Goal: Task Accomplishment & Management: Complete application form

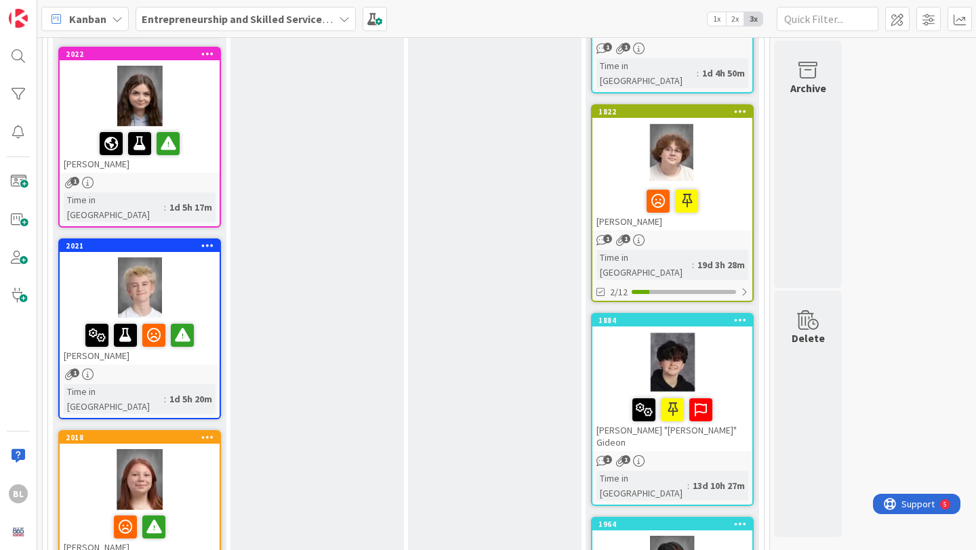
scroll to position [899, 0]
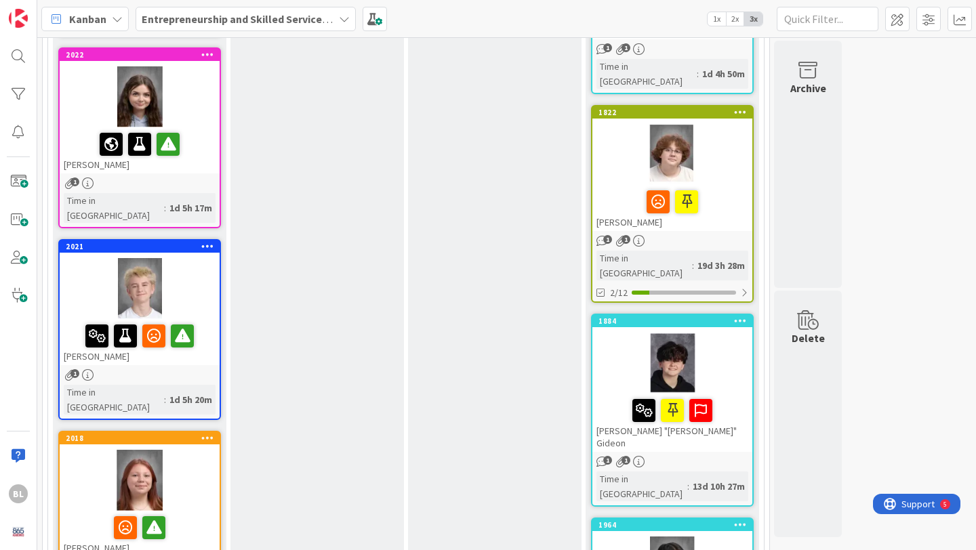
click at [184, 241] on div "2021 [PERSON_NAME]" at bounding box center [140, 303] width 160 height 125
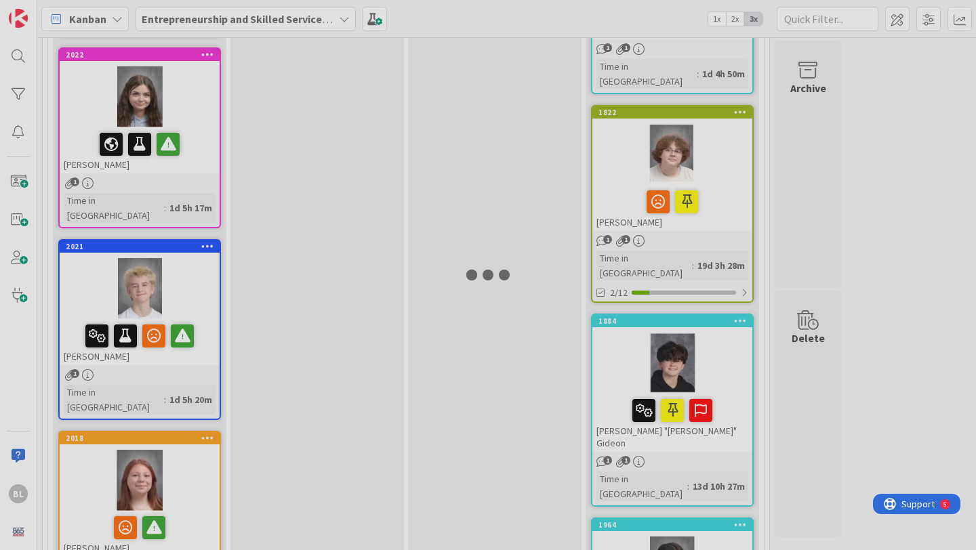
click at [184, 208] on div at bounding box center [488, 275] width 976 height 550
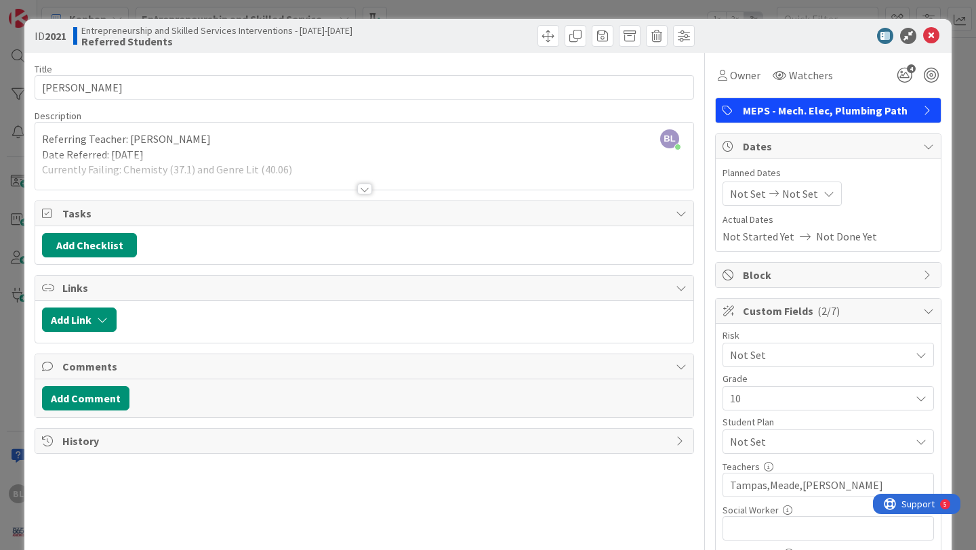
click at [366, 190] on div at bounding box center [364, 189] width 15 height 11
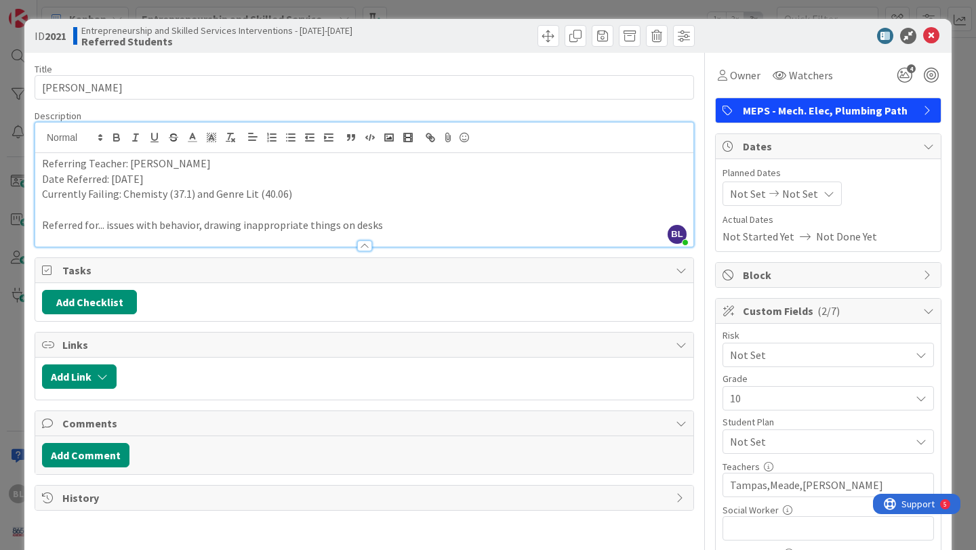
click at [205, 165] on p "Referring Teacher: [PERSON_NAME]" at bounding box center [364, 164] width 645 height 16
click at [384, 225] on p "Referred for... issues with behavior, drawing inappropriate things on desks" at bounding box center [364, 226] width 645 height 16
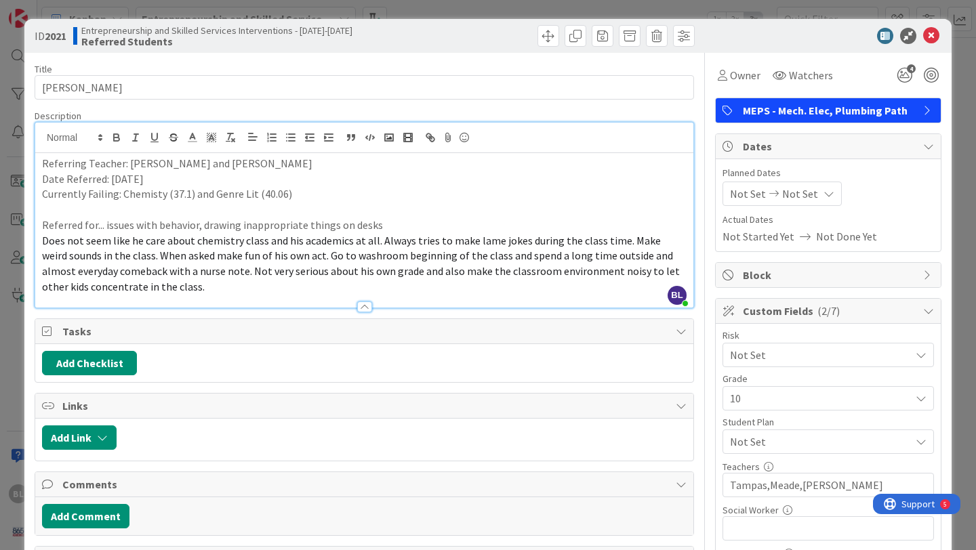
click at [43, 241] on span "Does not seem like he care about chemistry class and his academics at all. Alwa…" at bounding box center [362, 264] width 640 height 60
click at [290, 135] on icon "button" at bounding box center [291, 138] width 12 height 12
click at [387, 223] on p "Referred for... issues with behavior, drawing inappropriate things on desks" at bounding box center [364, 226] width 645 height 16
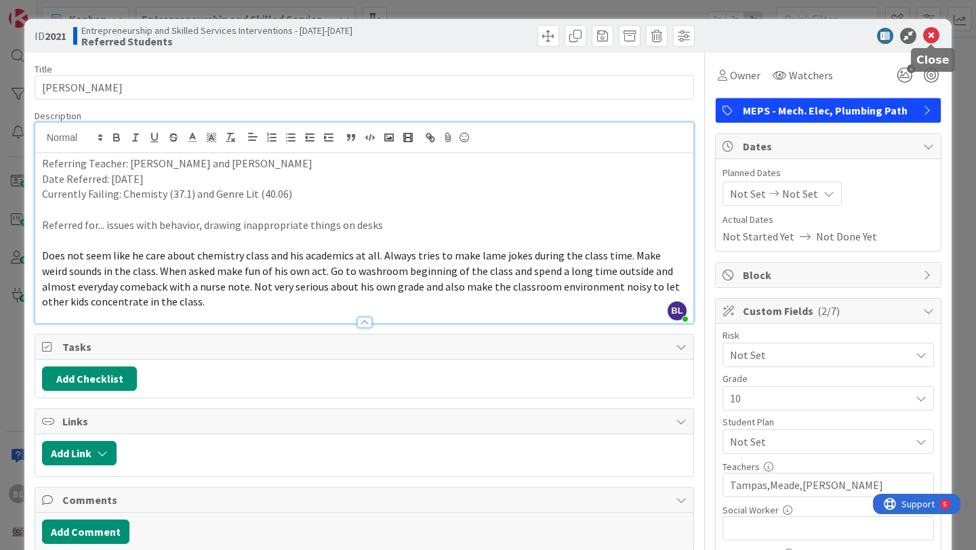
click at [934, 37] on icon at bounding box center [931, 36] width 16 height 16
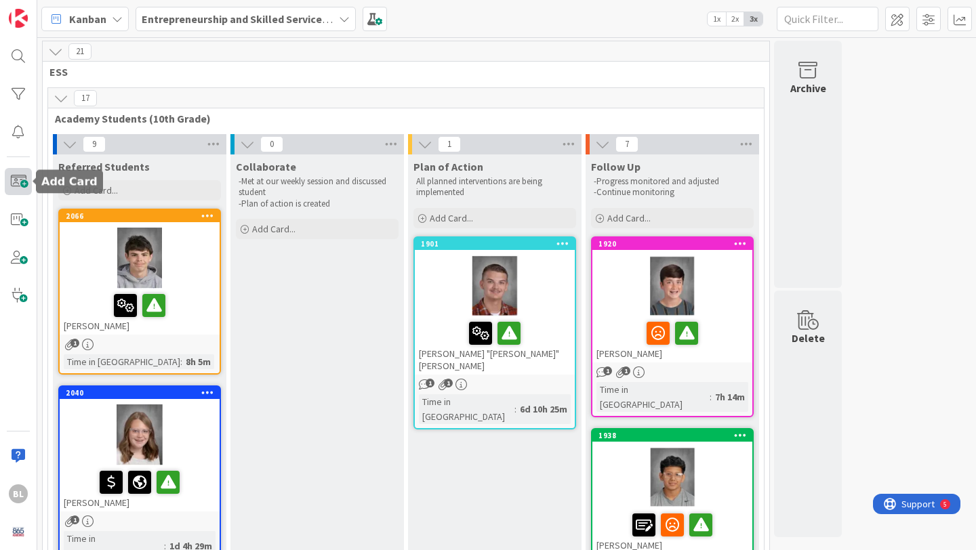
click at [21, 180] on span at bounding box center [18, 181] width 27 height 27
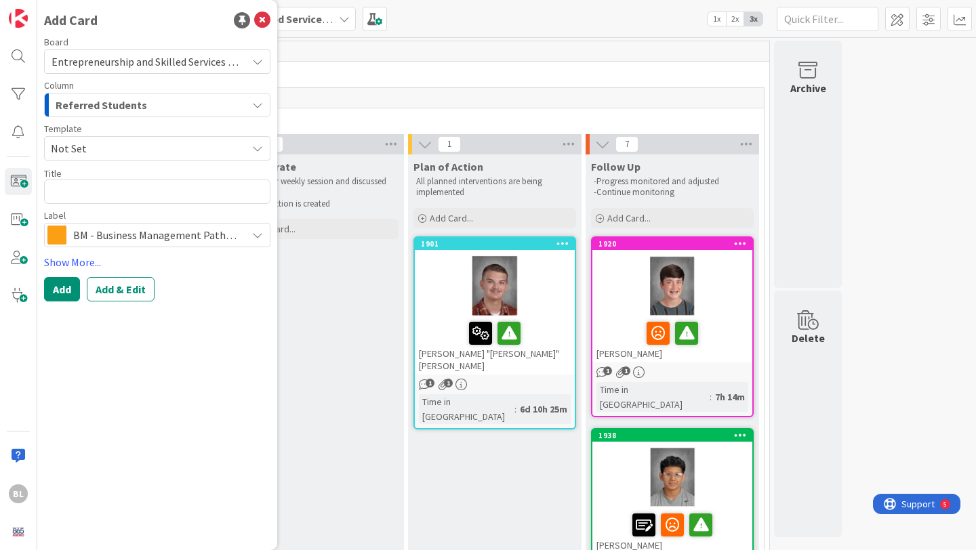
click at [102, 147] on span "Not Set" at bounding box center [144, 149] width 186 height 18
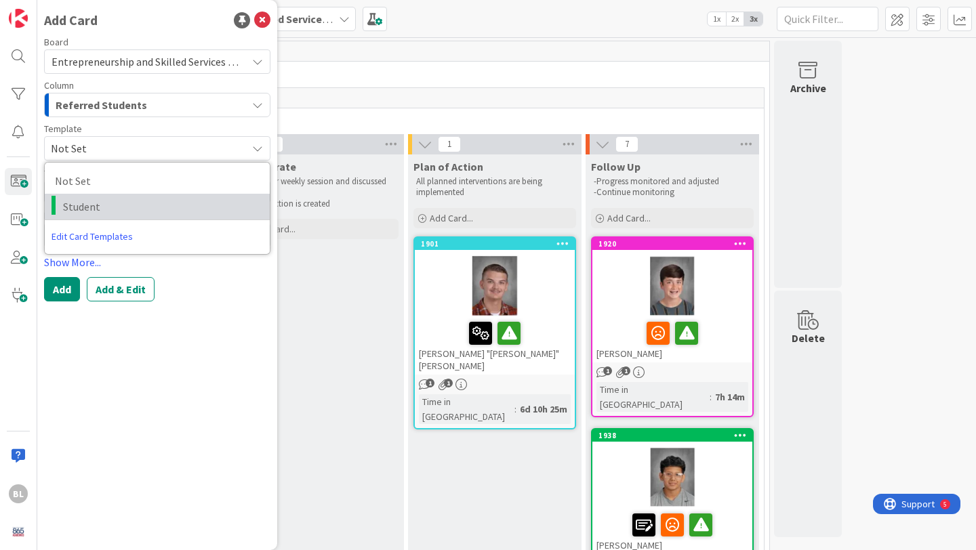
click at [86, 202] on span "Student" at bounding box center [161, 207] width 197 height 18
type textarea "x"
type textarea "Student"
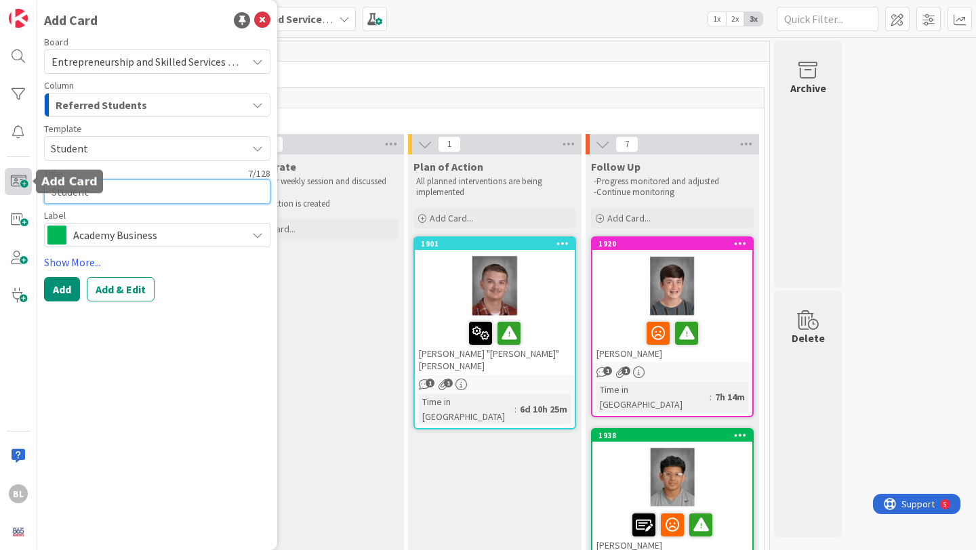
drag, startPoint x: 95, startPoint y: 190, endPoint x: 28, endPoint y: 194, distance: 66.6
click at [28, 194] on div "BL Add Card Board Entrepreneurship and Skilled Services Interventions - [DATE]-…" at bounding box center [18, 275] width 37 height 550
type textarea "x"
type textarea "[PERSON_NAME]"
type textarea "x"
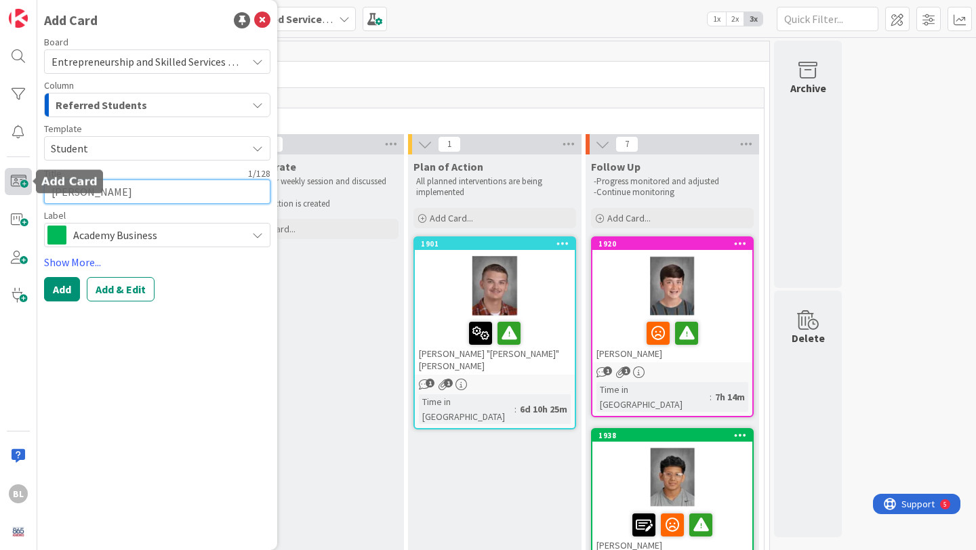
type textarea "Jam"
type textarea "x"
type textarea "[PERSON_NAME]"
type textarea "x"
type textarea "[PERSON_NAME]"
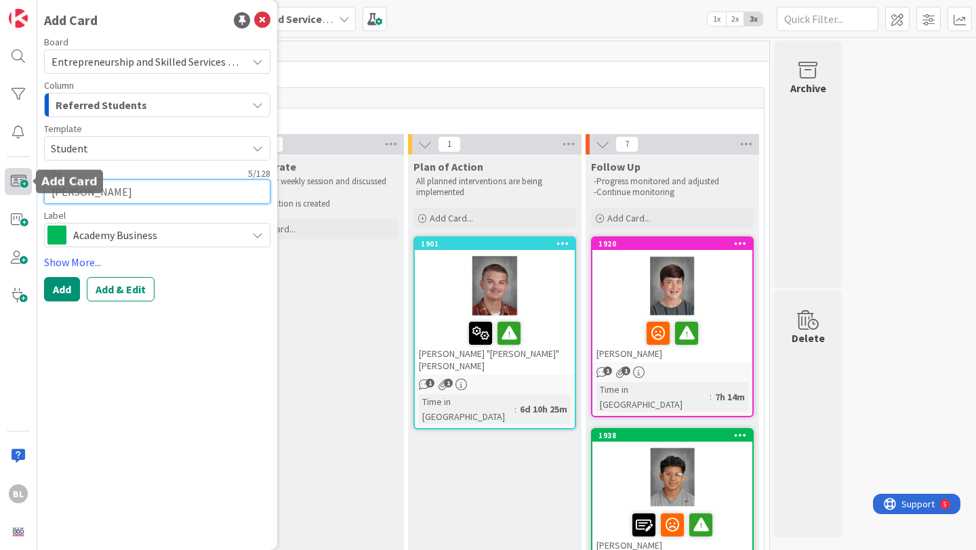
type textarea "x"
type textarea "[PERSON_NAME]"
type textarea "x"
type textarea "[PERSON_NAME] S"
type textarea "x"
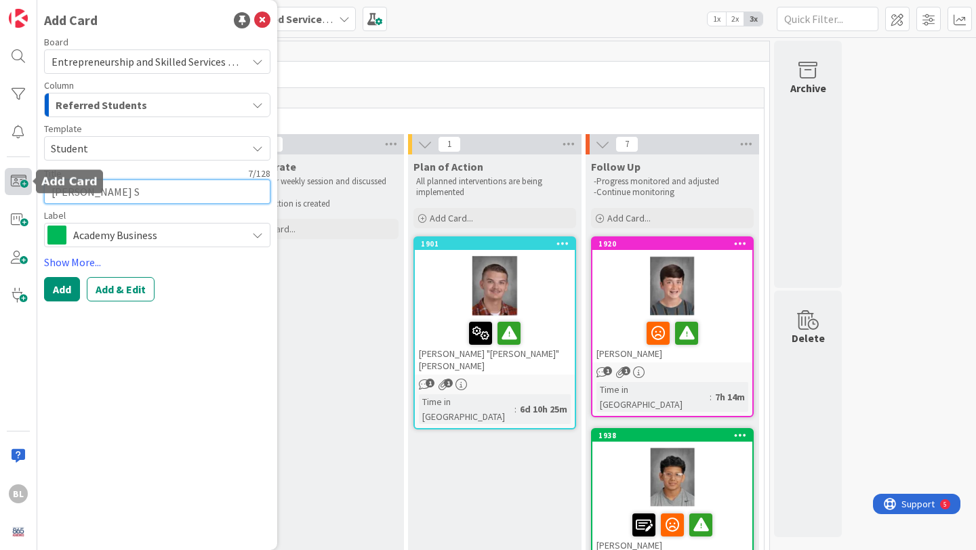
type textarea "[PERSON_NAME]"
type textarea "x"
type textarea "[PERSON_NAME]"
type textarea "x"
type textarea "[PERSON_NAME]"
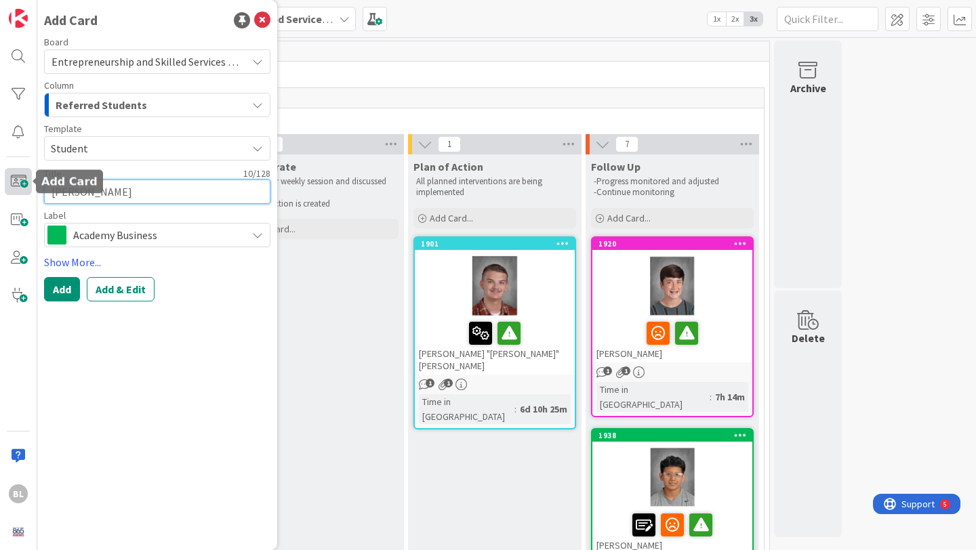
type textarea "x"
type textarea "[PERSON_NAME]"
type textarea "x"
type textarea "[PERSON_NAME]"
drag, startPoint x: 121, startPoint y: 194, endPoint x: 5, endPoint y: 190, distance: 116.0
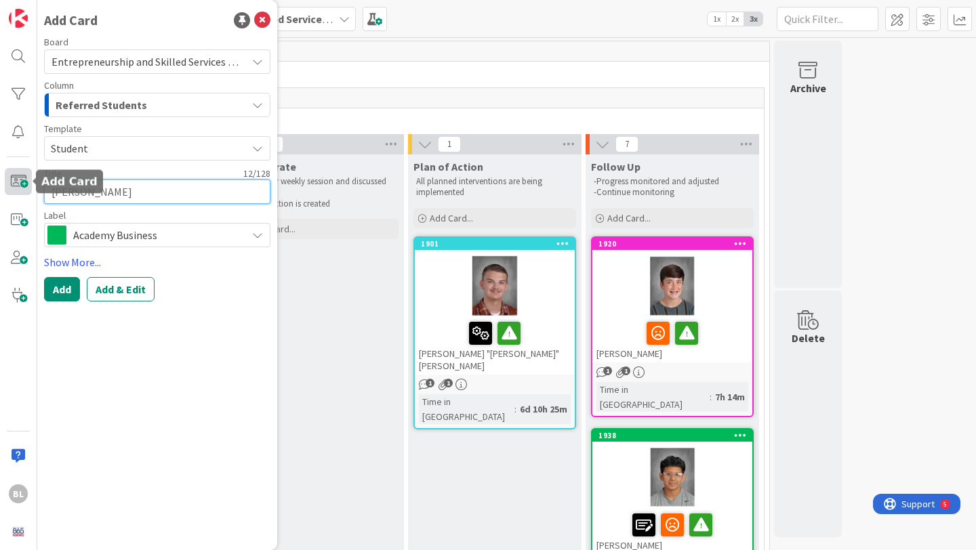
click at [5, 190] on div "BL Add Card Board Entrepreneurship and Skilled Services Interventions - [DATE]-…" at bounding box center [18, 275] width 37 height 550
type textarea "x"
type textarea "A"
type textarea "x"
type textarea "T"
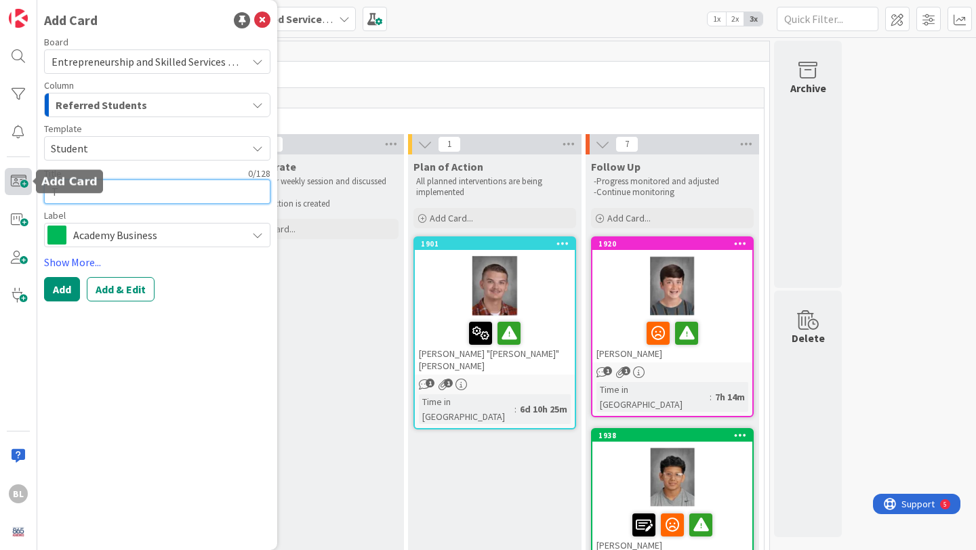
type textarea "x"
type textarea "Ta"
type textarea "x"
type textarea "Tay"
type textarea "x"
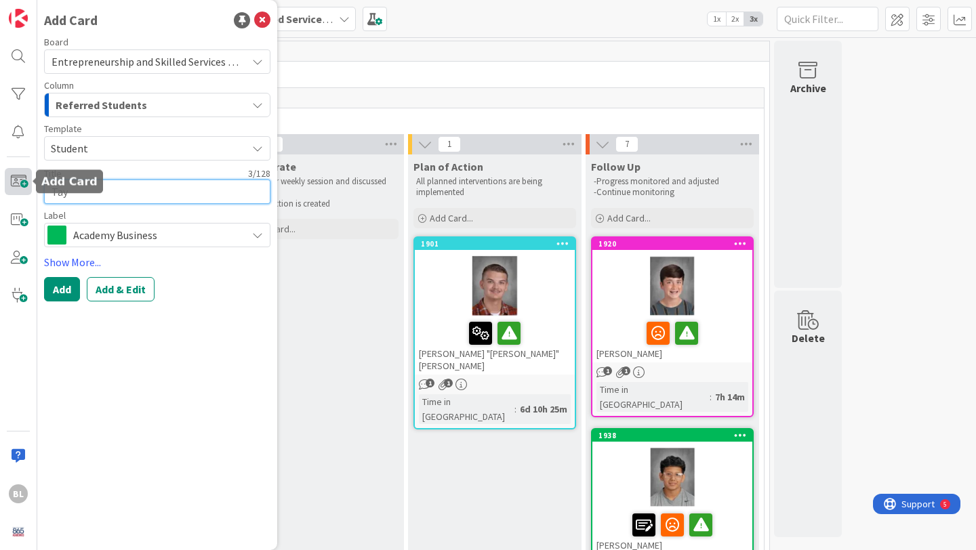
type textarea "Tayl"
type textarea "x"
type textarea "Taylo"
type textarea "x"
type textarea "Taylou"
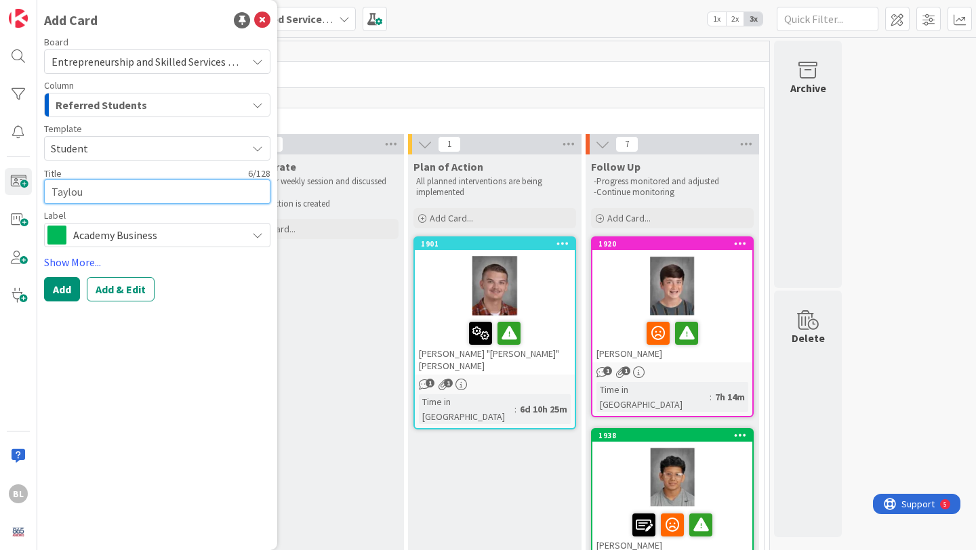
type textarea "x"
type textarea "Taylour"
type textarea "x"
type textarea "Taylour"
type textarea "x"
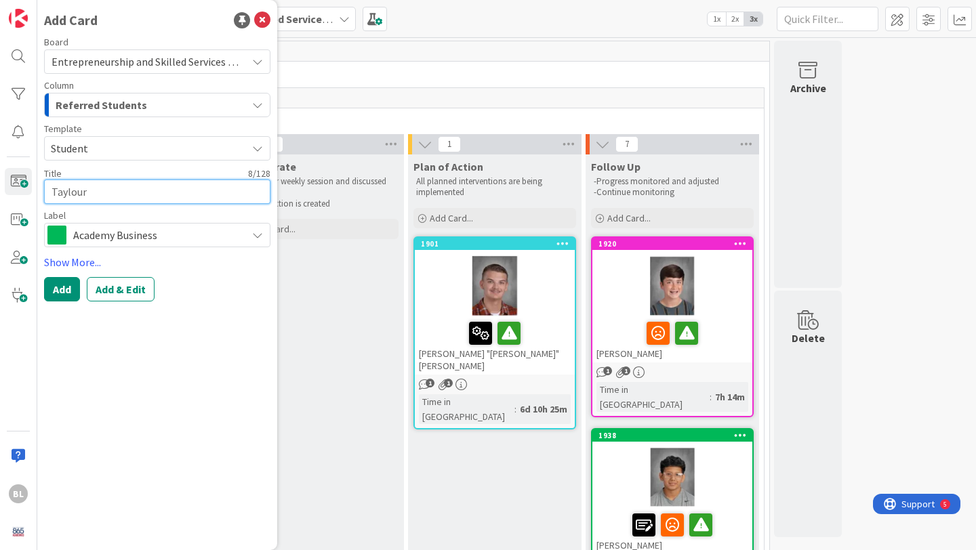
type textarea "Taylour F"
type textarea "x"
type textarea "Taylour Fo"
type textarea "x"
type textarea "Taylour For"
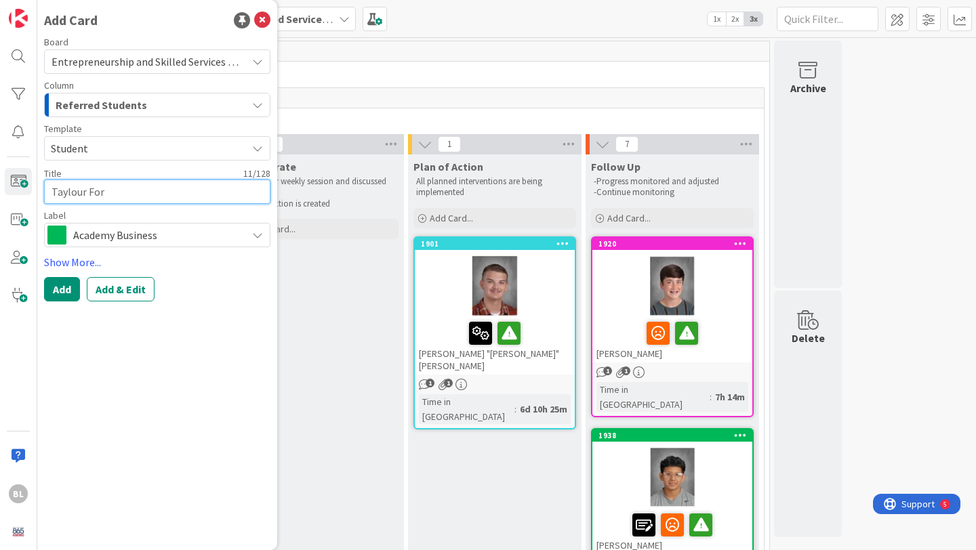
type textarea "x"
type textarea "[PERSON_NAME]"
type textarea "x"
type textarea "Taylour Forema"
type textarea "x"
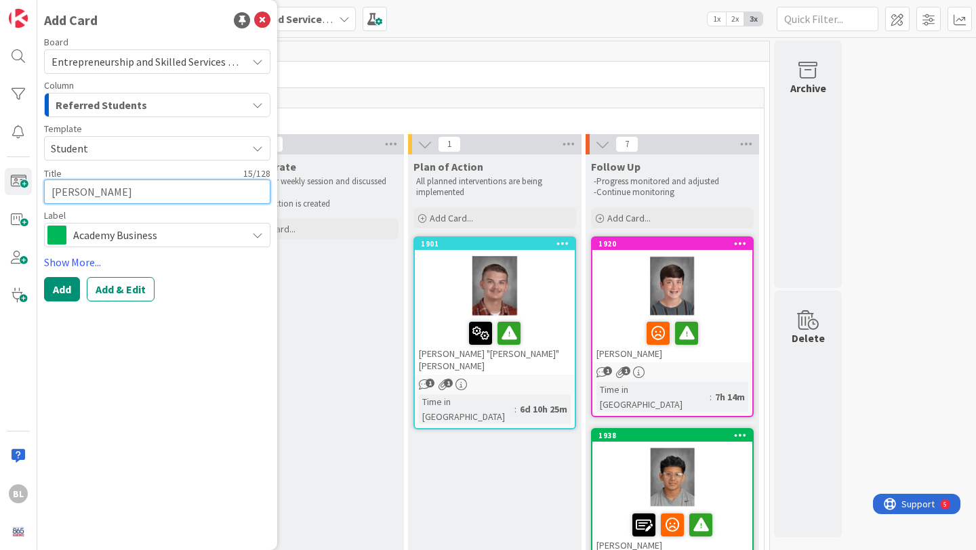
type textarea "[PERSON_NAME]"
click at [84, 194] on textarea "[PERSON_NAME]" at bounding box center [157, 192] width 226 height 24
type textarea "x"
type textarea "Taylou [PERSON_NAME]"
type textarea "x"
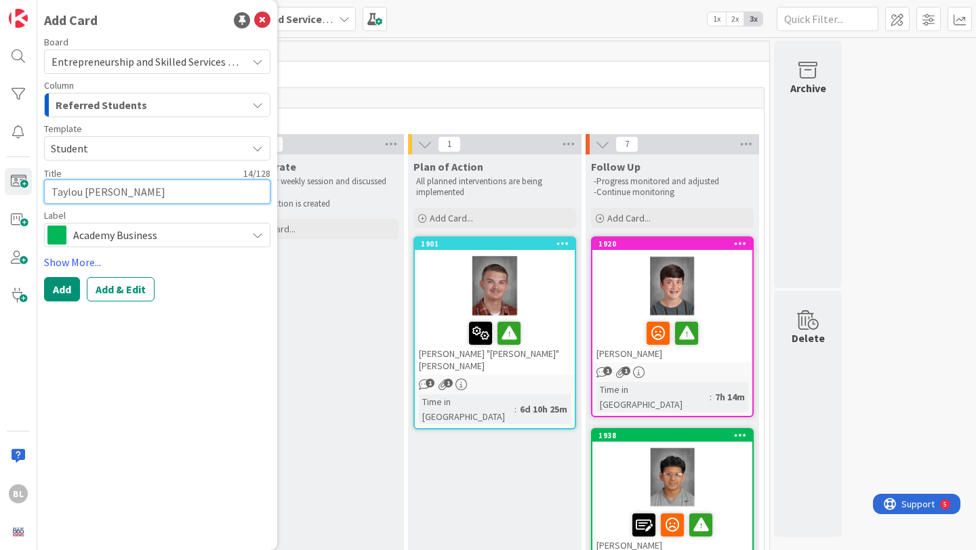
type textarea "Taylo [PERSON_NAME]"
type textarea "x"
type textarea "[PERSON_NAME]"
type textarea "x"
type textarea "Taylu [PERSON_NAME]"
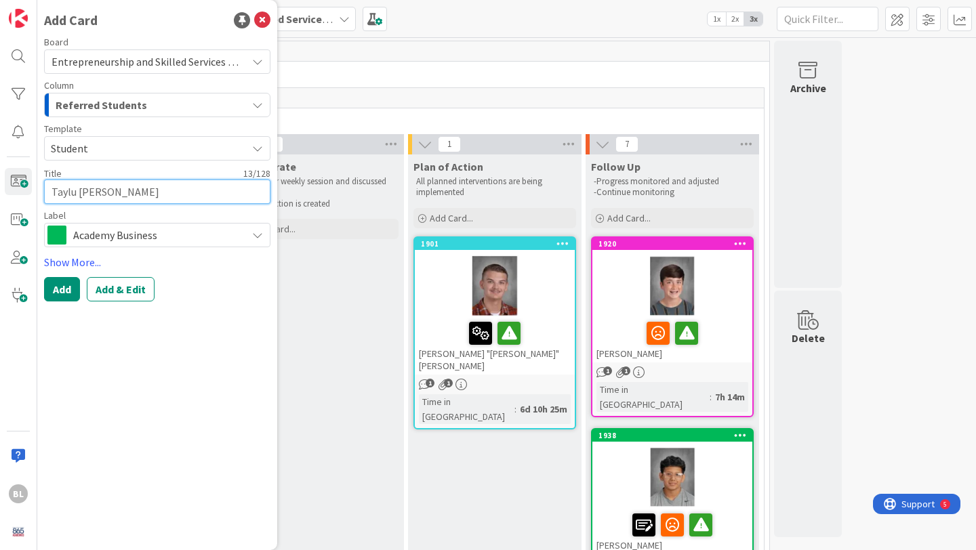
type textarea "x"
type textarea "Taylur [PERSON_NAME]"
type textarea "x"
type textarea "Taylure [PERSON_NAME]"
click at [229, 228] on span "Academy Business" at bounding box center [156, 235] width 167 height 19
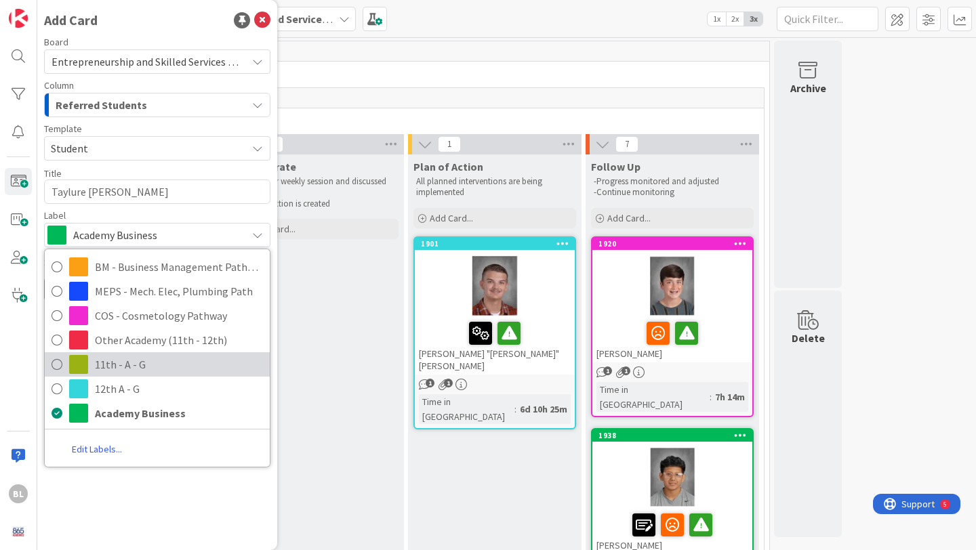
click at [123, 366] on span "11th - A - G" at bounding box center [179, 365] width 168 height 20
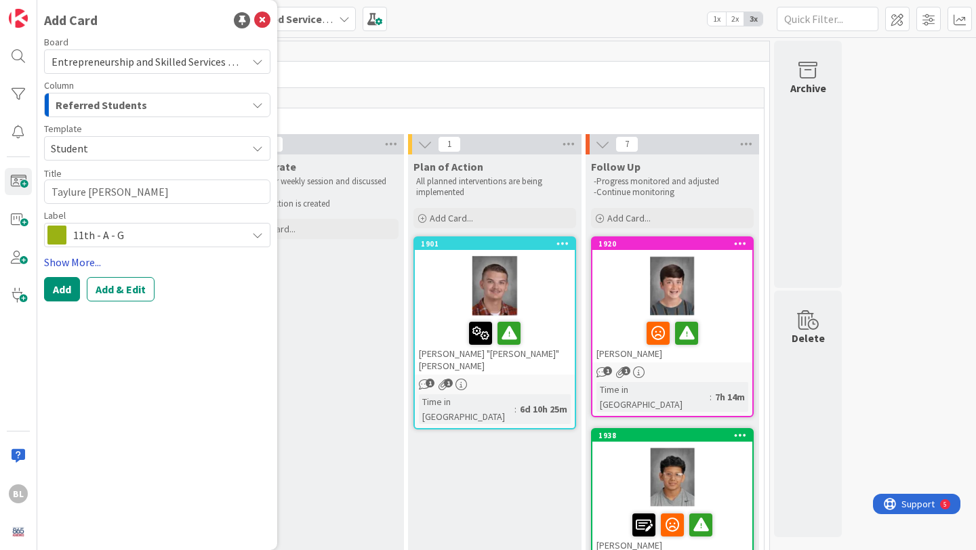
click at [78, 258] on link "Show More..." at bounding box center [157, 262] width 226 height 16
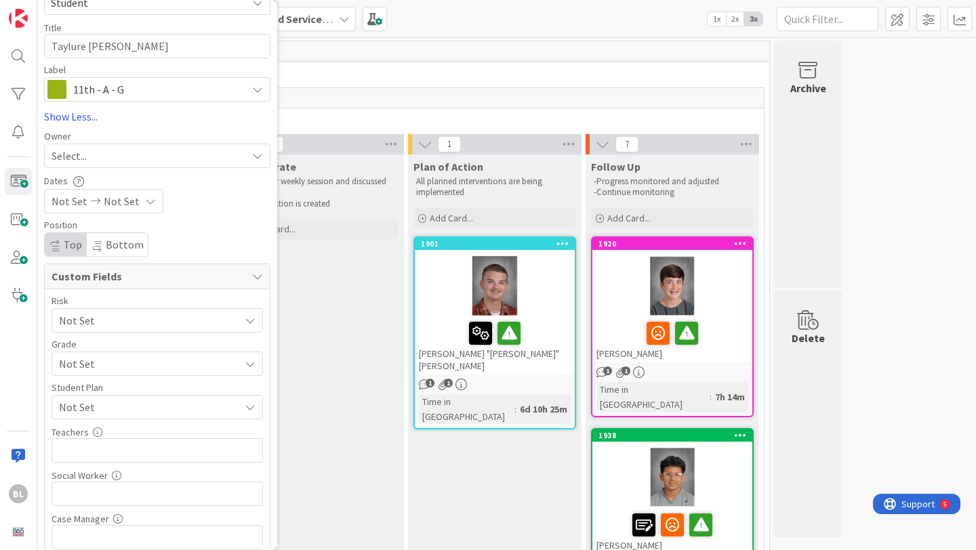
scroll to position [148, 0]
click at [129, 366] on span "Not Set" at bounding box center [146, 361] width 174 height 19
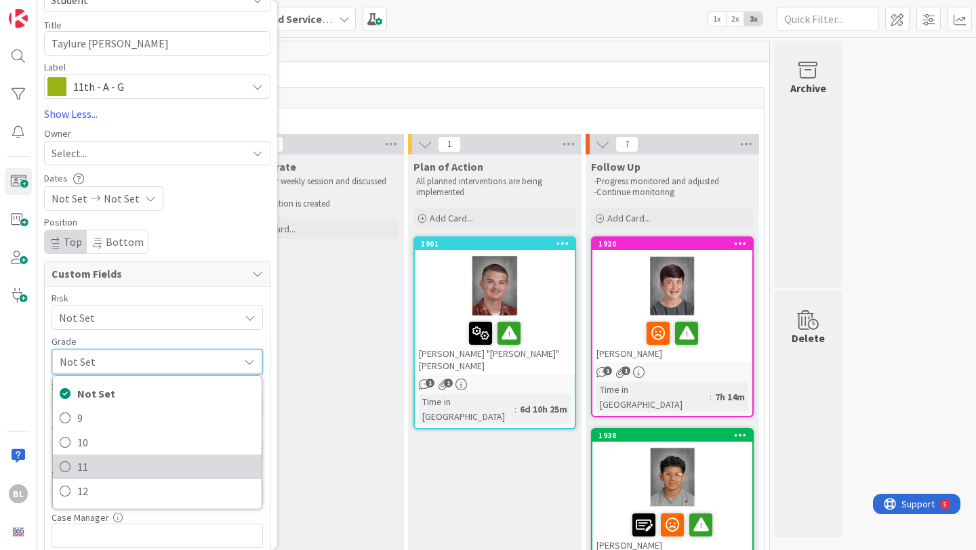
click at [75, 468] on link "11" at bounding box center [157, 467] width 209 height 24
type textarea "x"
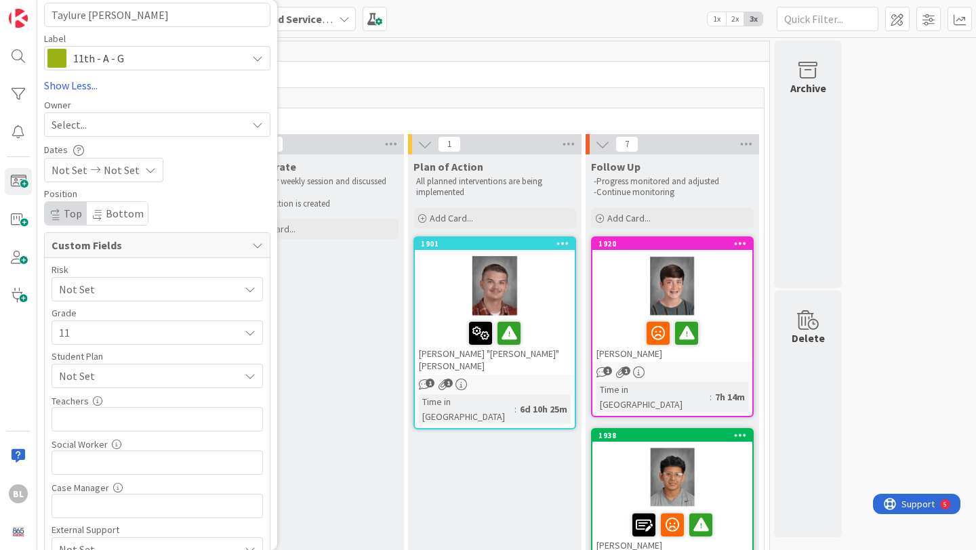
scroll to position [178, 0]
click at [87, 414] on input "text" at bounding box center [158, 418] width 212 height 24
type input "A"
type textarea "x"
type input "Ala,"
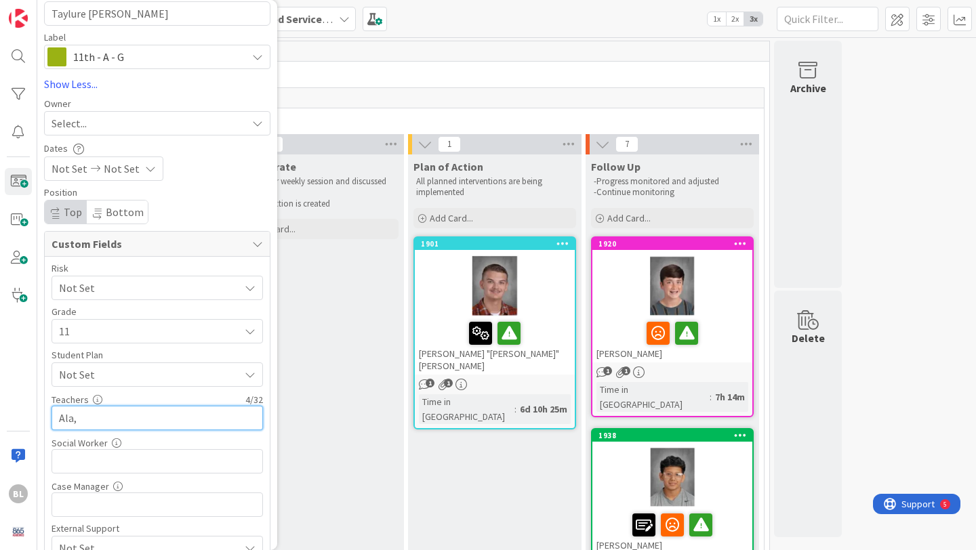
type textarea "x"
type input "Ala"
type textarea "x"
type input "Alam,"
type textarea "x"
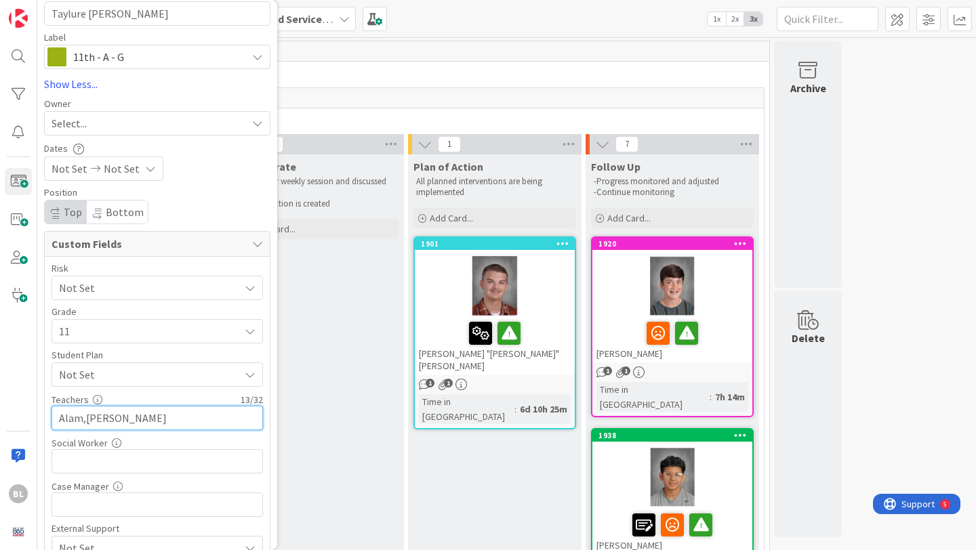
type input "Alam,[PERSON_NAME],"
type textarea "x"
type input "Alam,[PERSON_NAME],Mink,"
type textarea "x"
type input "Alam,[PERSON_NAME],Mink,"
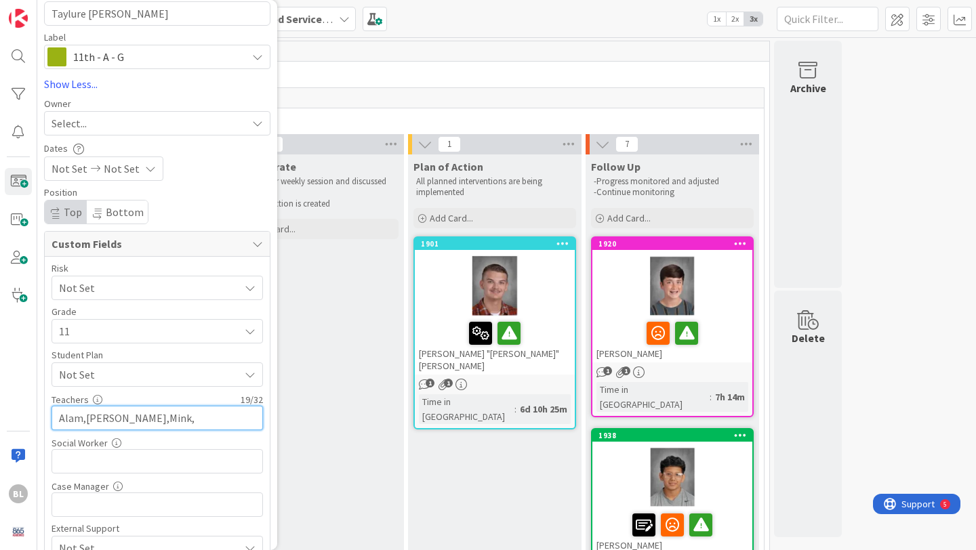
scroll to position [237, 0]
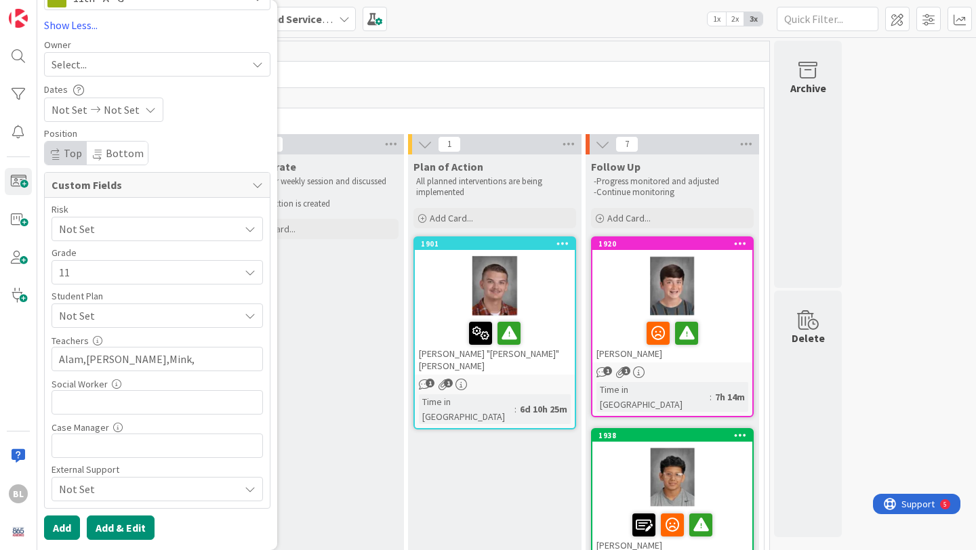
click at [119, 525] on button "Add & Edit" at bounding box center [121, 528] width 68 height 24
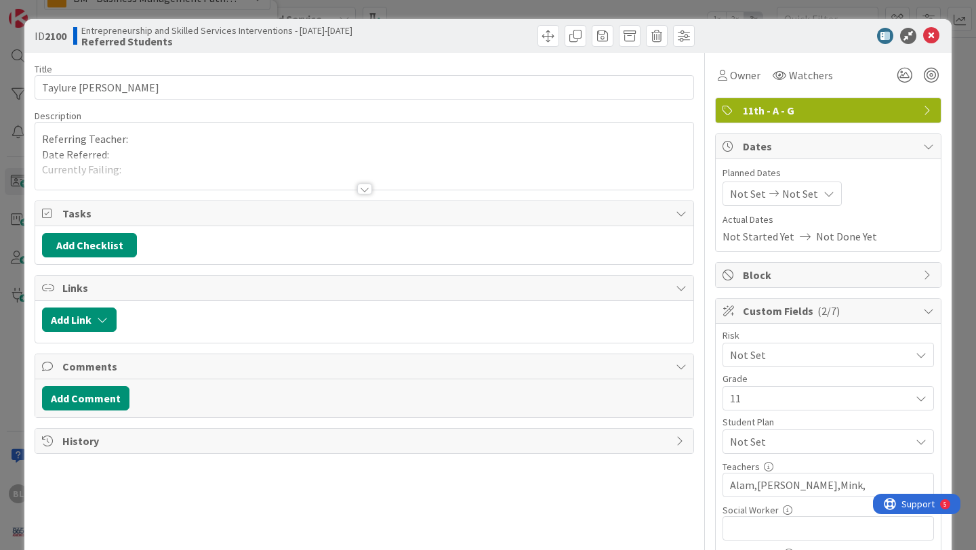
click at [360, 190] on div at bounding box center [364, 189] width 15 height 11
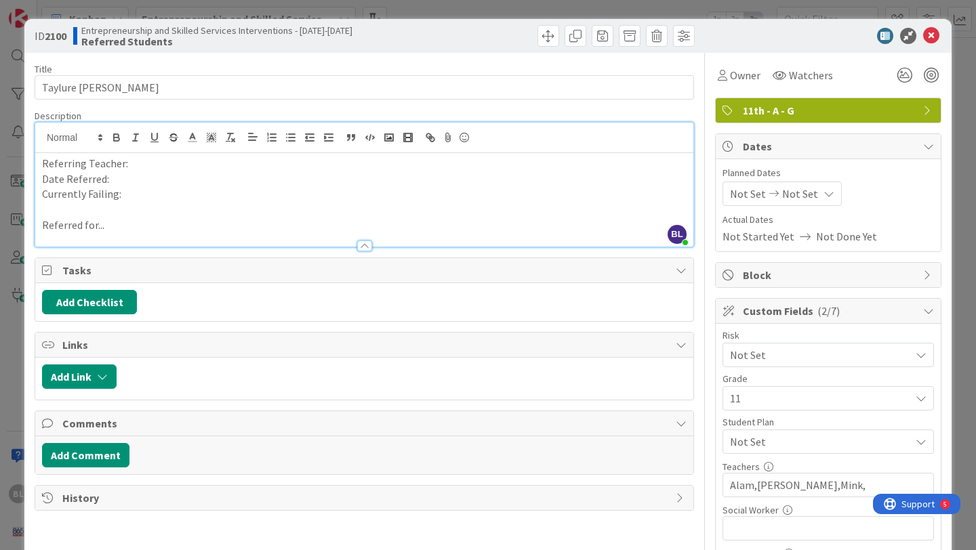
click at [138, 163] on p "Referring Teacher:" at bounding box center [364, 164] width 645 height 16
click at [117, 180] on p "Date Referred:" at bounding box center [364, 180] width 645 height 16
click at [129, 199] on p "Currently Failing:" at bounding box center [364, 194] width 645 height 16
click at [116, 226] on p "Referred for..." at bounding box center [364, 226] width 645 height 16
click at [117, 224] on p "Referred for..." at bounding box center [364, 226] width 645 height 16
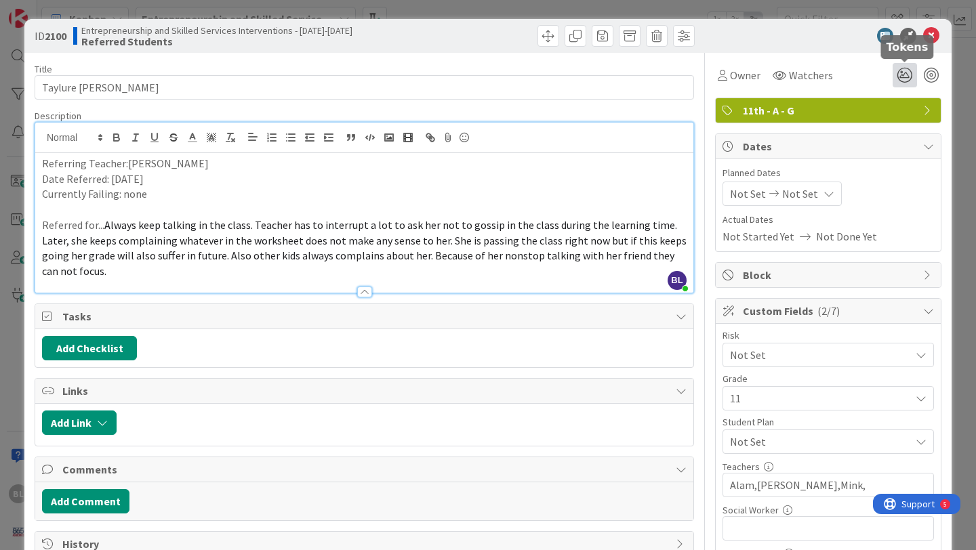
click at [904, 75] on icon at bounding box center [905, 75] width 24 height 24
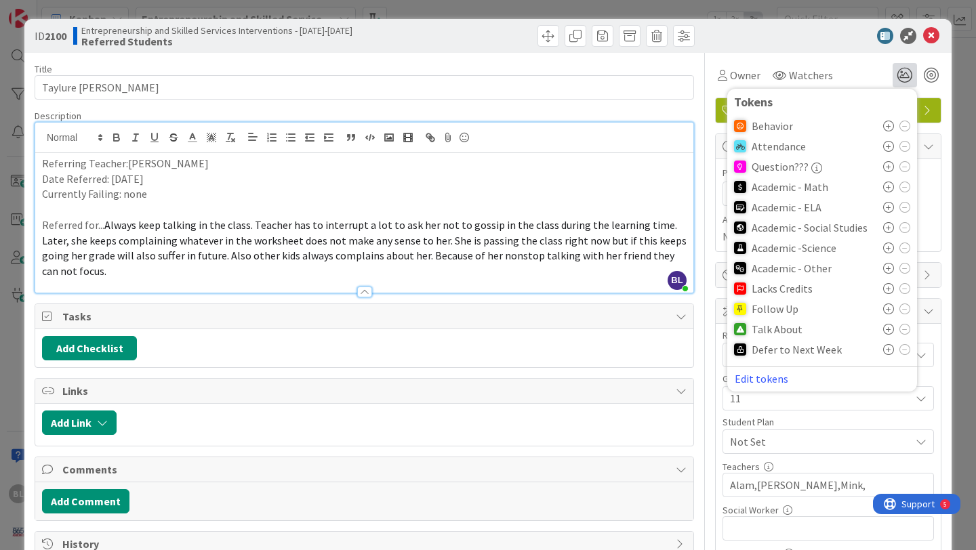
click at [887, 127] on icon at bounding box center [888, 126] width 11 height 11
click at [889, 329] on icon at bounding box center [888, 333] width 11 height 11
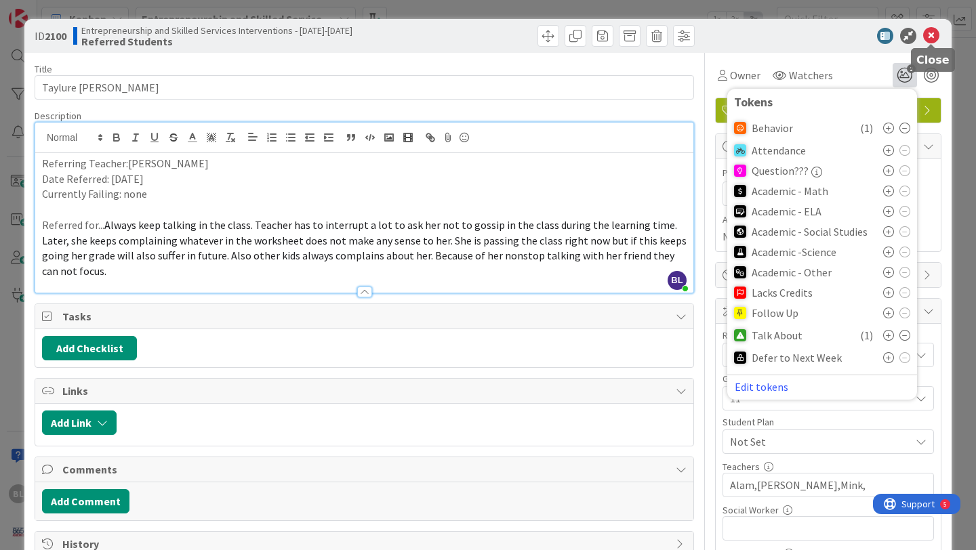
click at [928, 33] on icon at bounding box center [931, 36] width 16 height 16
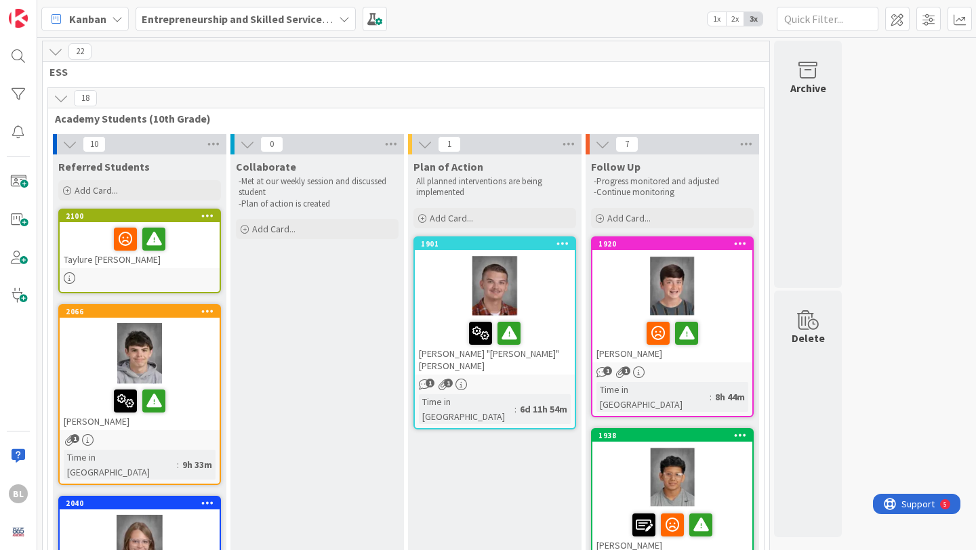
click at [179, 222] on div "Taylure [PERSON_NAME]" at bounding box center [140, 245] width 160 height 46
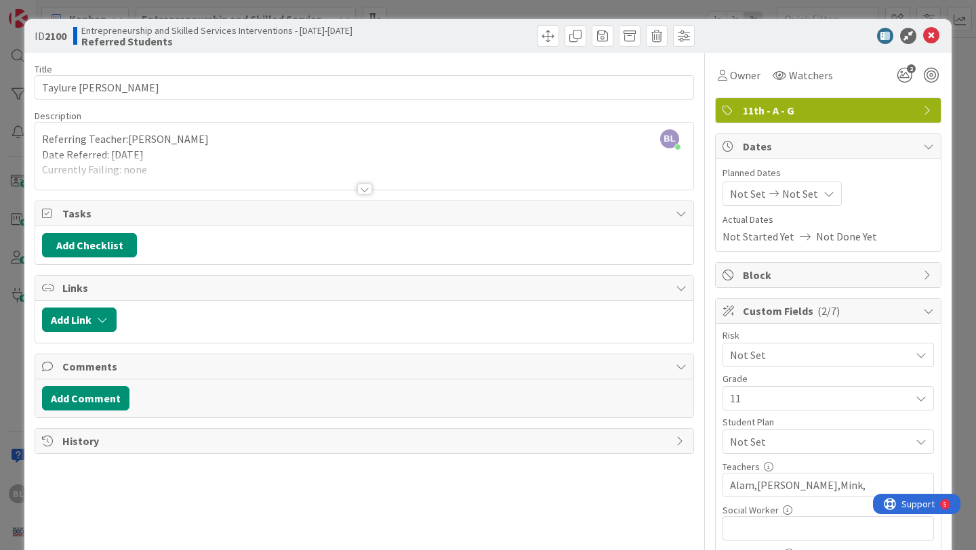
scroll to position [153, 0]
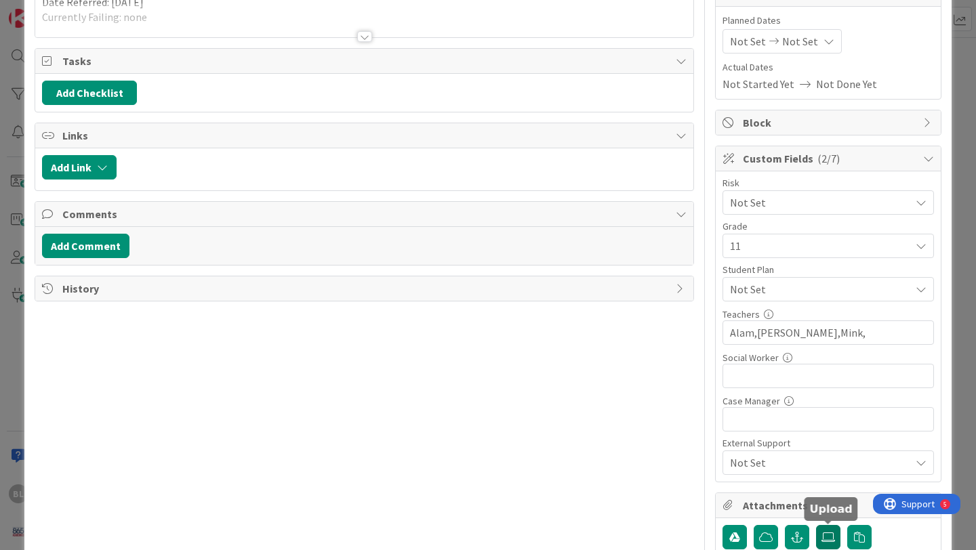
click at [828, 541] on icon at bounding box center [829, 537] width 14 height 11
click at [816, 525] on input "file" at bounding box center [816, 525] width 0 height 0
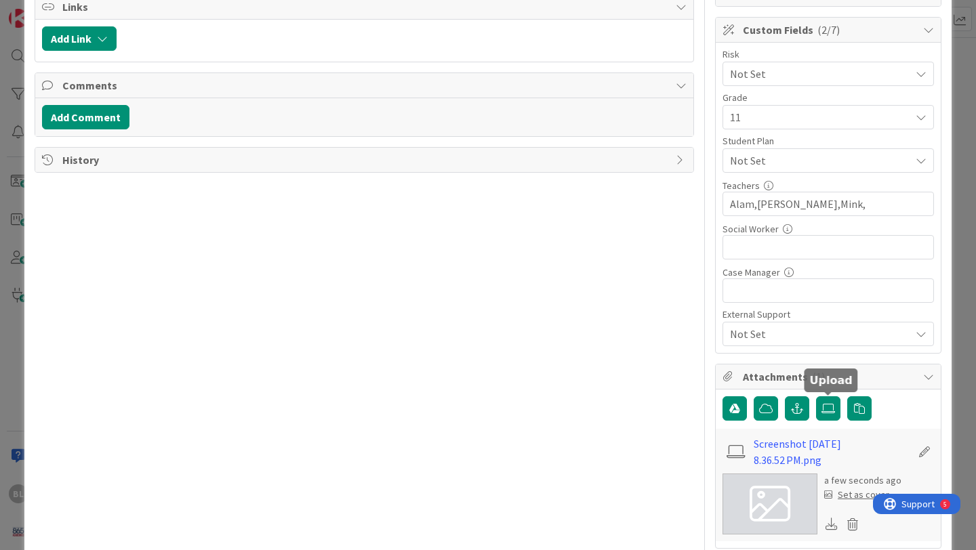
click at [858, 498] on div "Set as cover" at bounding box center [856, 495] width 65 height 14
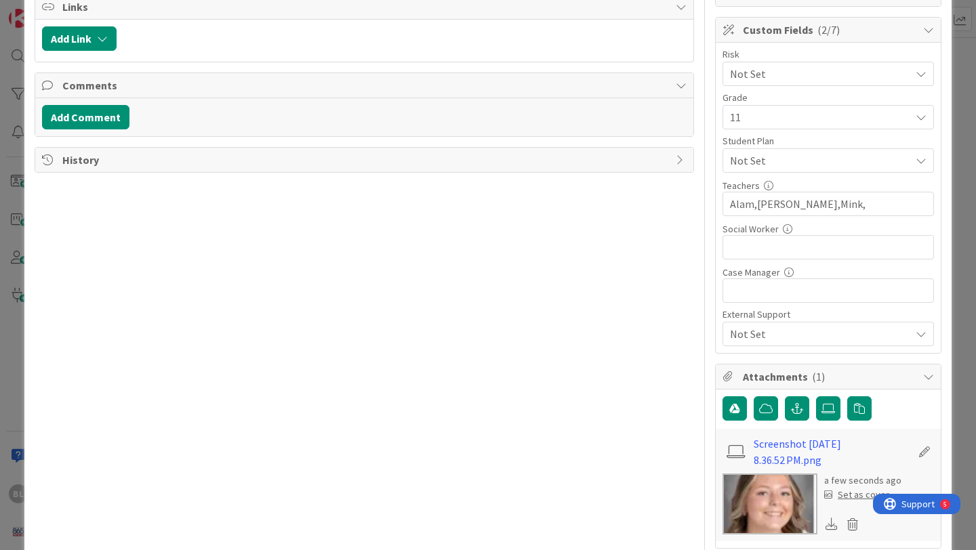
click at [856, 494] on div "Set as cover" at bounding box center [856, 495] width 65 height 14
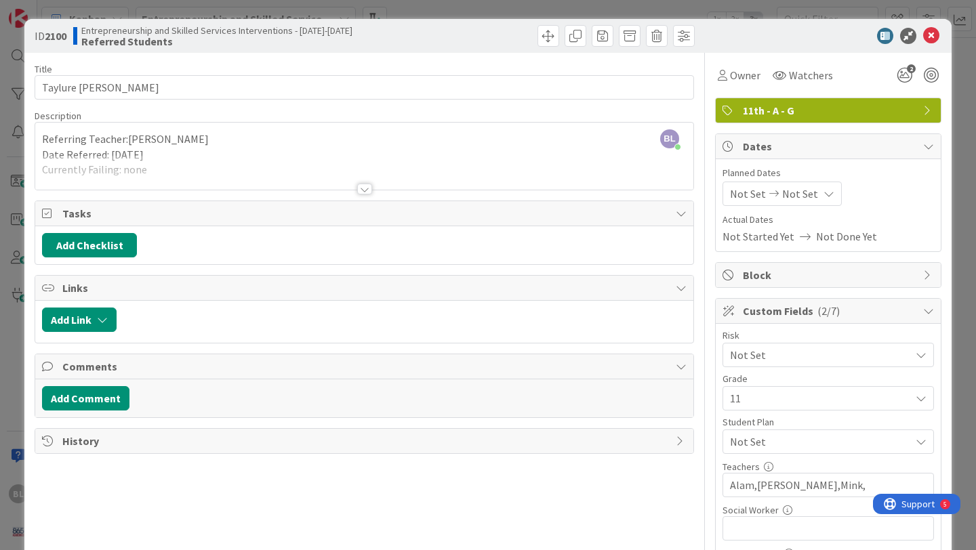
click at [365, 188] on div at bounding box center [364, 189] width 15 height 11
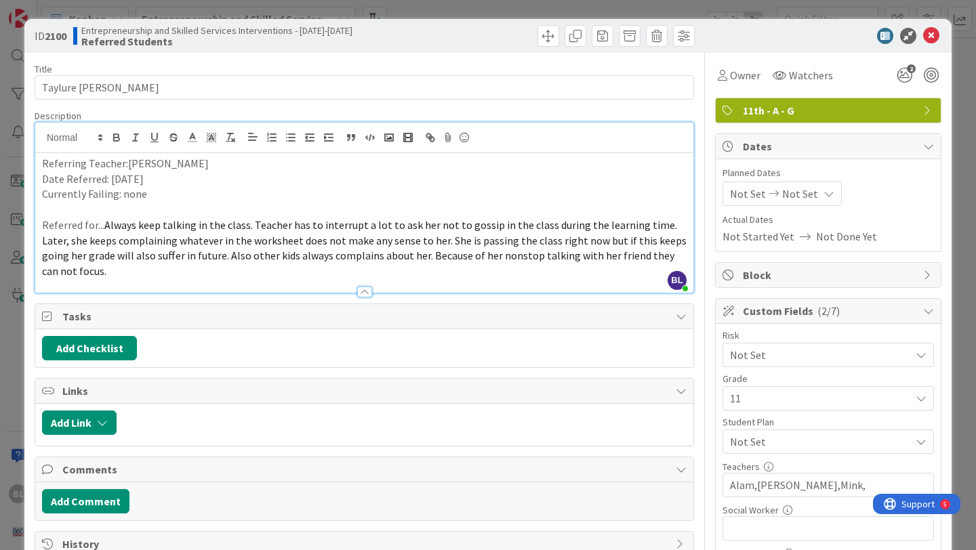
click at [677, 254] on p "Referred for... Always keep talking in the class. Teacher has to interrupt a lo…" at bounding box center [364, 249] width 645 height 62
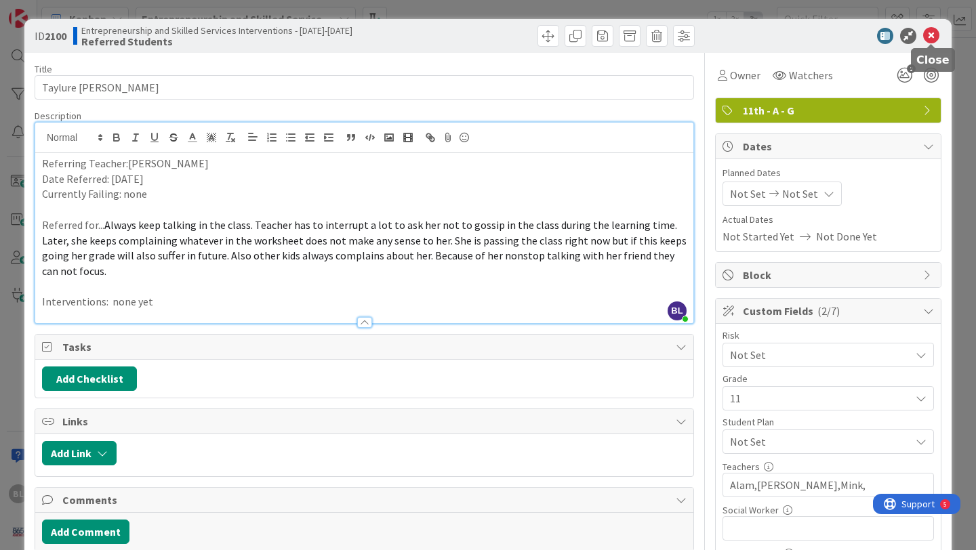
click at [933, 36] on icon at bounding box center [931, 36] width 16 height 16
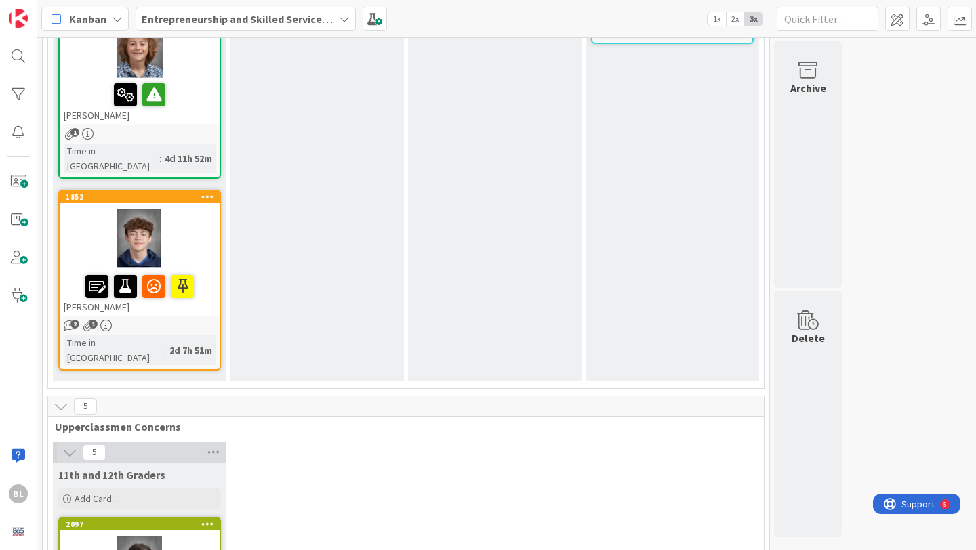
scroll to position [1467, 0]
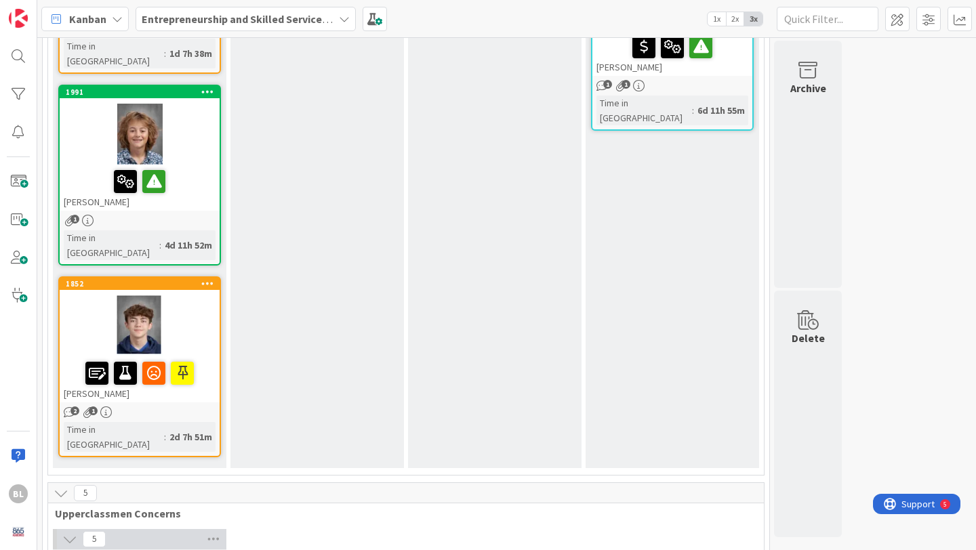
drag, startPoint x: 180, startPoint y: 219, endPoint x: 239, endPoint y: 5, distance: 221.7
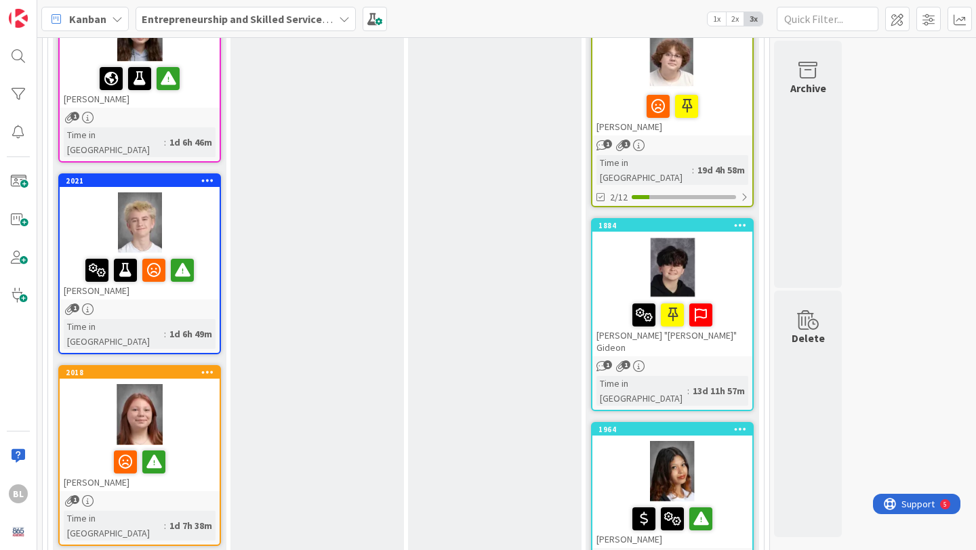
scroll to position [973, 0]
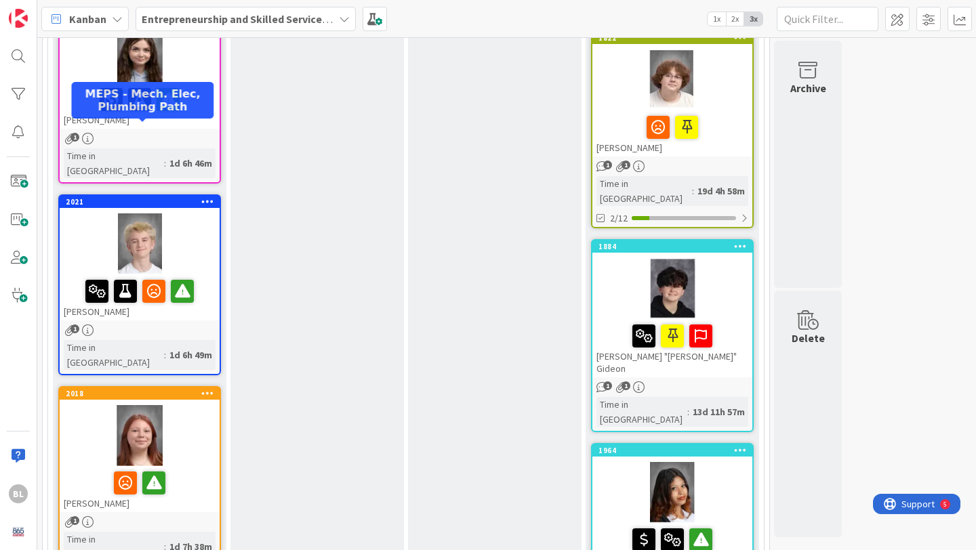
click at [173, 197] on div "2021" at bounding box center [143, 201] width 154 height 9
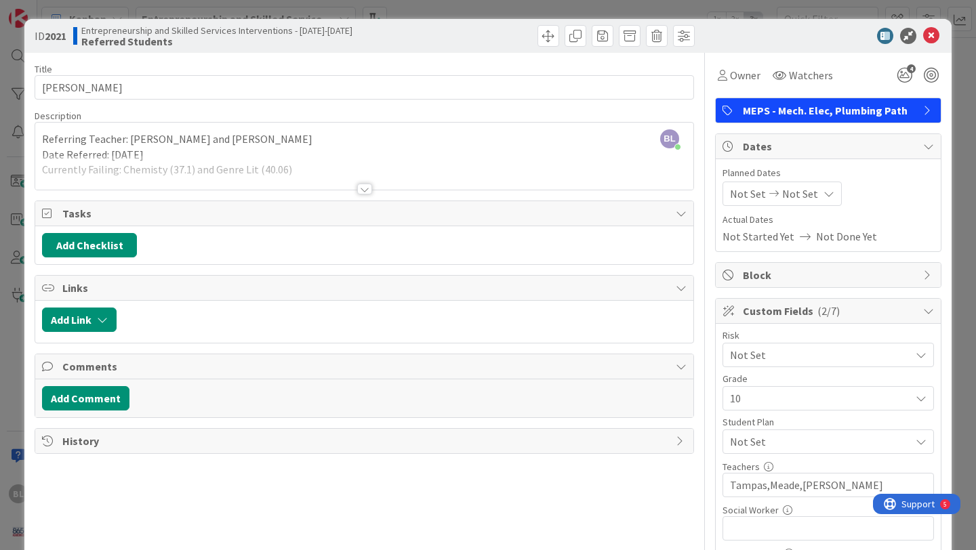
click at [365, 186] on div at bounding box center [364, 189] width 15 height 11
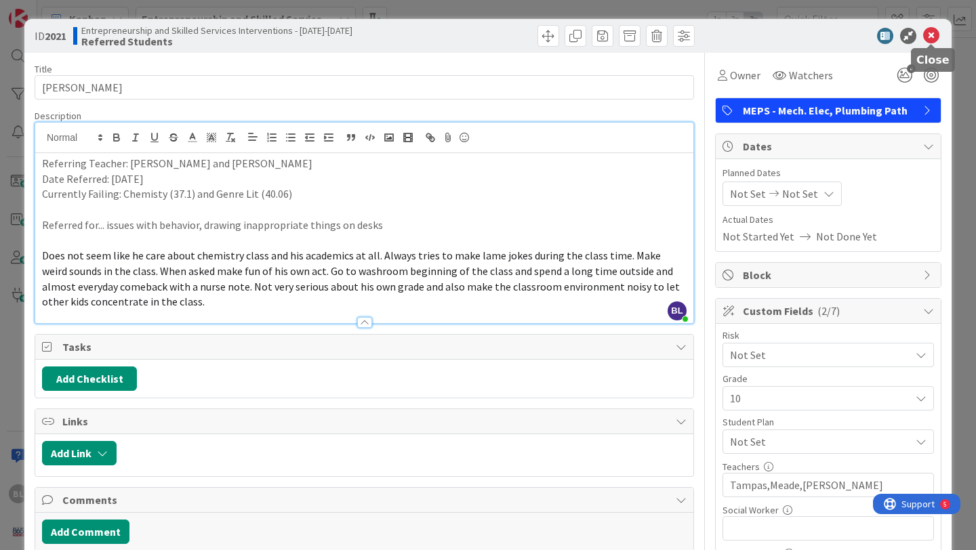
click at [934, 37] on icon at bounding box center [931, 36] width 16 height 16
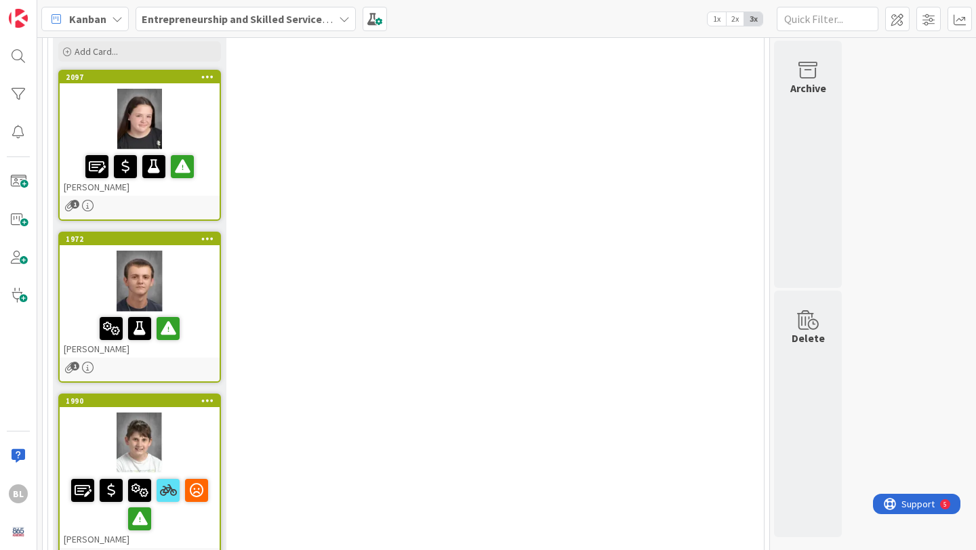
scroll to position [2002, 0]
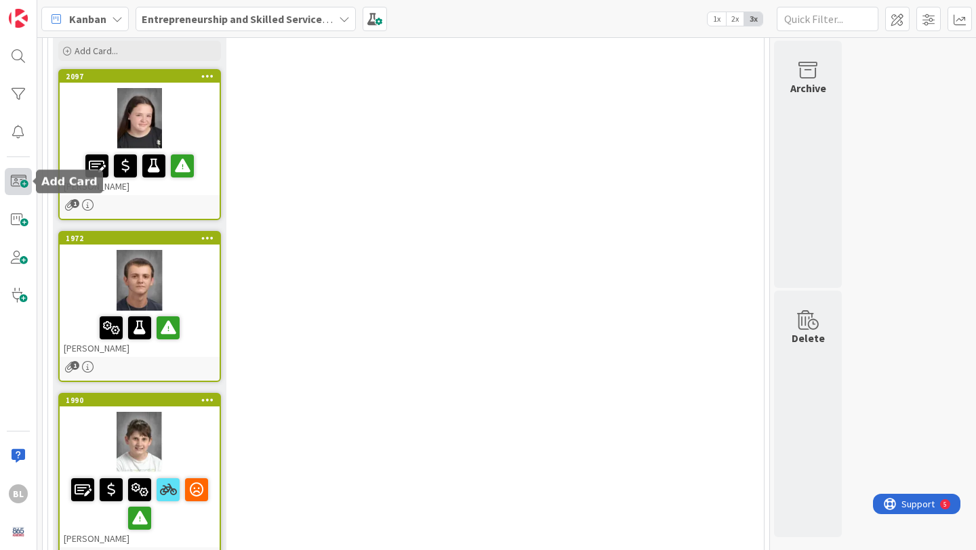
click at [16, 179] on span at bounding box center [18, 181] width 27 height 27
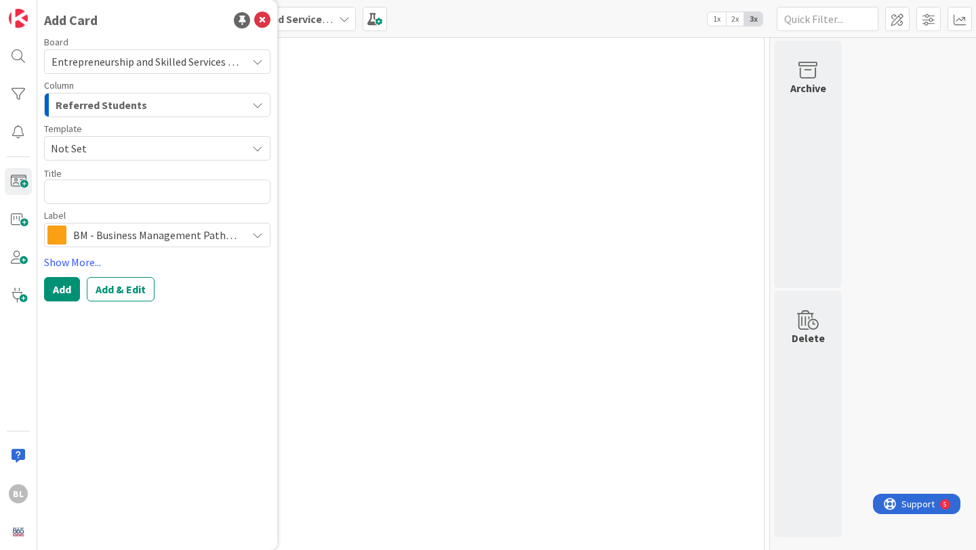
click at [98, 143] on span "Not Set" at bounding box center [144, 149] width 186 height 18
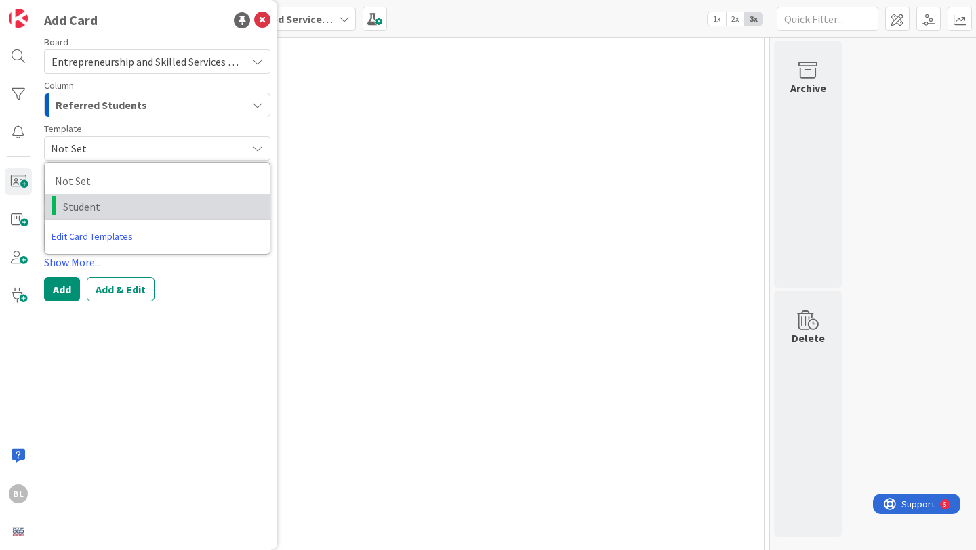
click at [85, 205] on span "Student" at bounding box center [161, 207] width 197 height 18
type textarea "x"
type textarea "Student"
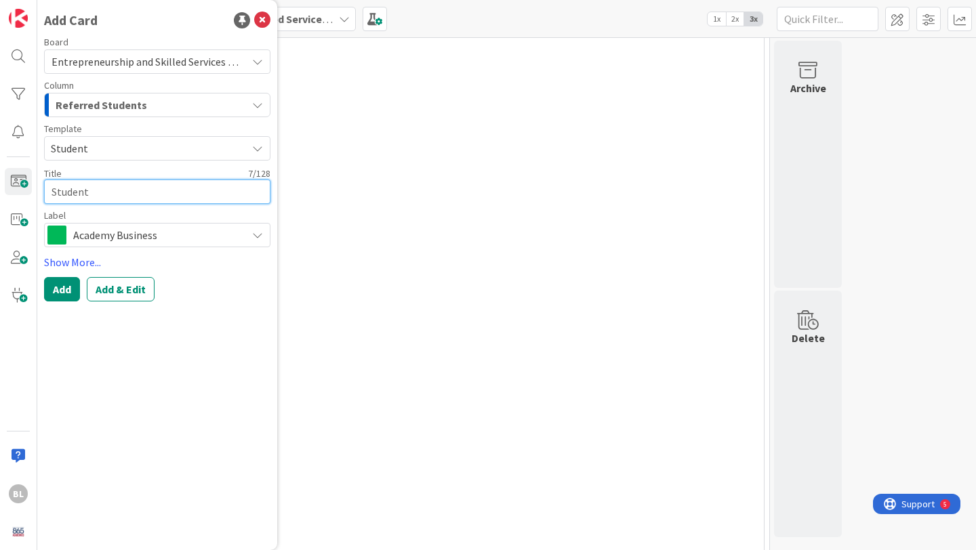
click at [85, 195] on textarea "Student" at bounding box center [157, 192] width 226 height 24
drag, startPoint x: 98, startPoint y: 195, endPoint x: 22, endPoint y: 194, distance: 76.6
click at [22, 194] on div "BL Add Card Board Entrepreneurship and Skilled Services Interventions - [DATE]-…" at bounding box center [18, 275] width 37 height 550
type textarea "x"
type textarea "J"
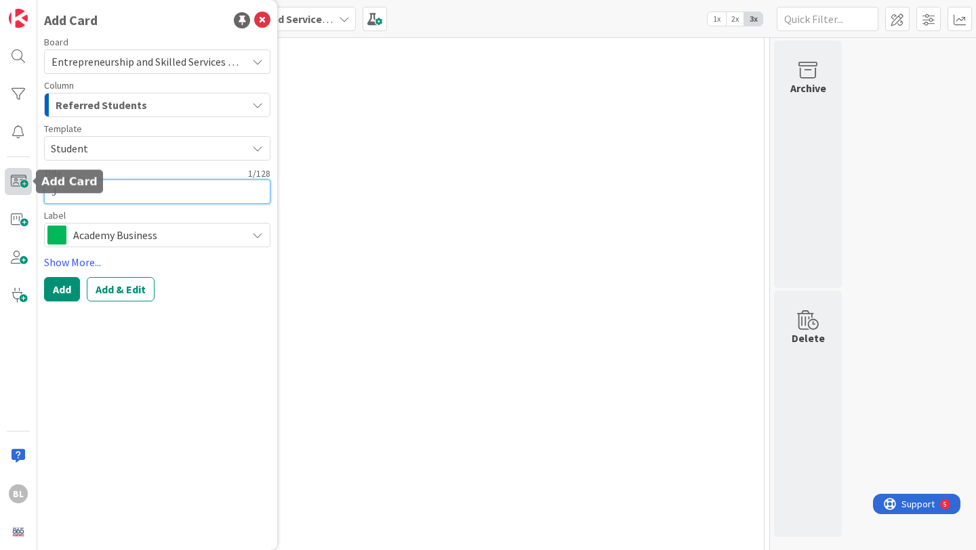
type textarea "x"
type textarea "Je"
type textarea "x"
type textarea "Jef"
type textarea "x"
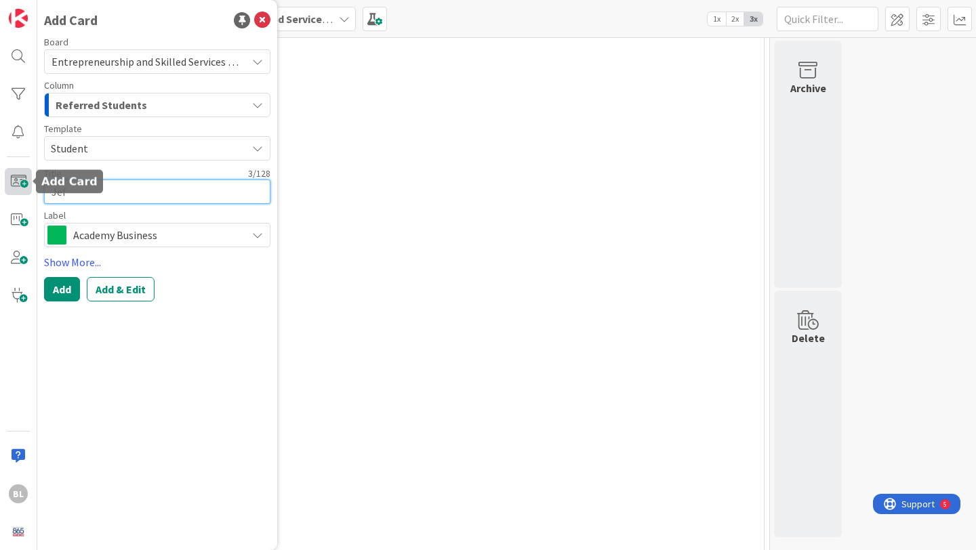
type textarea "[PERSON_NAME]"
type textarea "x"
type textarea "Jeffr"
type textarea "x"
type textarea "[PERSON_NAME]"
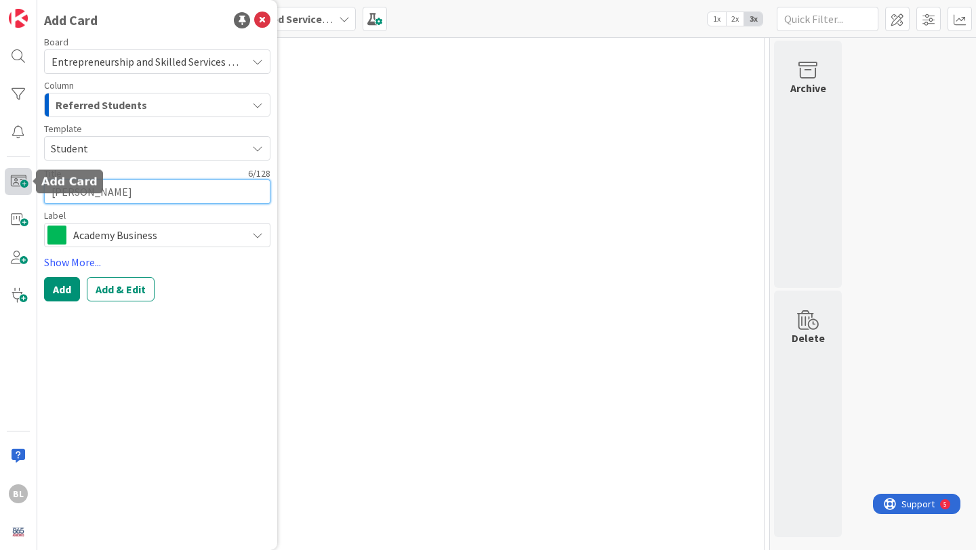
type textarea "x"
type textarea "[PERSON_NAME]"
type textarea "x"
type textarea "[PERSON_NAME]"
type textarea "x"
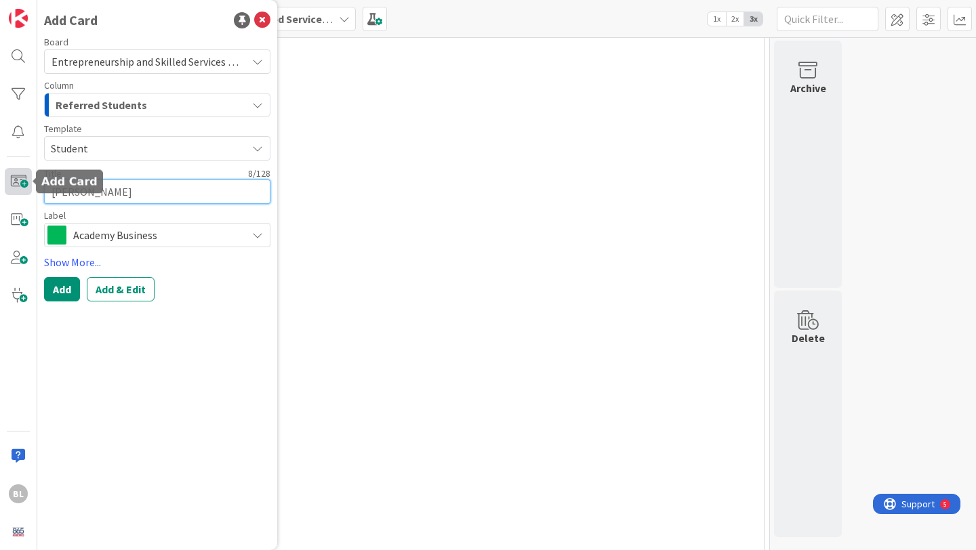
type textarea "[PERSON_NAME]"
type textarea "x"
type textarea "[PERSON_NAME]"
type textarea "x"
type textarea "[PERSON_NAME]"
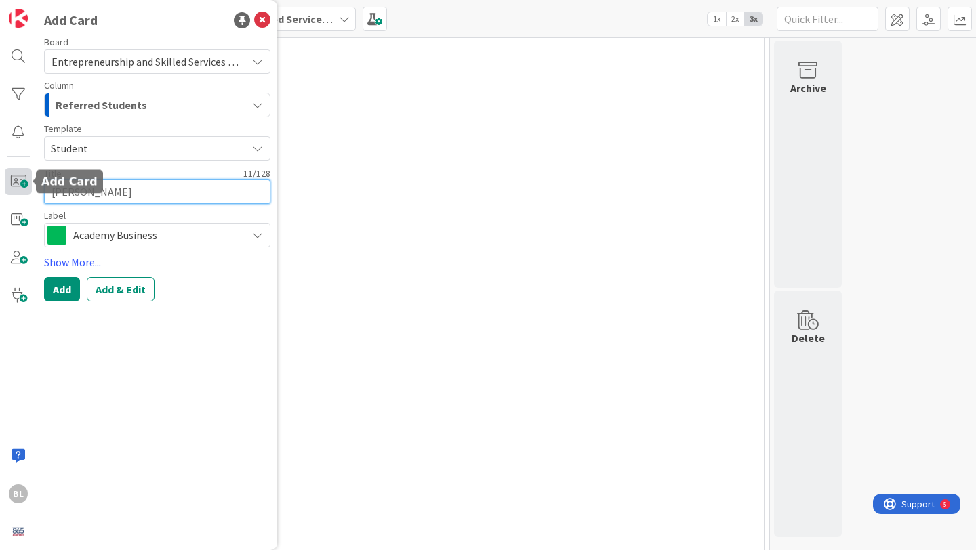
type textarea "x"
type textarea "[PERSON_NAME]"
type textarea "x"
type textarea "[PERSON_NAME]"
type textarea "x"
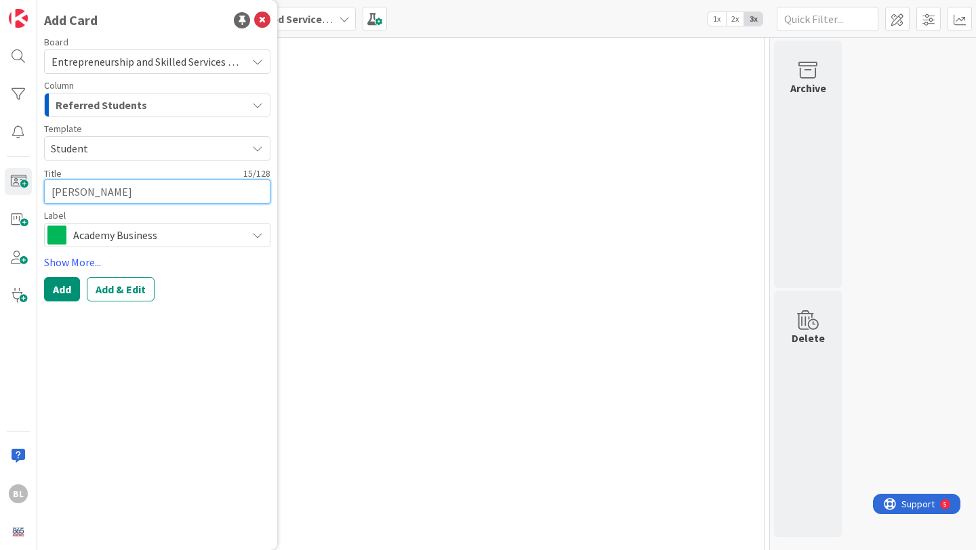
type textarea "[PERSON_NAME]"
click at [119, 193] on textarea "[PERSON_NAME]" at bounding box center [157, 192] width 226 height 24
type textarea "x"
type textarea "[PERSON_NAME]\m"
type textarea "x"
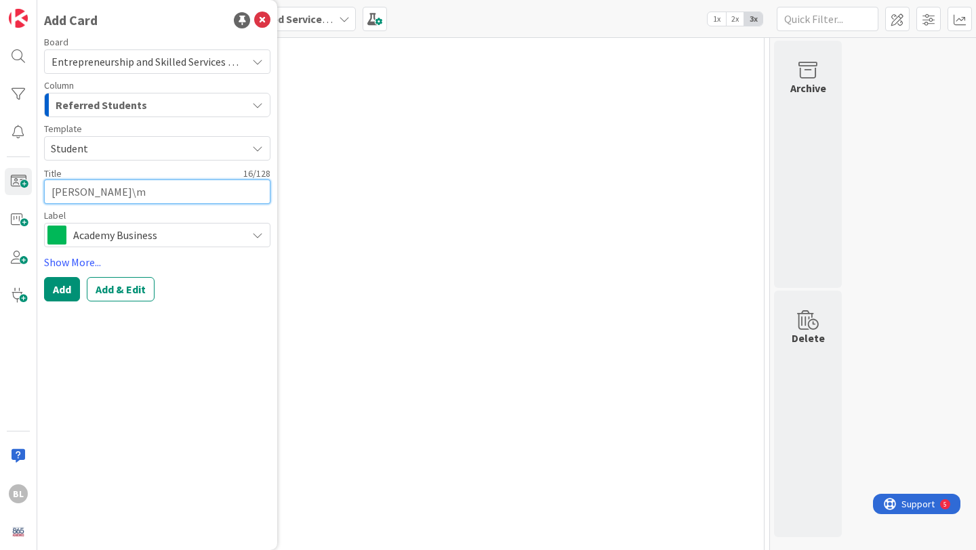
type textarea "[PERSON_NAME]\\m"
type textarea "x"
type textarea "[PERSON_NAME]\\\m"
type textarea "x"
type textarea "[PERSON_NAME]\\m"
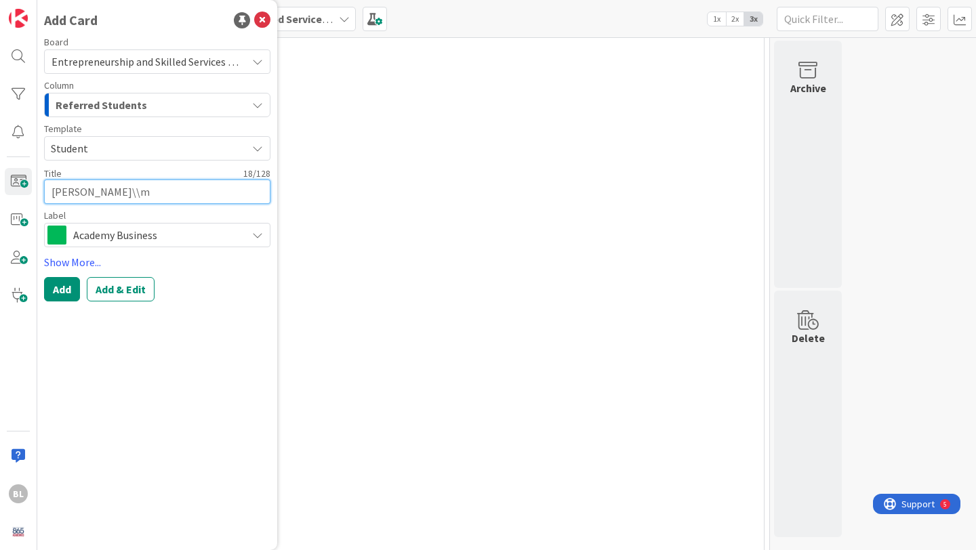
type textarea "x"
type textarea "[PERSON_NAME]\m"
type textarea "x"
type textarea "[PERSON_NAME]"
type textarea "x"
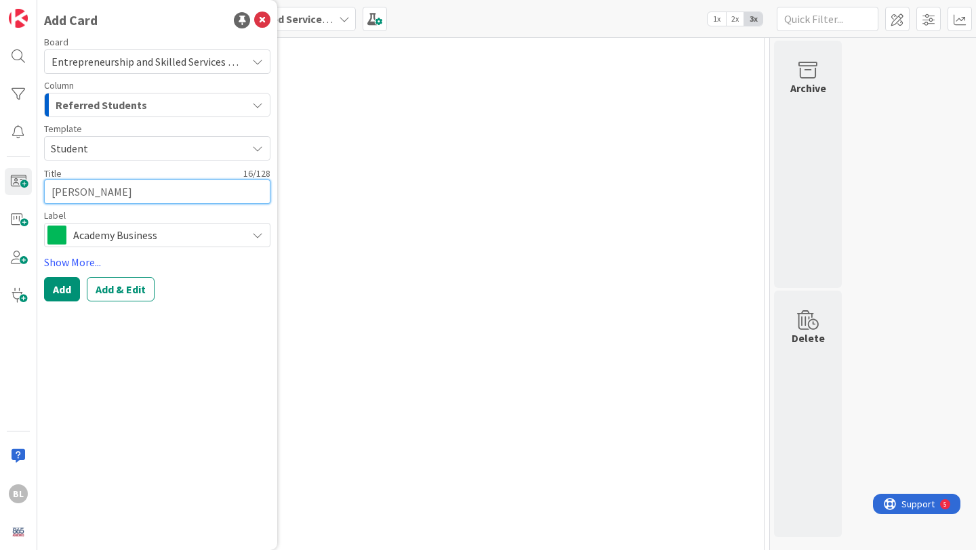
type textarea "[PERSON_NAME]"
type textarea "x"
type textarea "[PERSON_NAME]"
type textarea "x"
type textarea "[PERSON_NAME]"
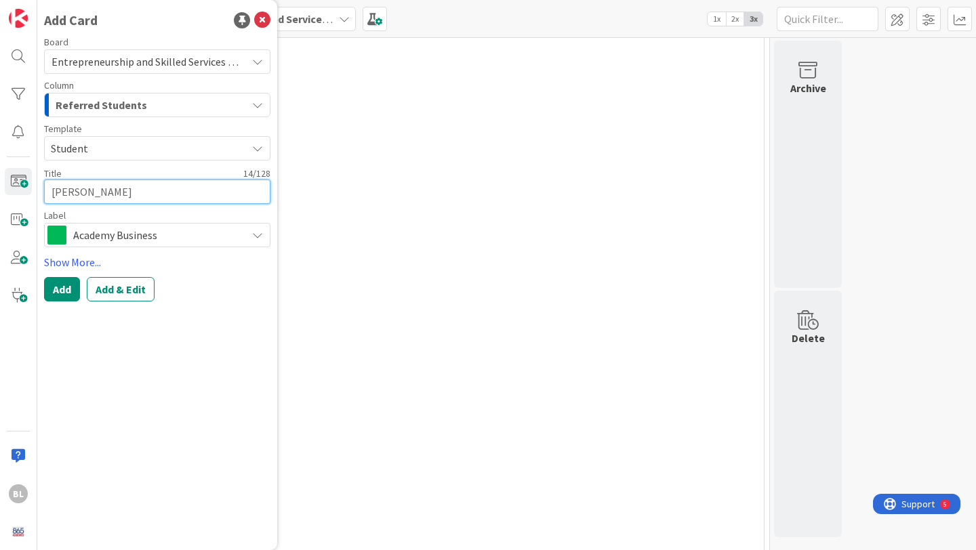
type textarea "x"
type textarea "[PERSON_NAME]"
click at [245, 231] on div "Academy Business" at bounding box center [157, 235] width 226 height 24
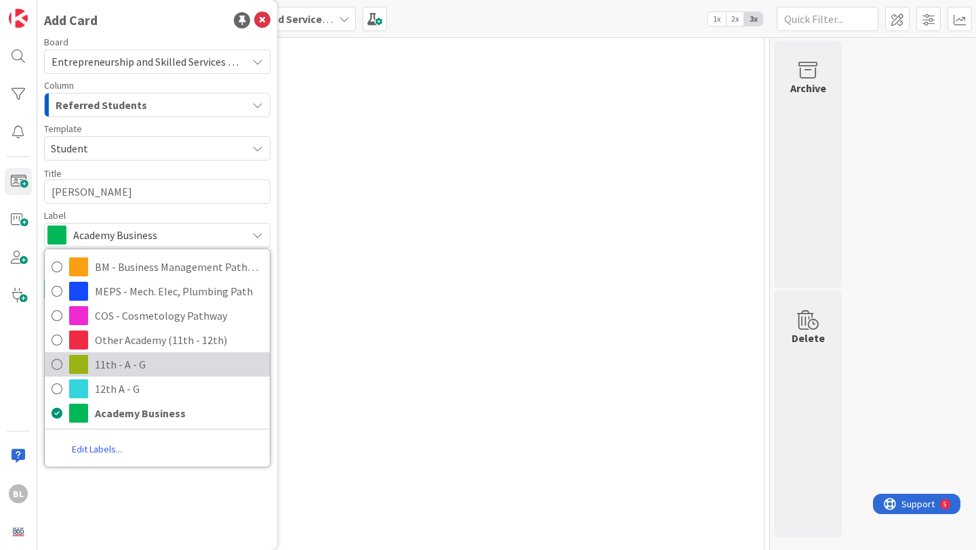
click at [109, 370] on span "11th - A - G" at bounding box center [179, 365] width 168 height 20
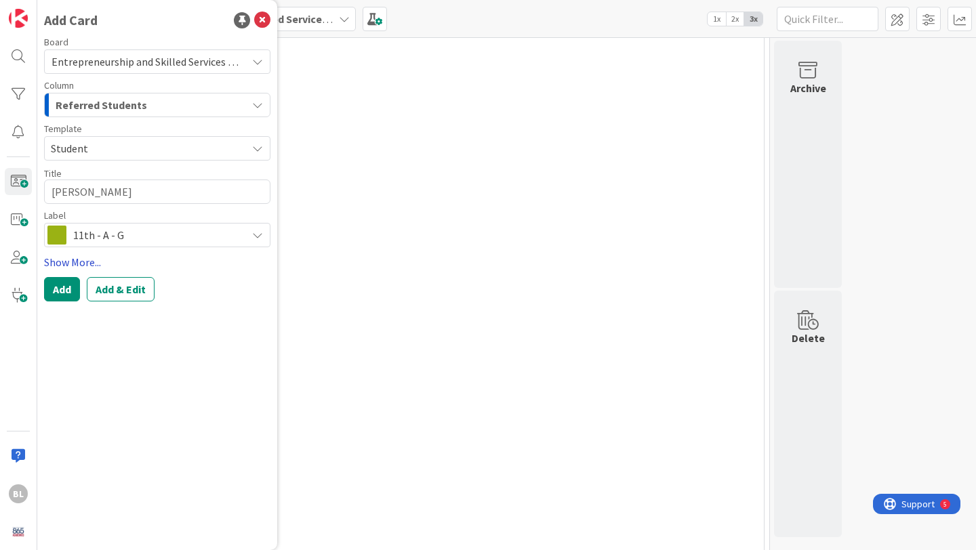
click at [87, 265] on link "Show More..." at bounding box center [157, 262] width 226 height 16
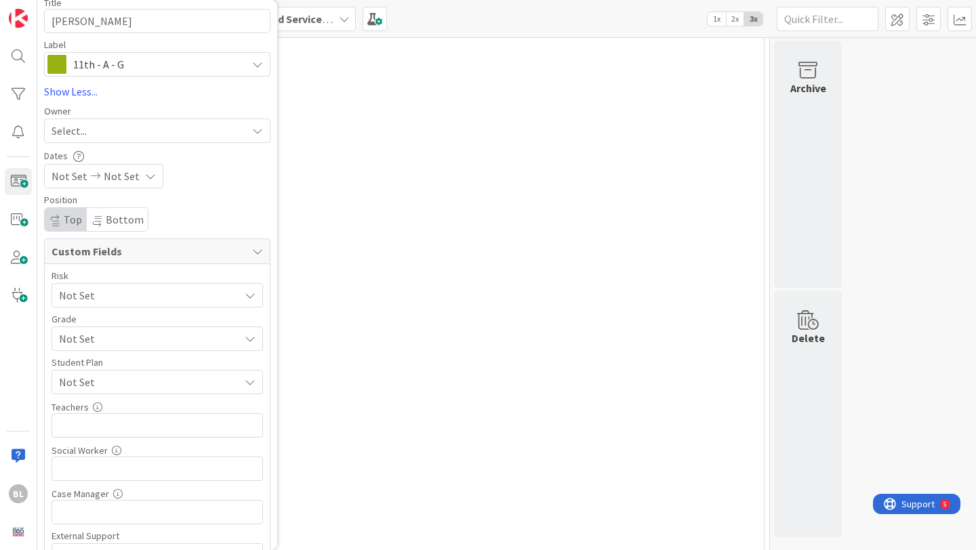
scroll to position [173, 0]
click at [144, 338] on span "Not Set" at bounding box center [146, 336] width 174 height 19
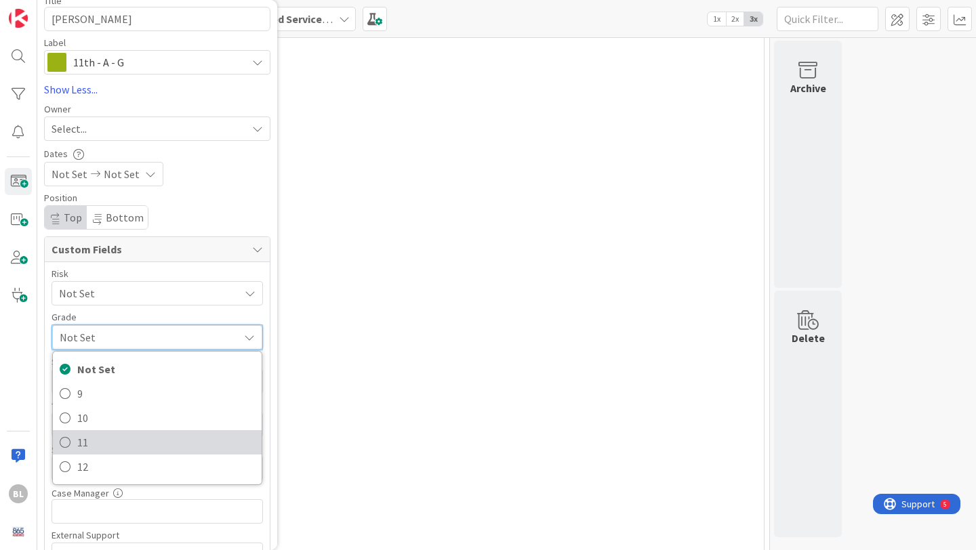
click at [85, 446] on span "11" at bounding box center [166, 443] width 178 height 20
type textarea "x"
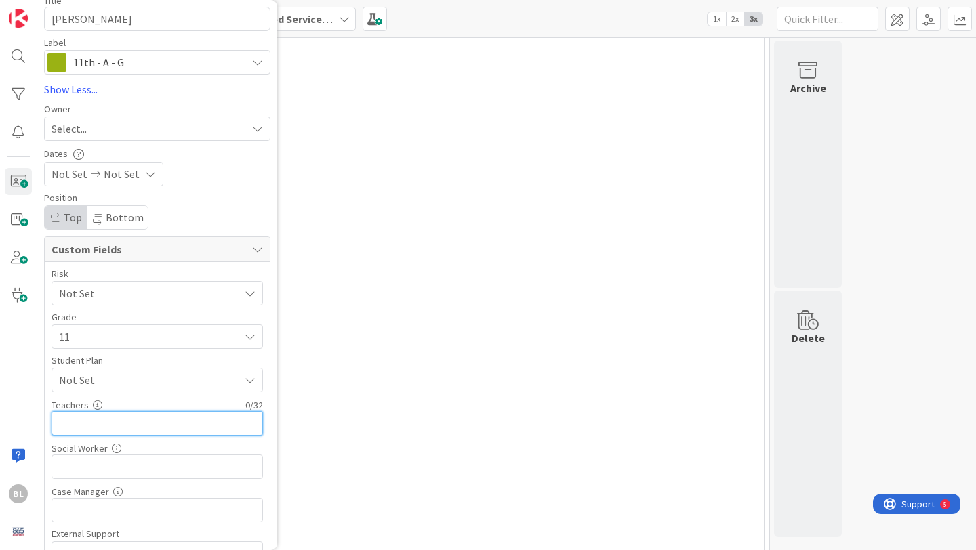
click at [80, 415] on input "text" at bounding box center [158, 423] width 212 height 24
type input "Alam, [GEOGRAPHIC_DATA],[PERSON_NAME],Mi"
type textarea "x"
type input "Alam, Tampas,[PERSON_NAME],Mink"
type textarea "x"
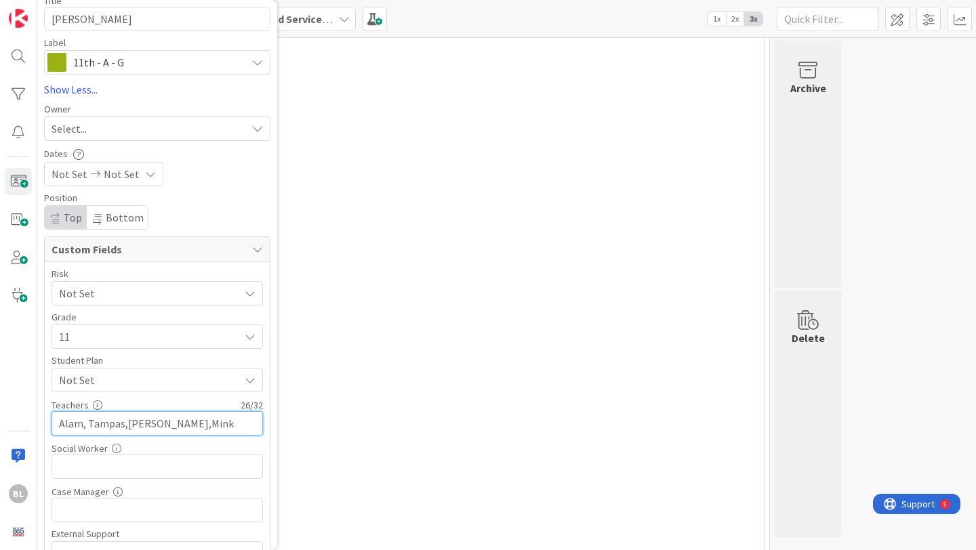
scroll to position [237, 0]
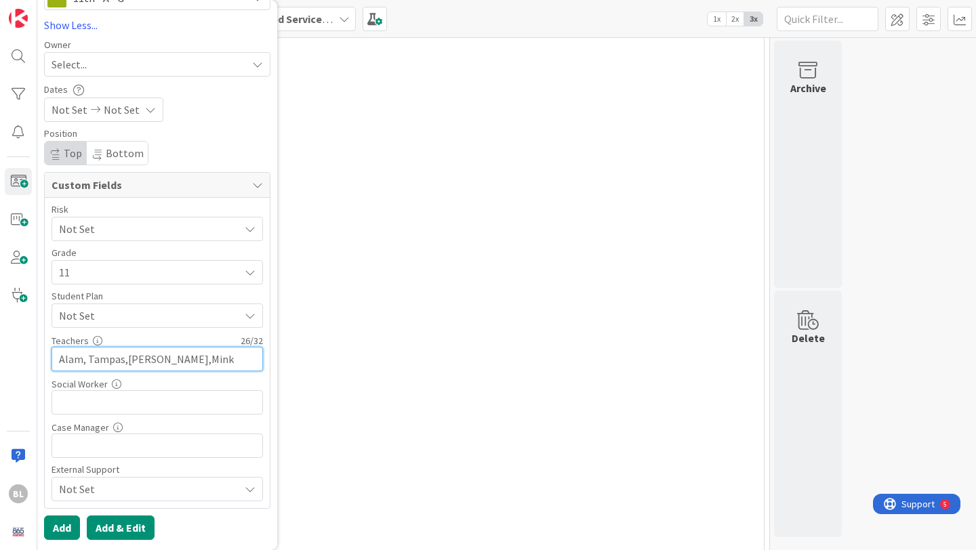
type input "Alam, Tampas,[PERSON_NAME],Mink"
click at [125, 529] on button "Add & Edit" at bounding box center [121, 528] width 68 height 24
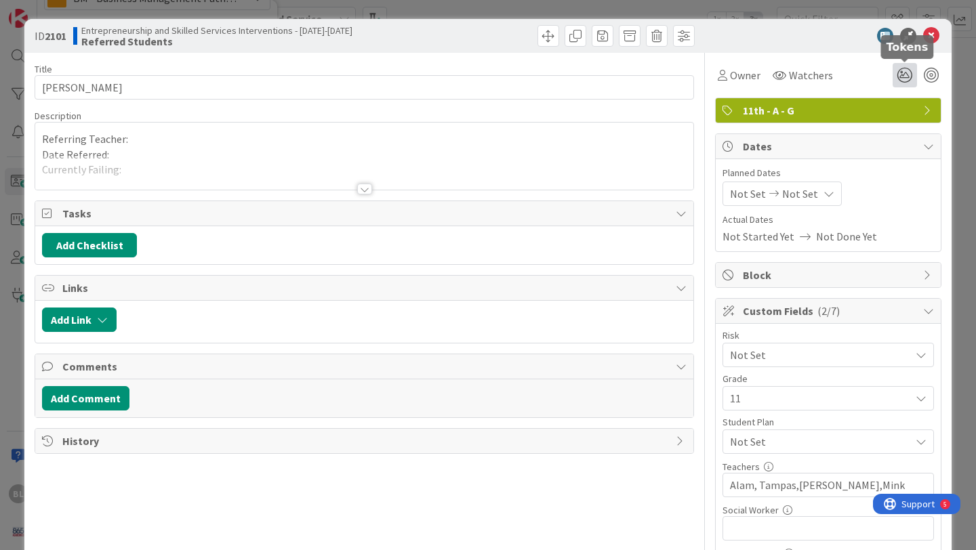
click at [905, 71] on icon at bounding box center [905, 75] width 24 height 24
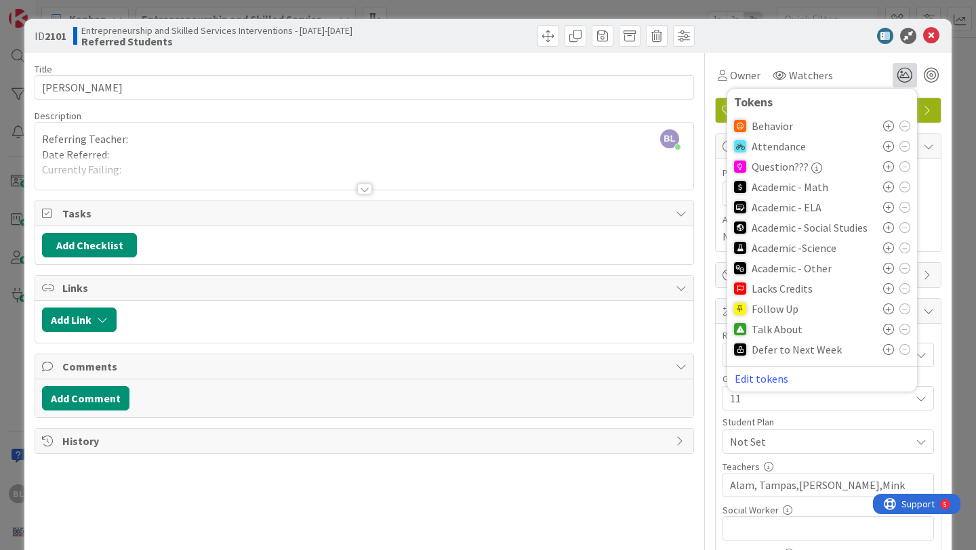
click at [887, 225] on icon at bounding box center [888, 227] width 11 height 11
click at [888, 332] on icon at bounding box center [888, 333] width 11 height 11
click at [365, 185] on div at bounding box center [364, 189] width 15 height 11
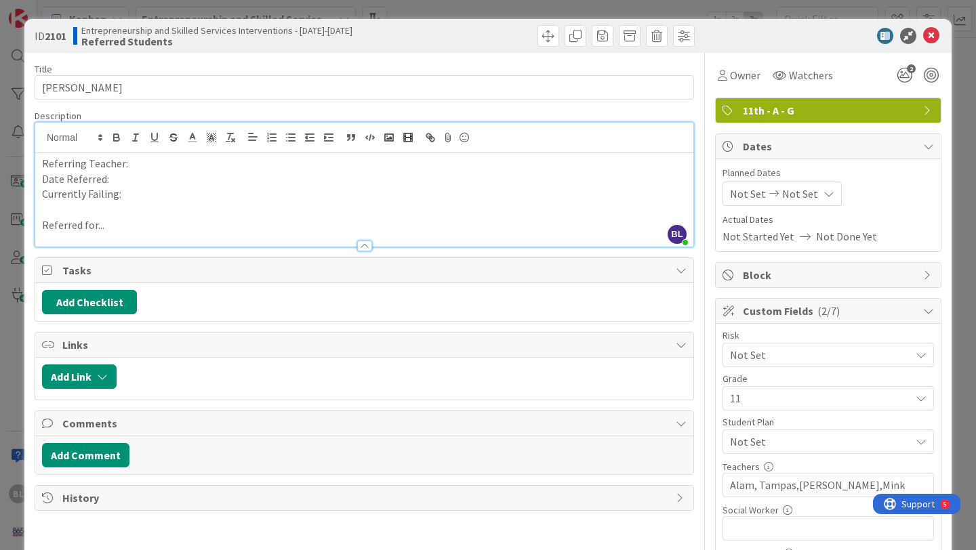
click at [140, 165] on p "Referring Teacher:" at bounding box center [364, 164] width 645 height 16
click at [115, 182] on p "Date Referred:" at bounding box center [364, 180] width 645 height 16
click at [129, 191] on p "Currently Failing:" at bounding box center [364, 194] width 645 height 16
click at [114, 224] on p "Referred for..." at bounding box center [364, 226] width 645 height 16
drag, startPoint x: 113, startPoint y: 224, endPoint x: 134, endPoint y: 153, distance: 74.2
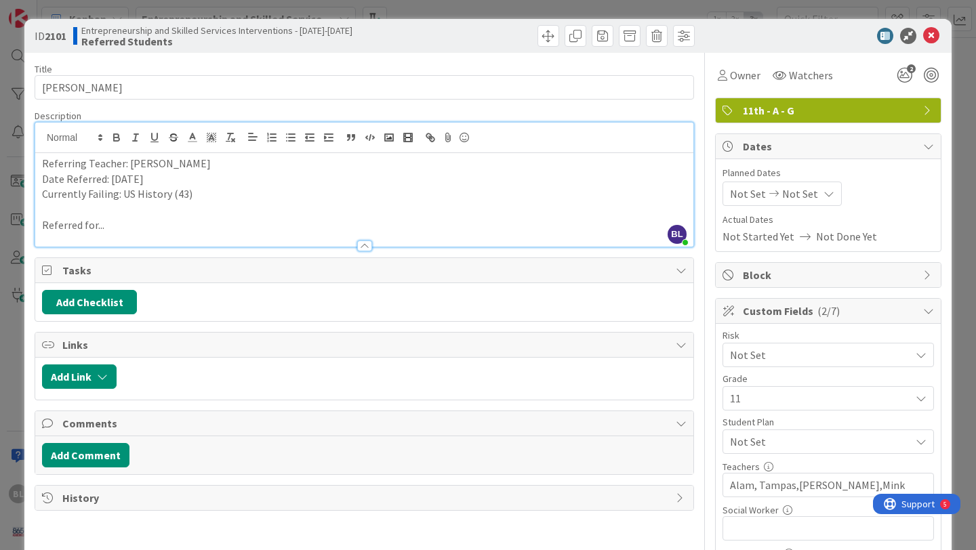
click at [115, 215] on div "Referring Teacher: [PERSON_NAME] Date Referred: [DATE] Currently Failing: US Hi…" at bounding box center [364, 200] width 658 height 94
click at [121, 227] on p "Referred for..." at bounding box center [364, 226] width 645 height 16
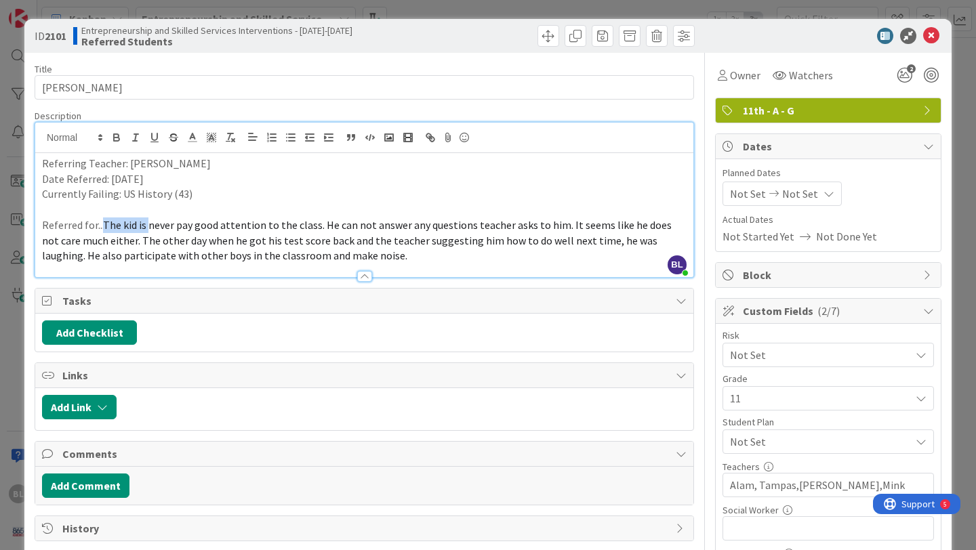
drag, startPoint x: 146, startPoint y: 224, endPoint x: 104, endPoint y: 225, distance: 42.1
click at [104, 225] on span "The kid is never pay good attention to the class. He can not answer any questio…" at bounding box center [358, 240] width 632 height 44
click at [147, 227] on span "never pay good attention to the class. He can not answer any questions teacher …" at bounding box center [360, 240] width 637 height 44
click at [904, 75] on icon "2" at bounding box center [905, 75] width 24 height 24
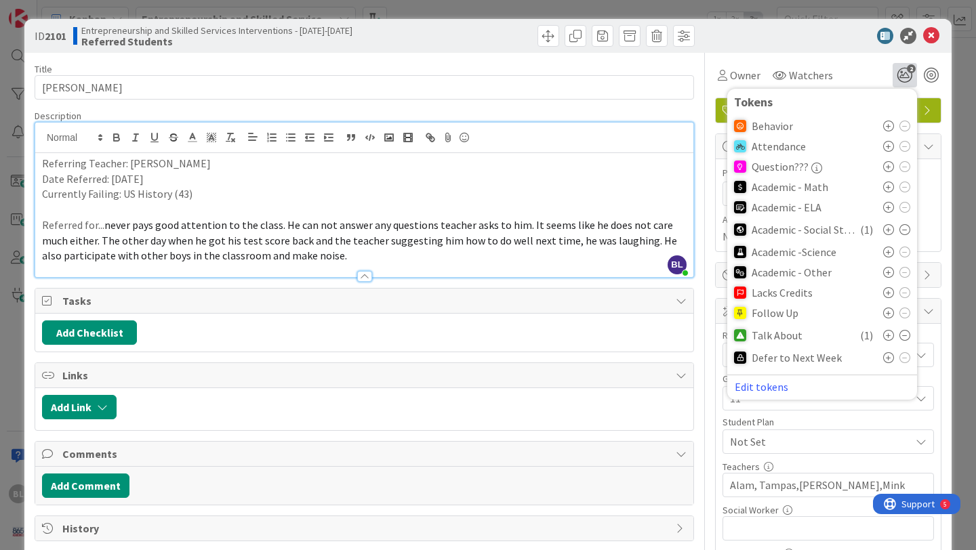
click at [887, 125] on icon at bounding box center [888, 126] width 11 height 11
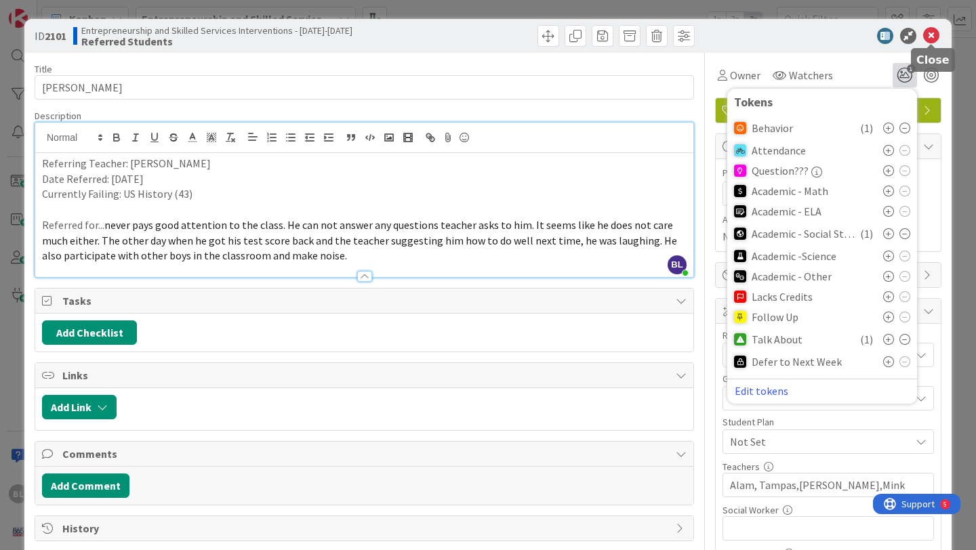
click at [933, 33] on icon at bounding box center [931, 36] width 16 height 16
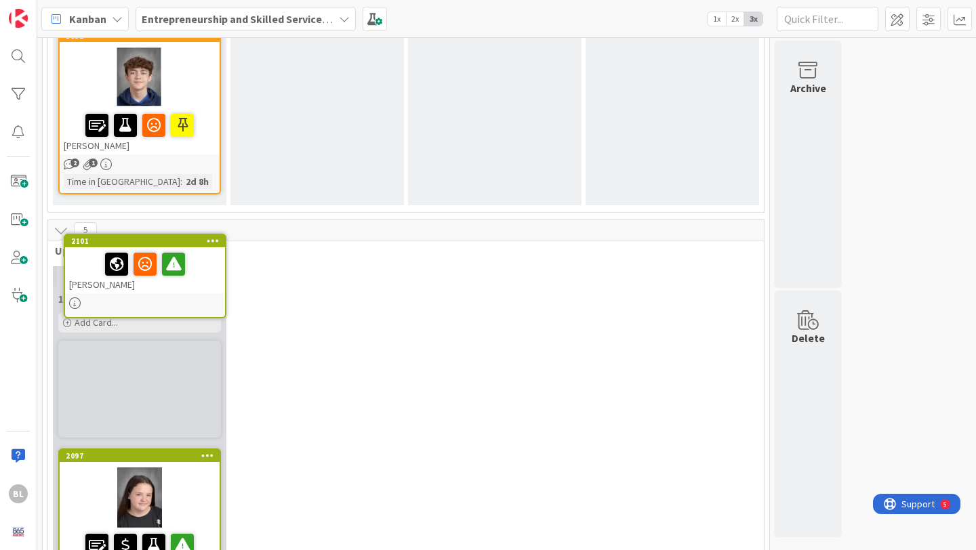
scroll to position [1709, 0]
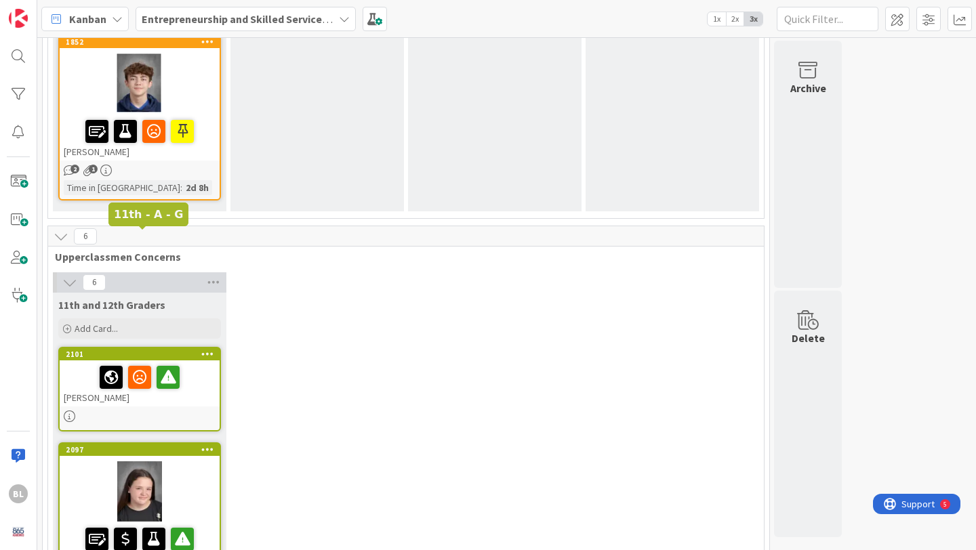
click at [163, 350] on div "2101" at bounding box center [143, 354] width 154 height 9
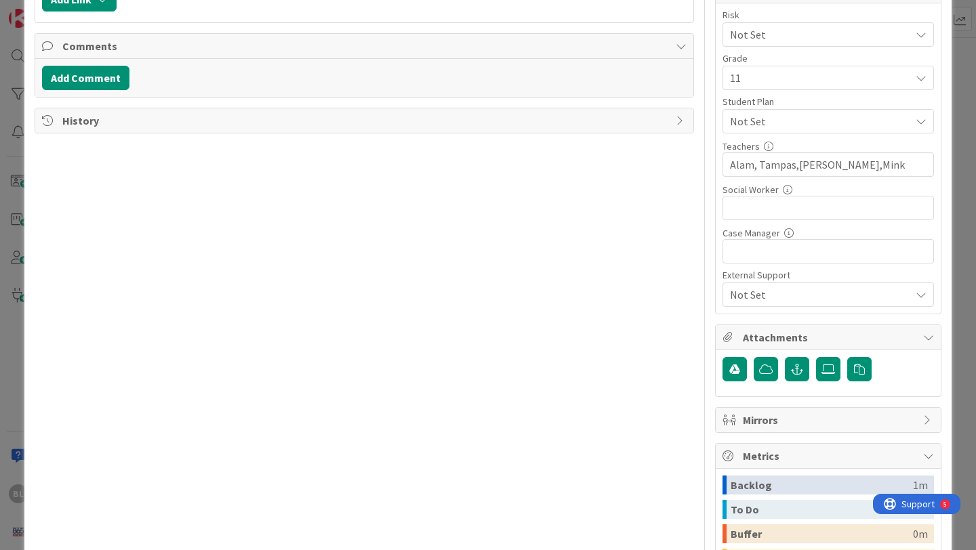
scroll to position [321, 0]
click at [836, 369] on label at bounding box center [828, 369] width 24 height 24
click at [816, 357] on input "file" at bounding box center [816, 357] width 0 height 0
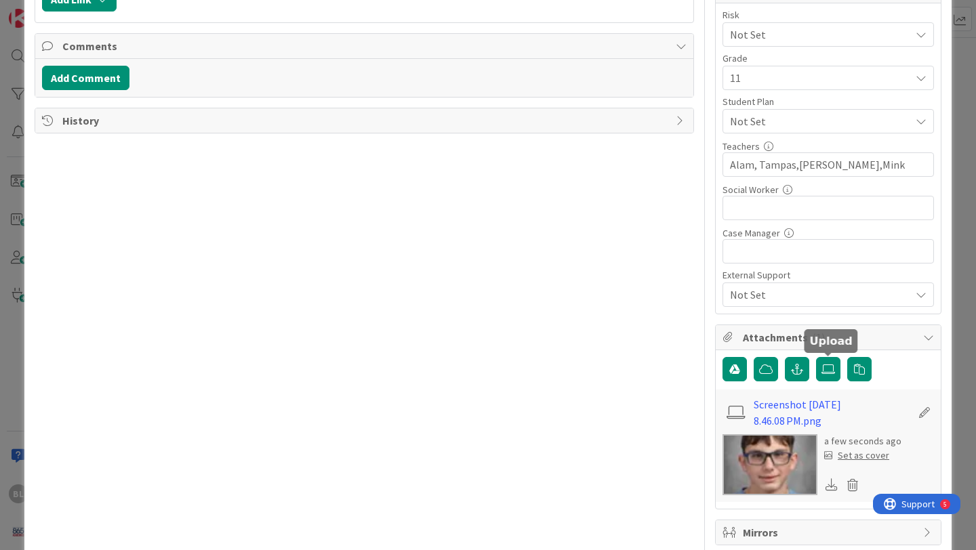
click at [858, 454] on div "Set as cover" at bounding box center [856, 456] width 65 height 14
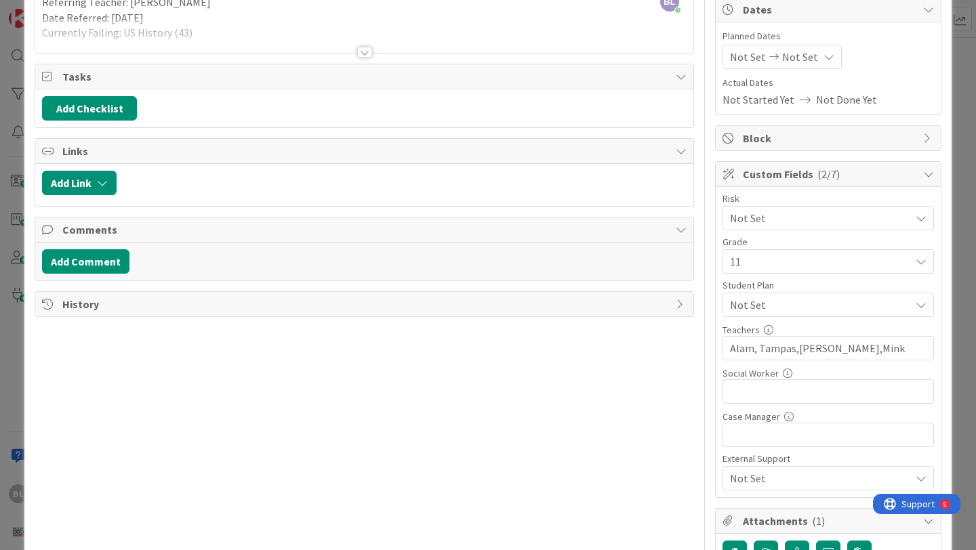
scroll to position [0, 0]
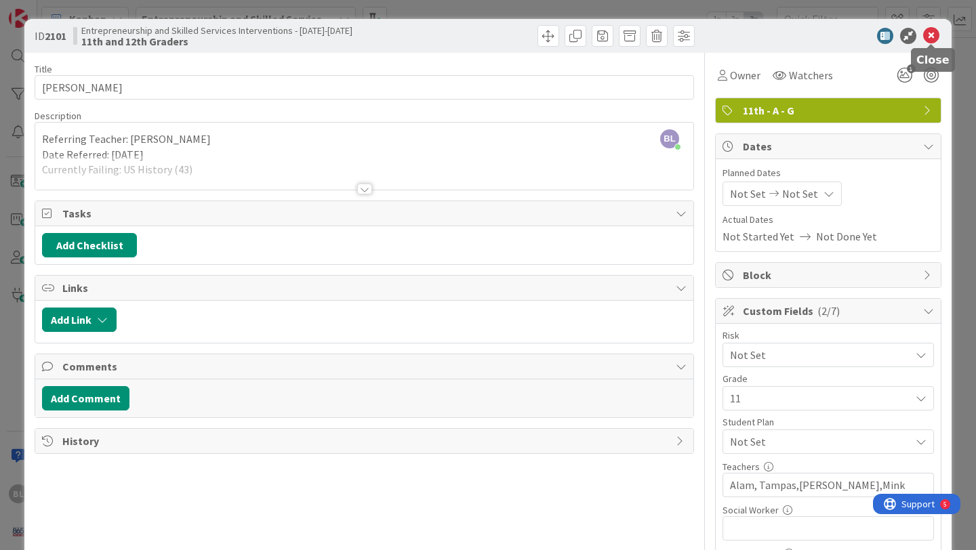
click at [931, 34] on icon at bounding box center [931, 36] width 16 height 16
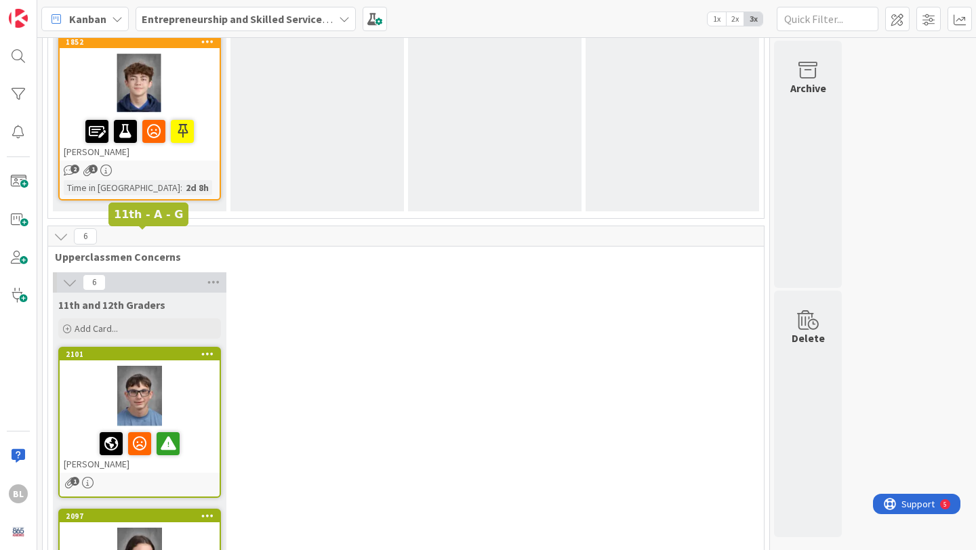
click at [171, 350] on div "2101" at bounding box center [143, 354] width 154 height 9
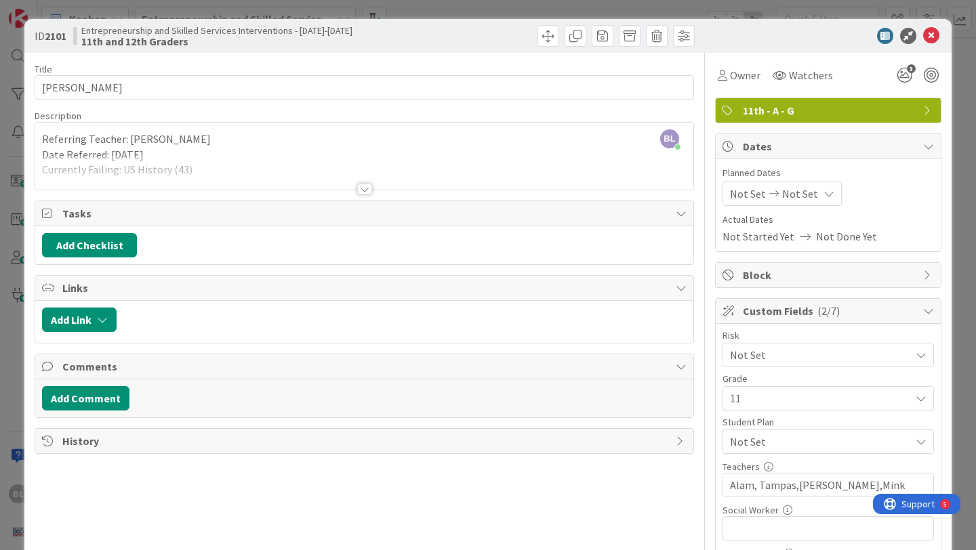
click at [364, 184] on div at bounding box center [364, 189] width 15 height 11
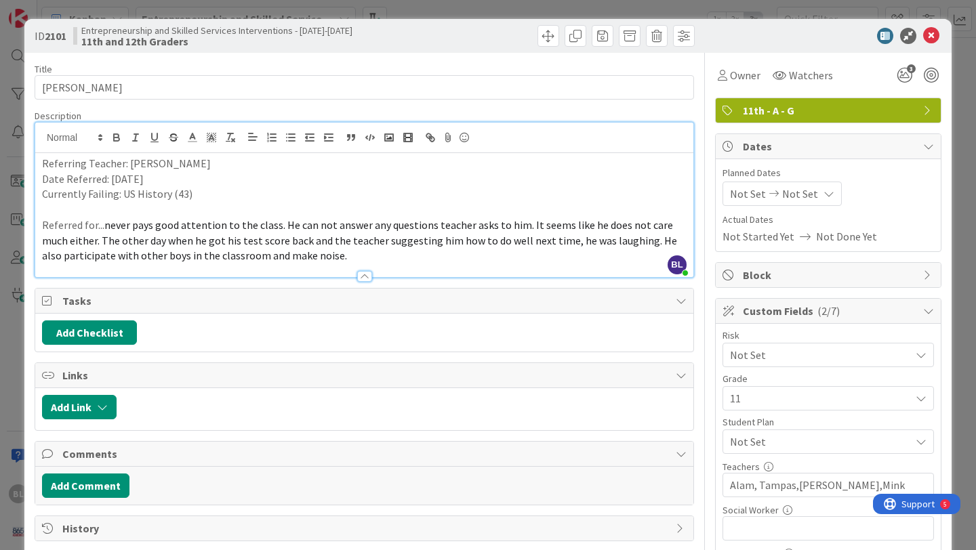
click at [329, 256] on p "Referred for... never pays good attention to the class. He can not answer any q…" at bounding box center [364, 241] width 645 height 46
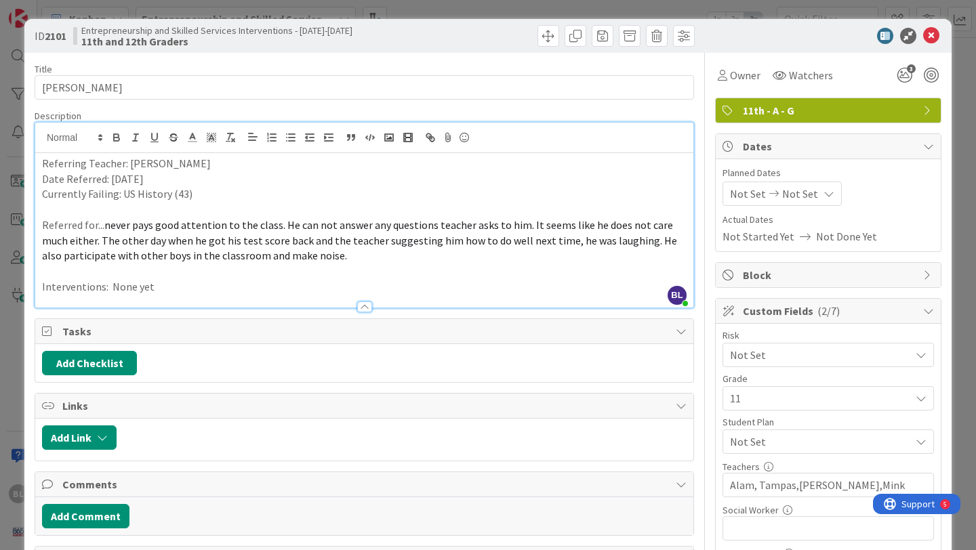
click at [918, 37] on div at bounding box center [822, 36] width 240 height 16
click at [932, 37] on icon at bounding box center [931, 36] width 16 height 16
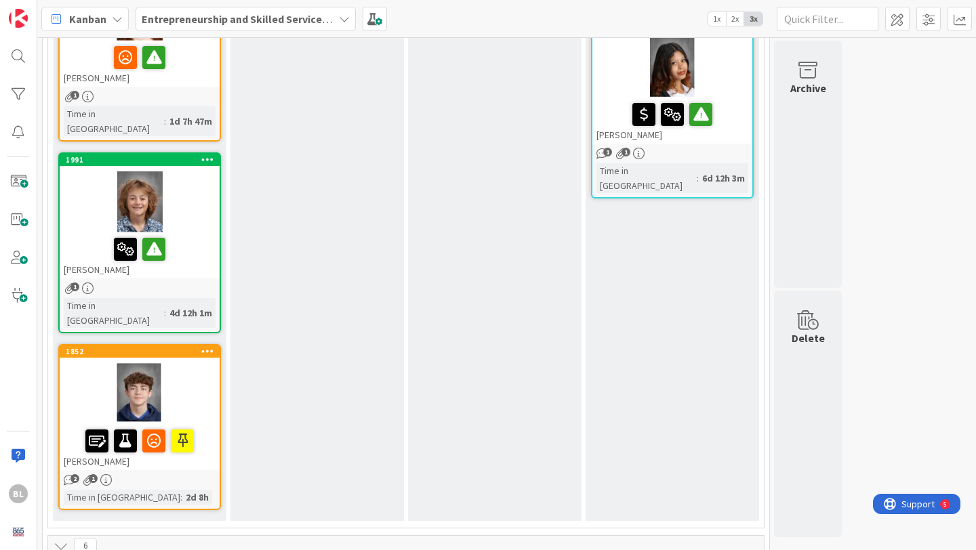
scroll to position [1396, 0]
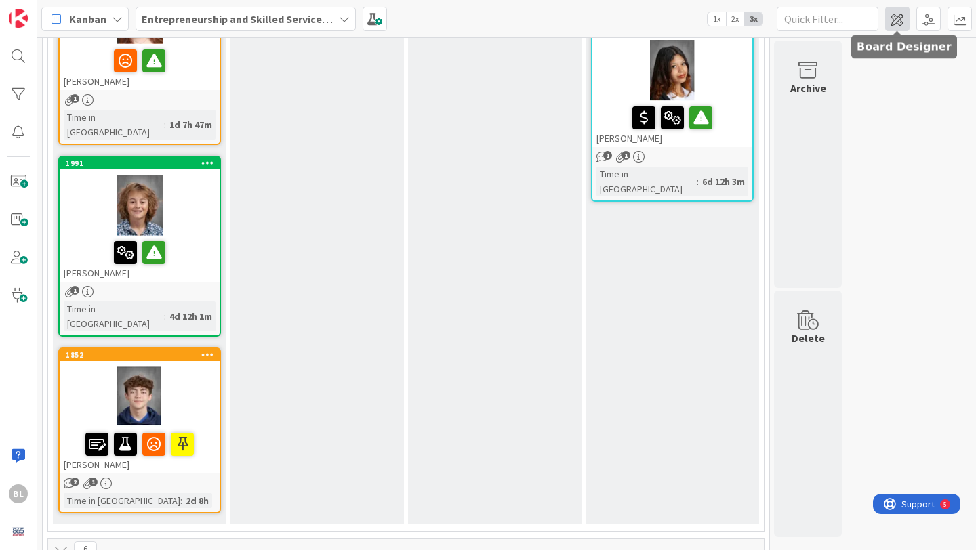
click at [900, 20] on span at bounding box center [897, 19] width 24 height 24
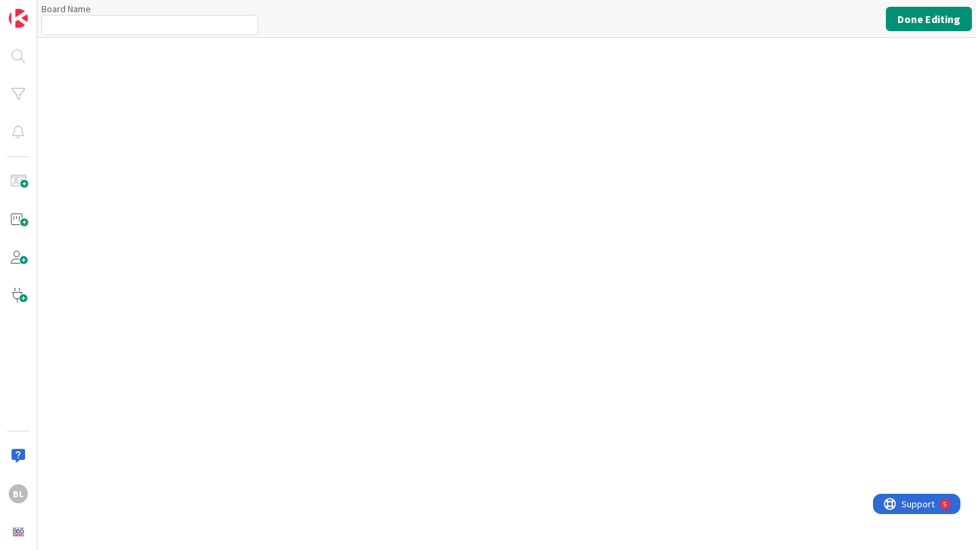
type input "Entrepreneurship and Skilled Services Interventions - [DATE]-[DATE]"
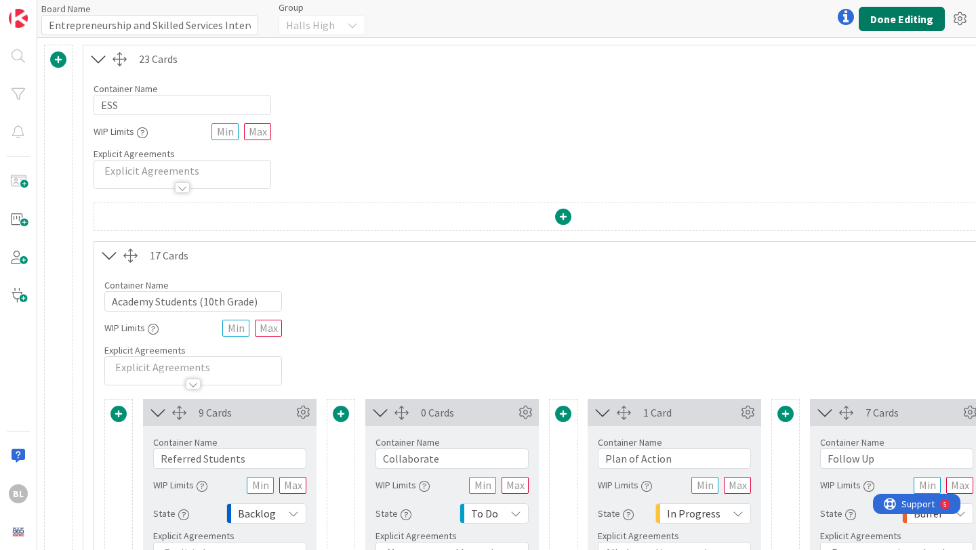
click at [905, 18] on button "Done Editing" at bounding box center [902, 19] width 86 height 24
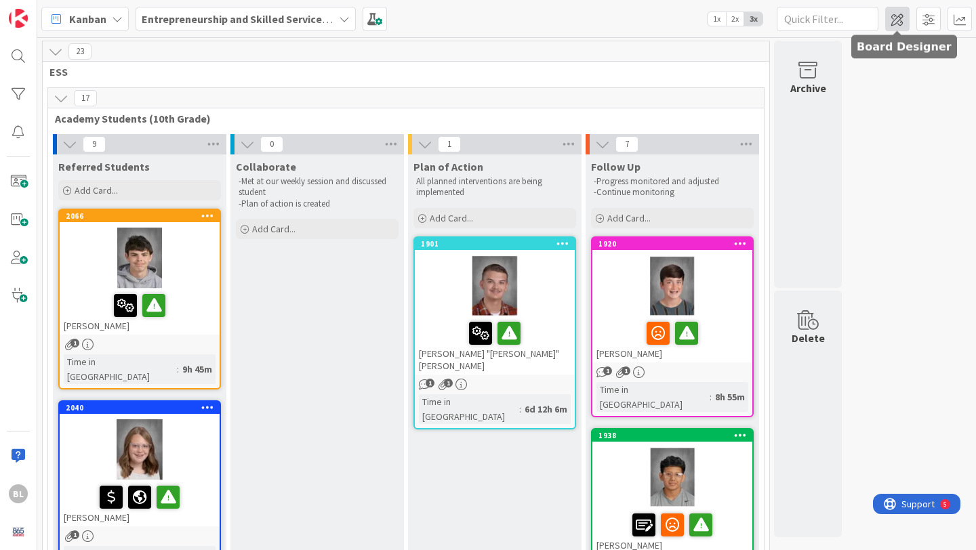
click at [897, 17] on span at bounding box center [897, 19] width 24 height 24
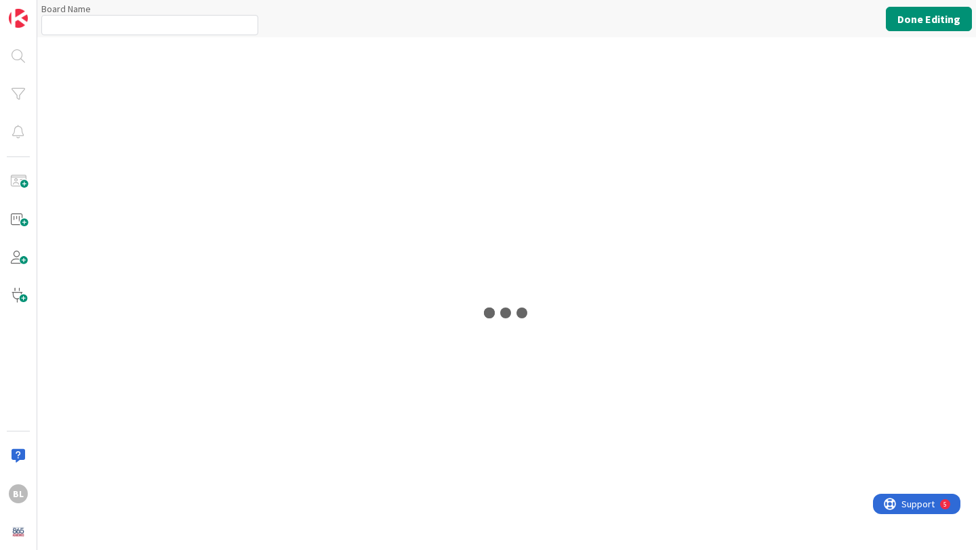
type input "Entrepreneurship and Skilled Services Interventions - [DATE]-[DATE]"
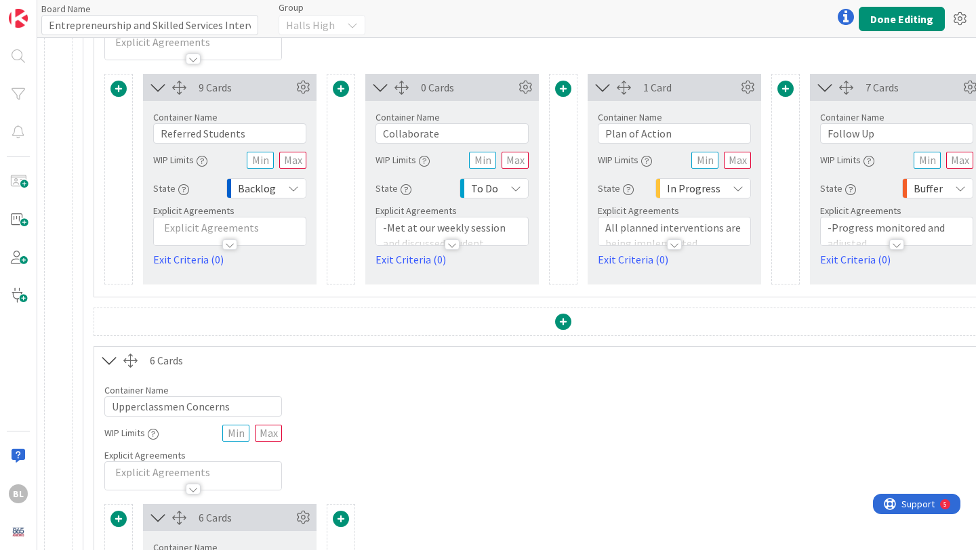
scroll to position [345, 0]
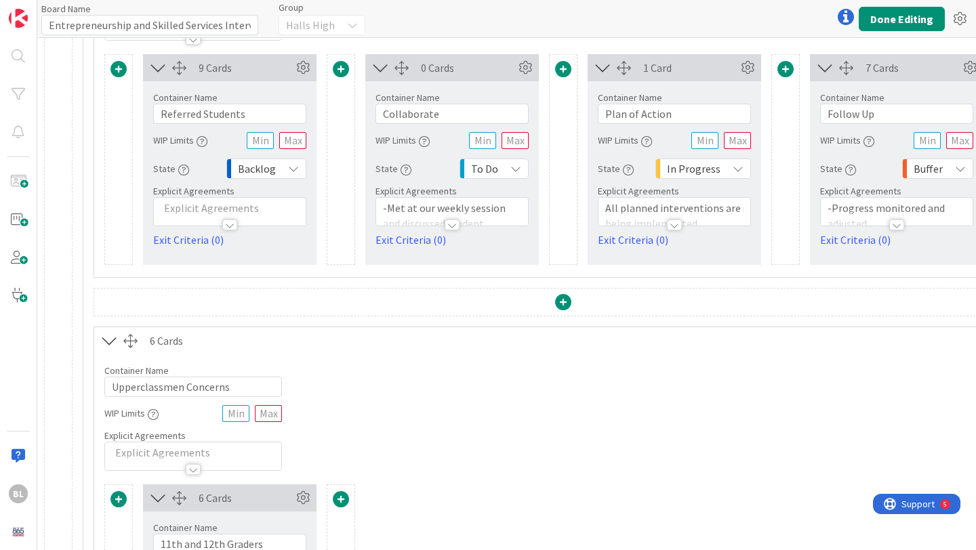
click at [230, 222] on div at bounding box center [229, 225] width 15 height 11
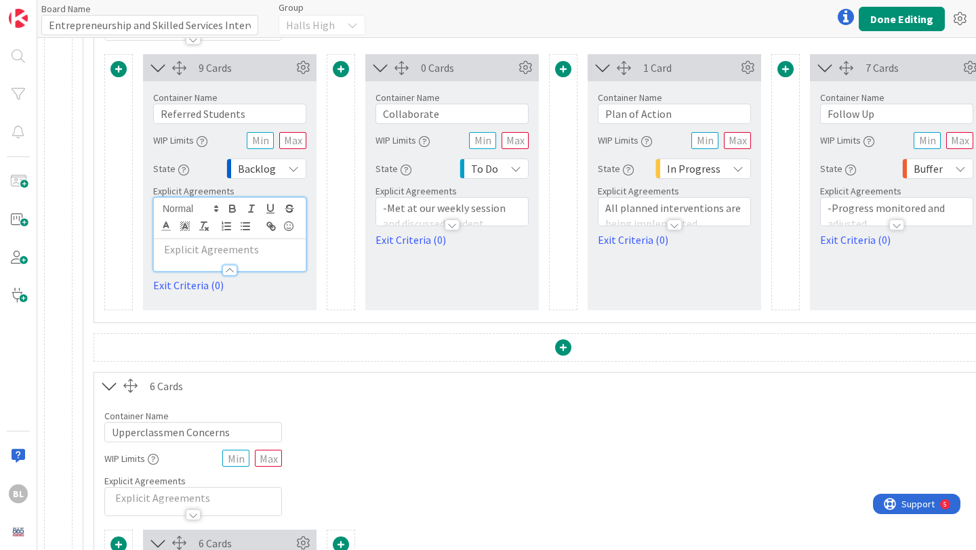
click at [229, 269] on div at bounding box center [229, 270] width 15 height 11
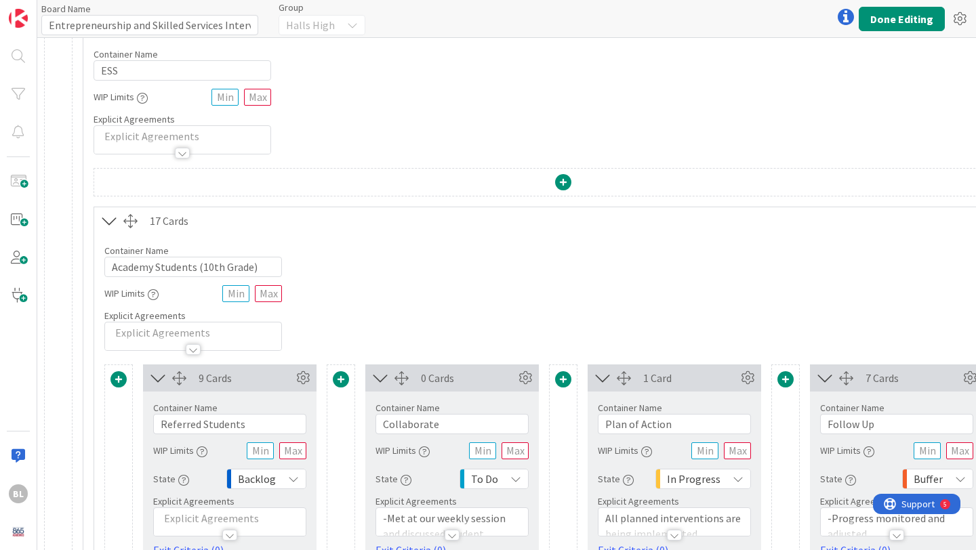
scroll to position [0, 0]
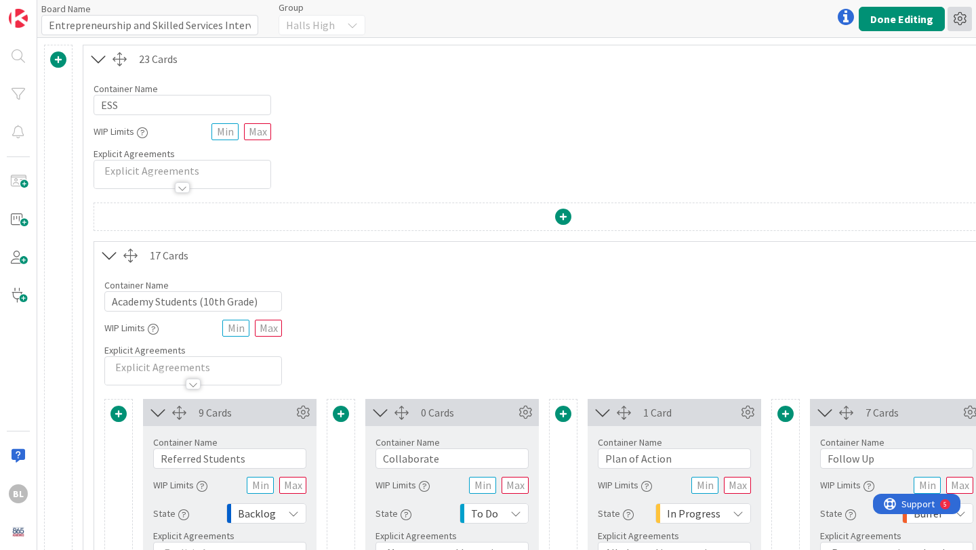
click at [961, 19] on icon at bounding box center [960, 19] width 24 height 24
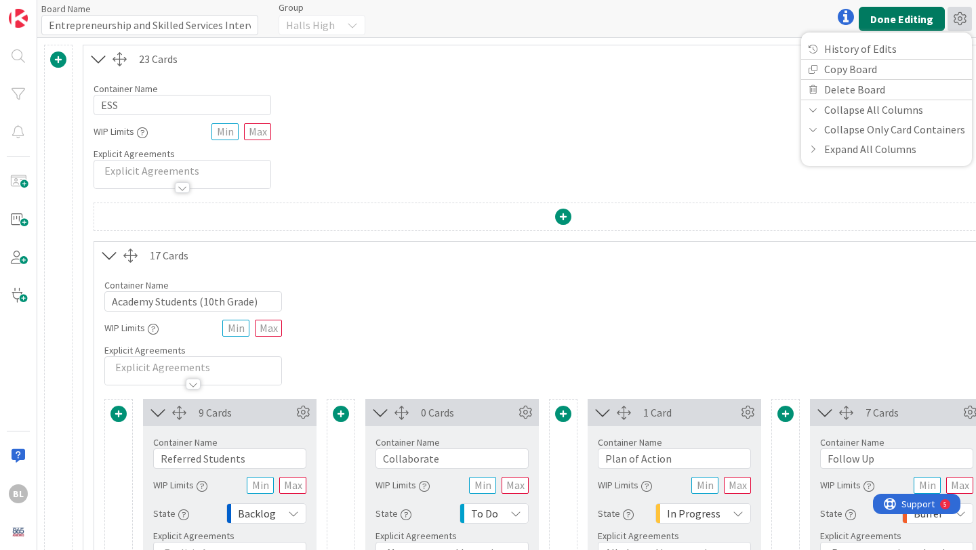
click at [900, 18] on button "Done Editing" at bounding box center [902, 19] width 86 height 24
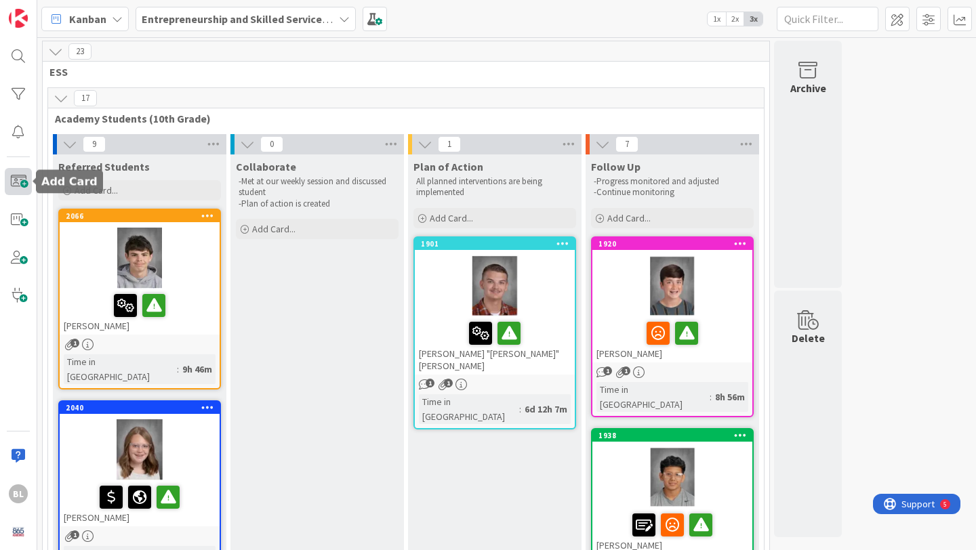
click at [16, 180] on span at bounding box center [18, 181] width 27 height 27
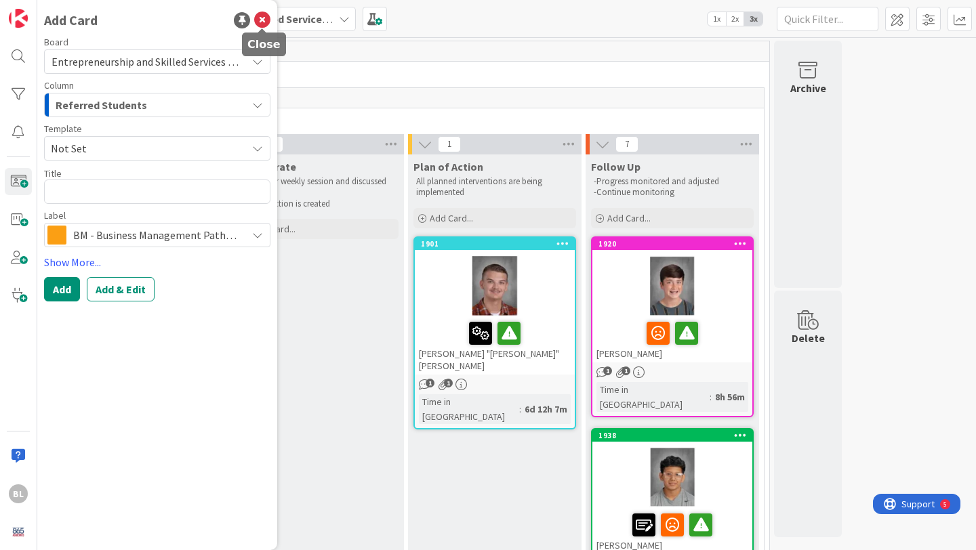
click at [260, 14] on icon at bounding box center [262, 20] width 16 height 16
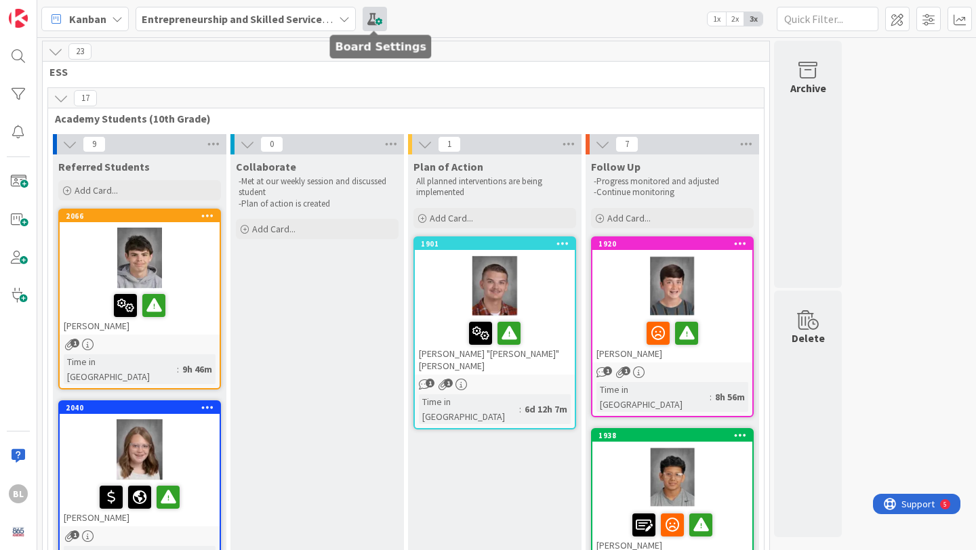
click at [369, 18] on span at bounding box center [375, 19] width 24 height 24
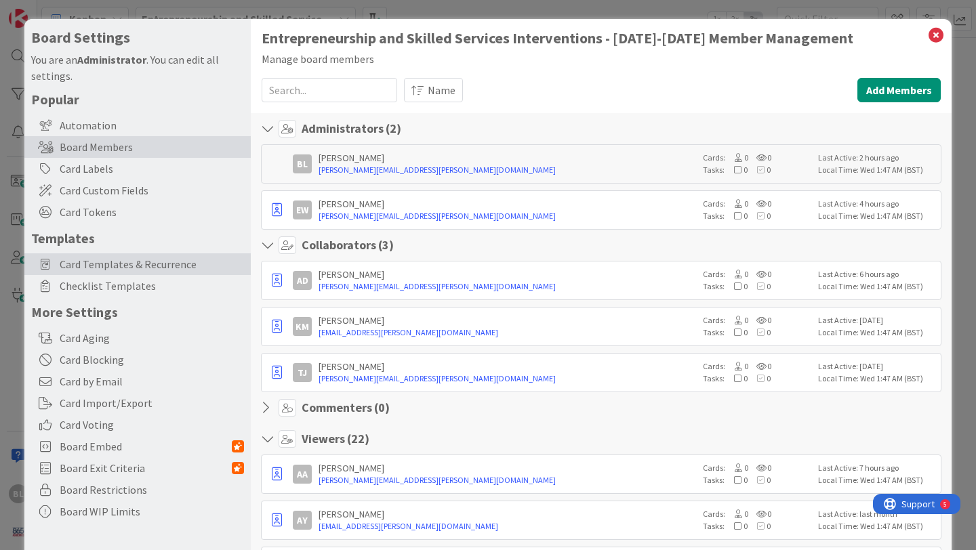
click at [104, 262] on span "Card Templates & Recurrence" at bounding box center [152, 264] width 184 height 16
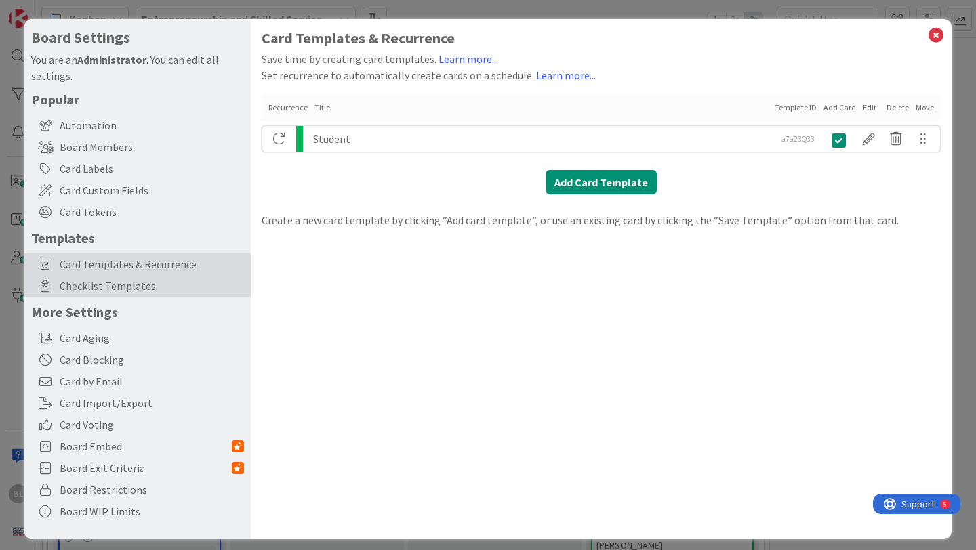
click at [100, 286] on span "Checklist Templates" at bounding box center [152, 286] width 184 height 16
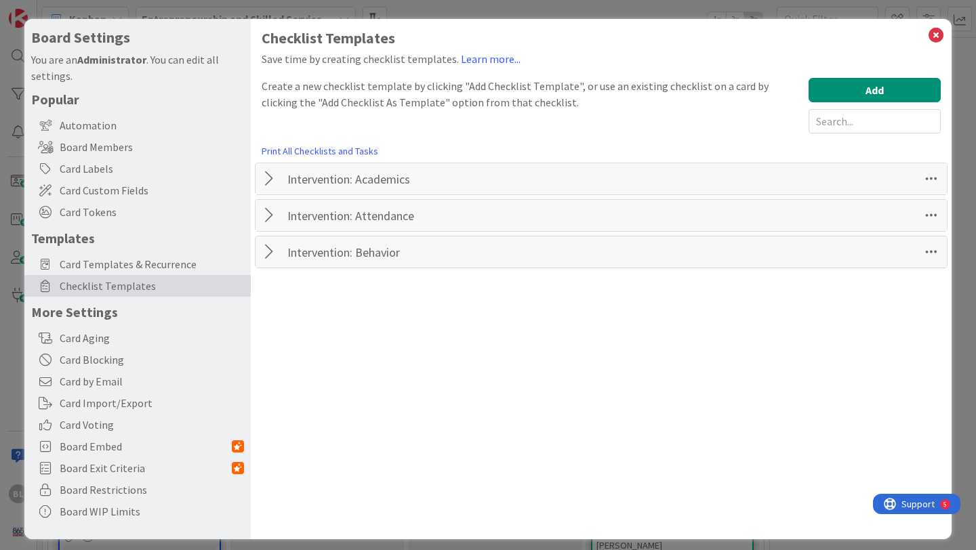
click at [270, 175] on div at bounding box center [271, 179] width 18 height 24
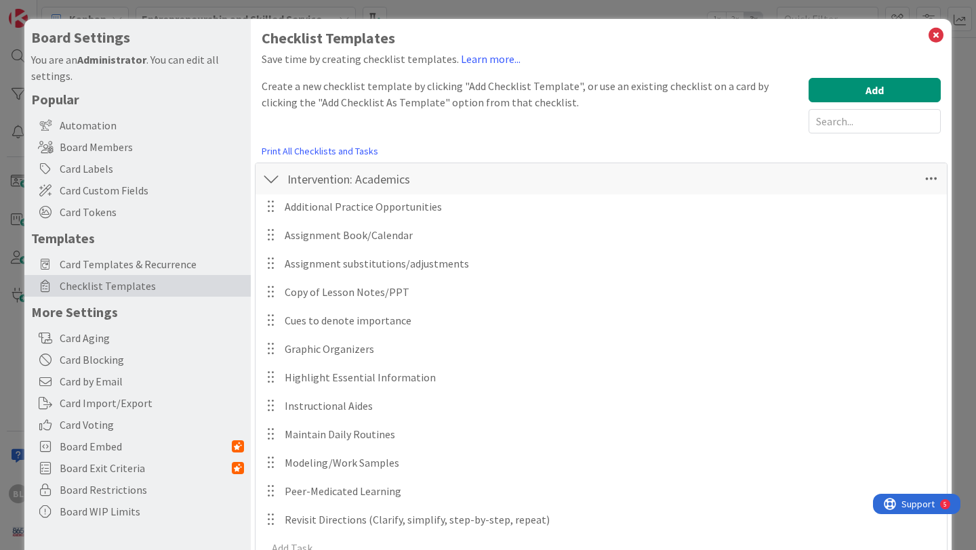
click at [270, 175] on div at bounding box center [271, 179] width 18 height 24
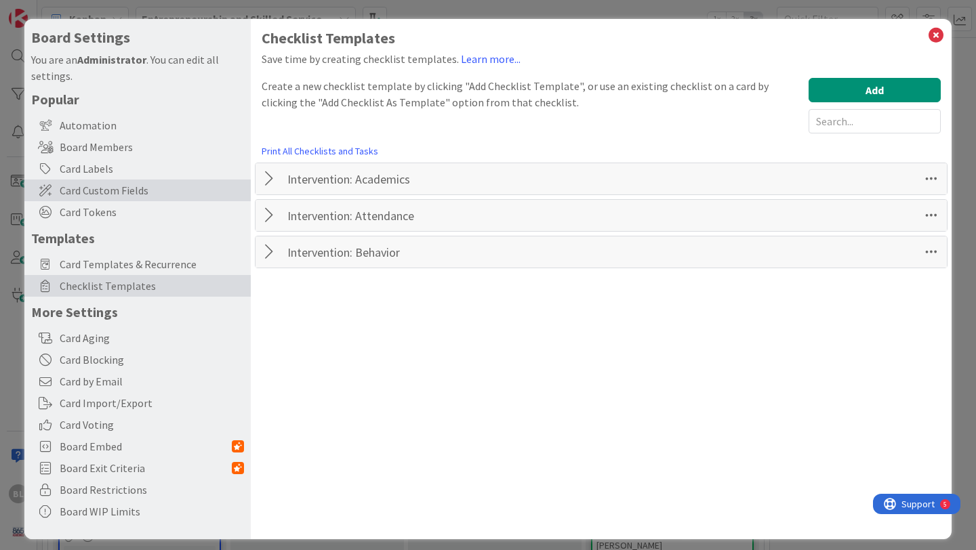
click at [106, 188] on span "Card Custom Fields" at bounding box center [152, 190] width 184 height 16
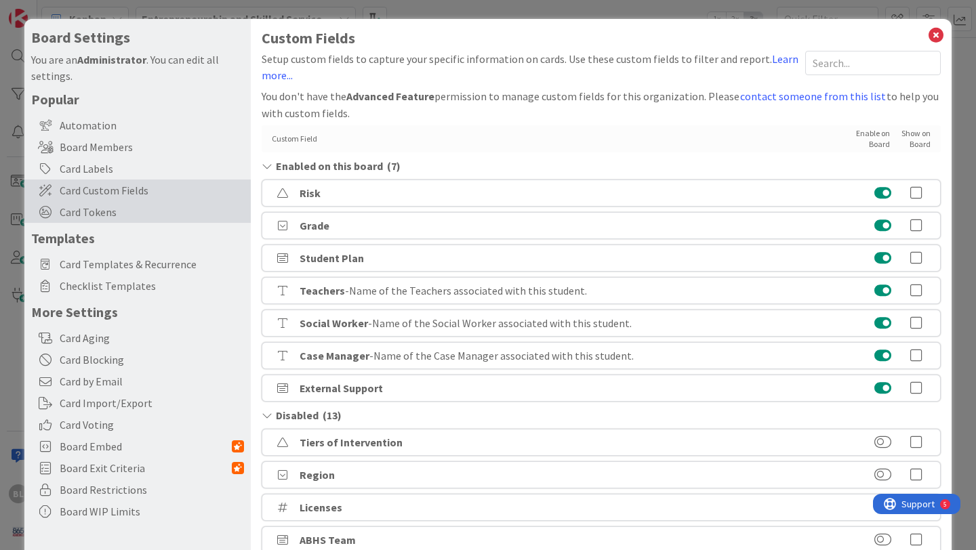
click at [105, 212] on span "Card Tokens" at bounding box center [152, 212] width 184 height 16
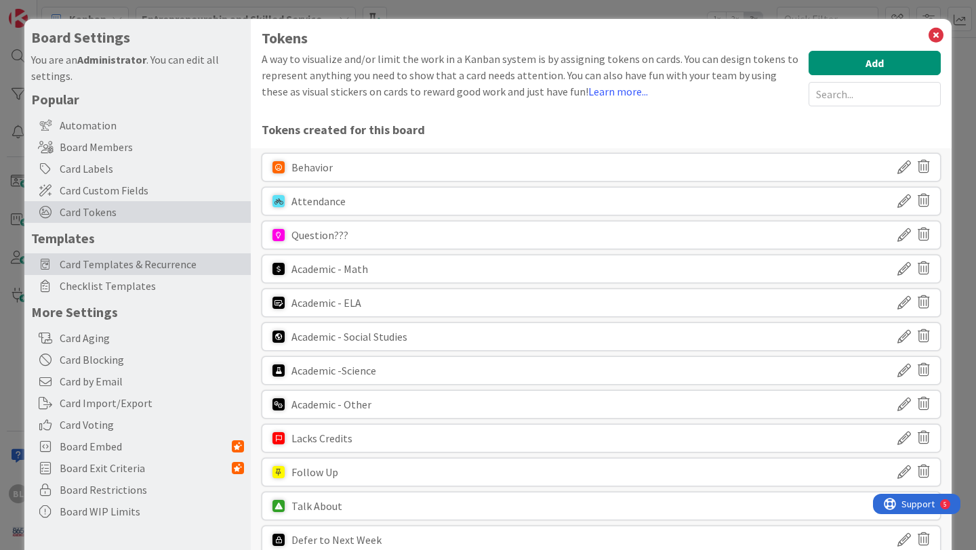
click at [92, 273] on div "Card Templates & Recurrence" at bounding box center [137, 265] width 226 height 22
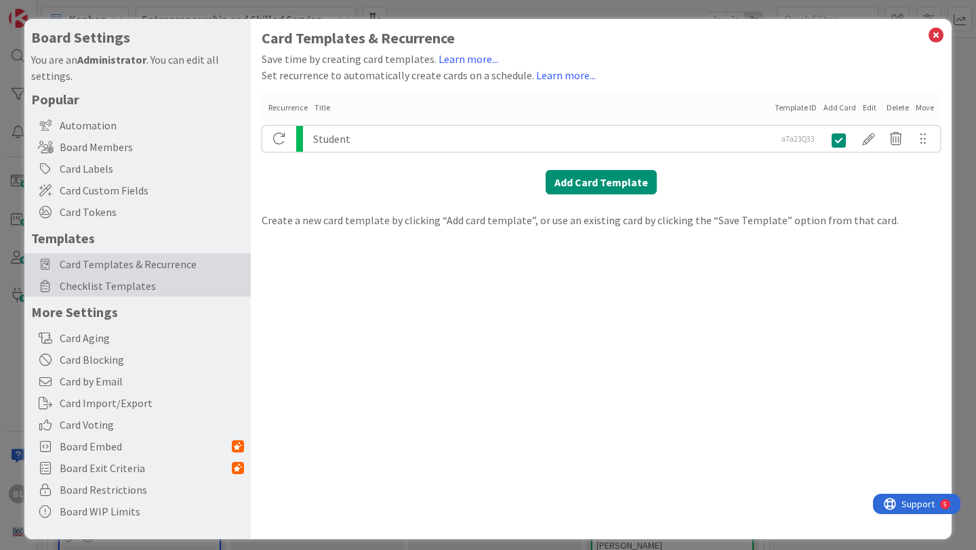
click at [98, 289] on span "Checklist Templates" at bounding box center [152, 286] width 184 height 16
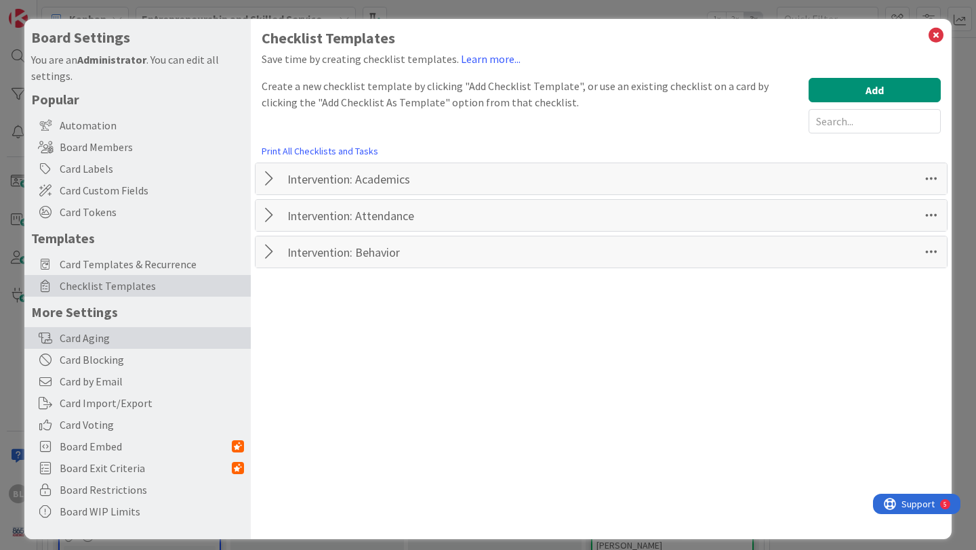
scroll to position [8, 0]
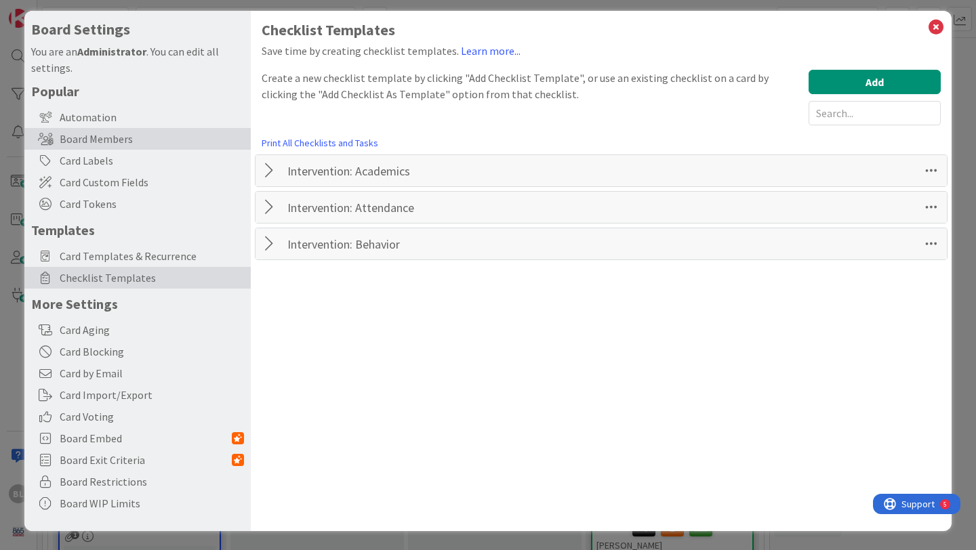
click at [112, 137] on div "Board Members" at bounding box center [137, 139] width 226 height 22
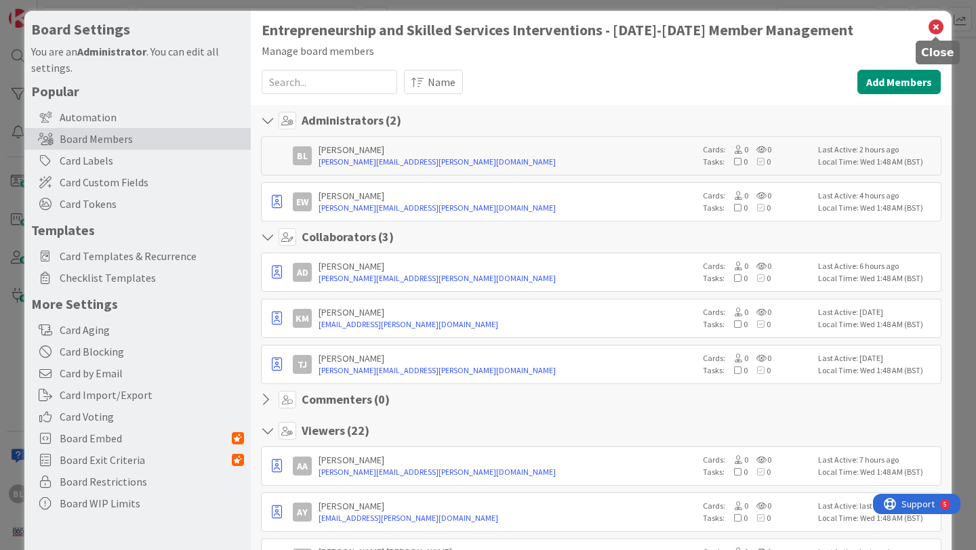
click at [936, 24] on icon at bounding box center [936, 27] width 18 height 19
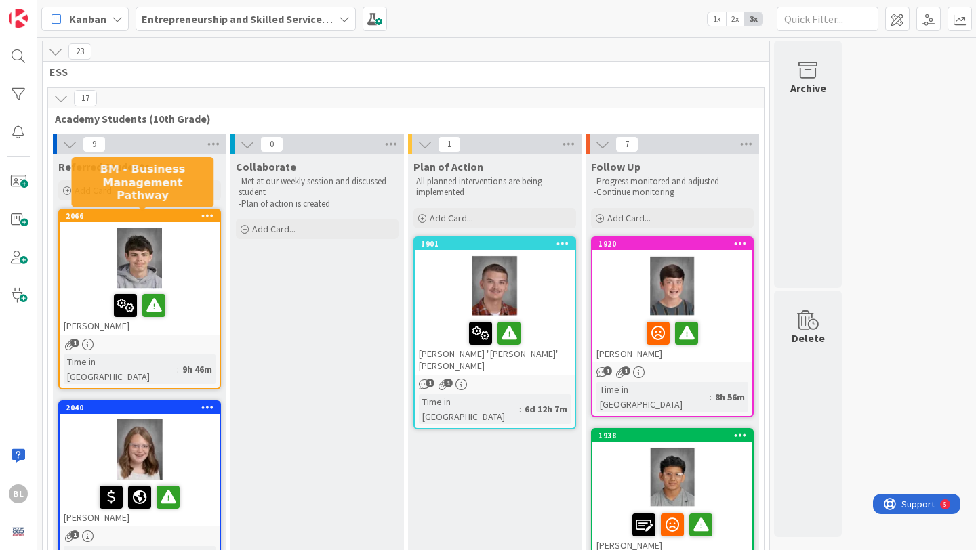
click at [100, 212] on div "2066" at bounding box center [143, 216] width 154 height 9
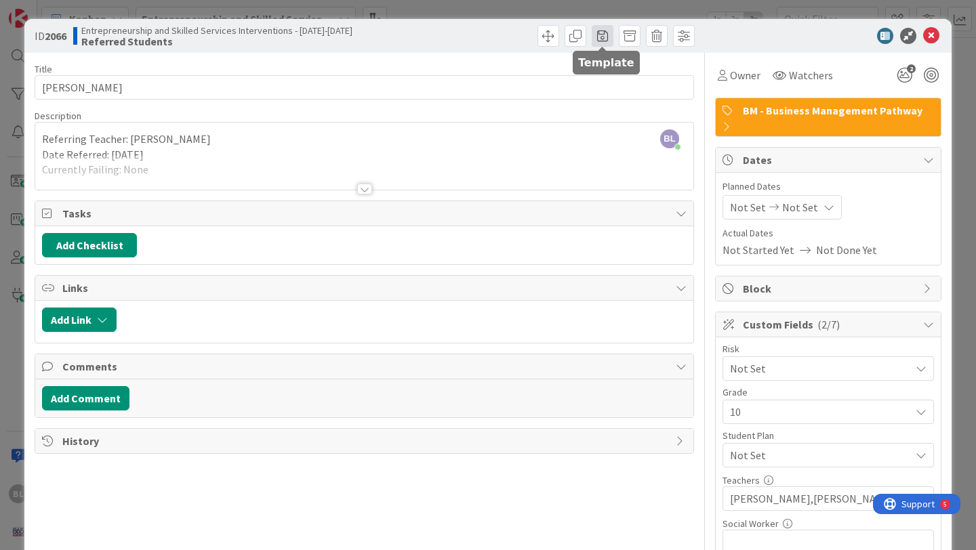
click at [599, 37] on span at bounding box center [603, 36] width 22 height 22
type textarea "x"
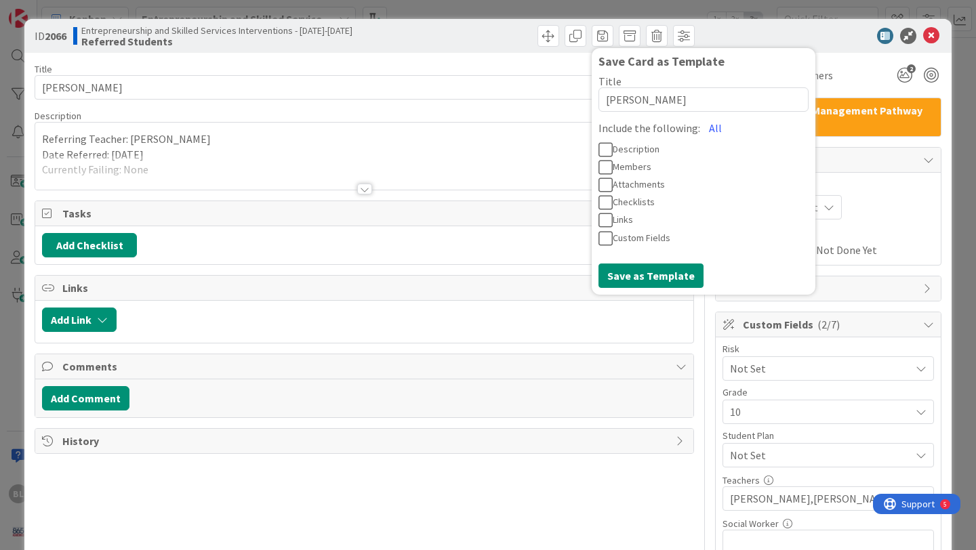
click at [746, 30] on div at bounding box center [822, 36] width 240 height 16
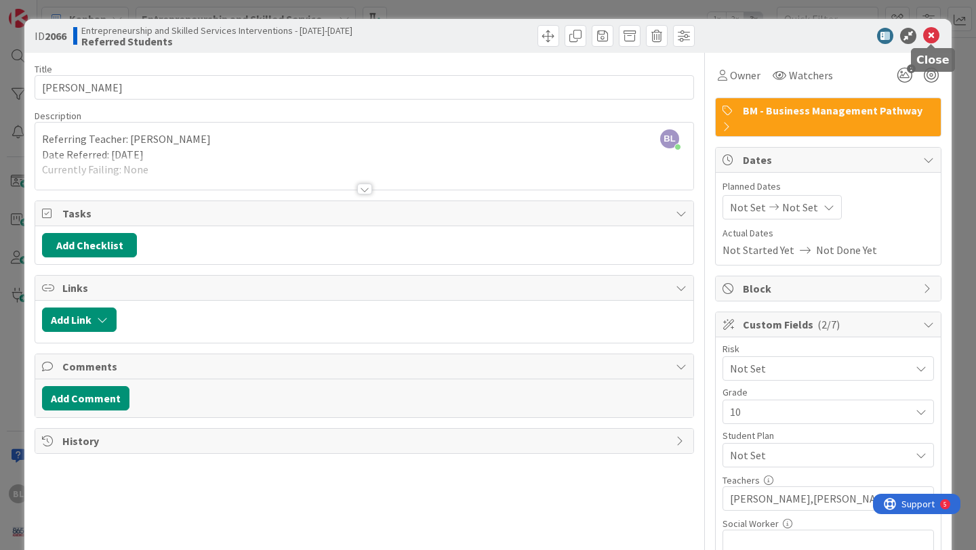
click at [930, 33] on icon at bounding box center [931, 36] width 16 height 16
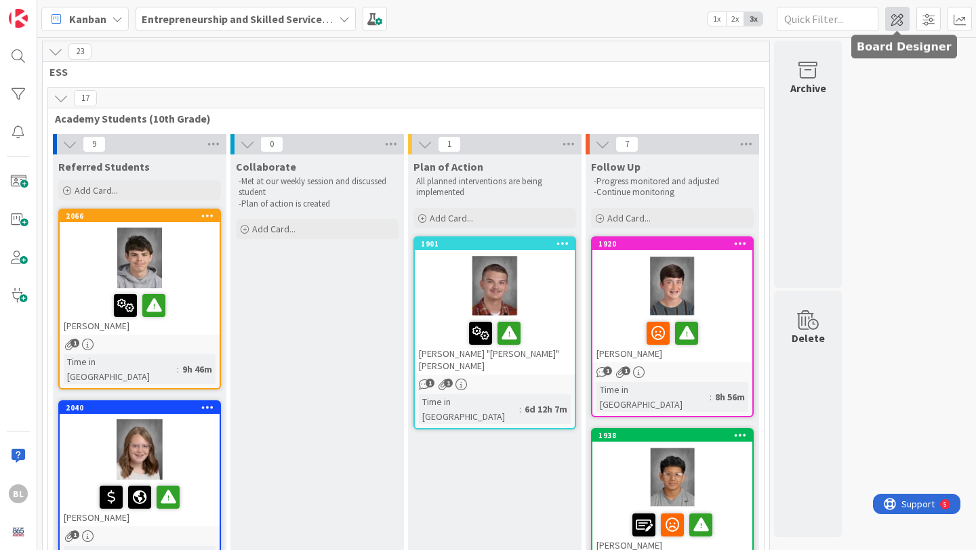
click at [898, 20] on span at bounding box center [897, 19] width 24 height 24
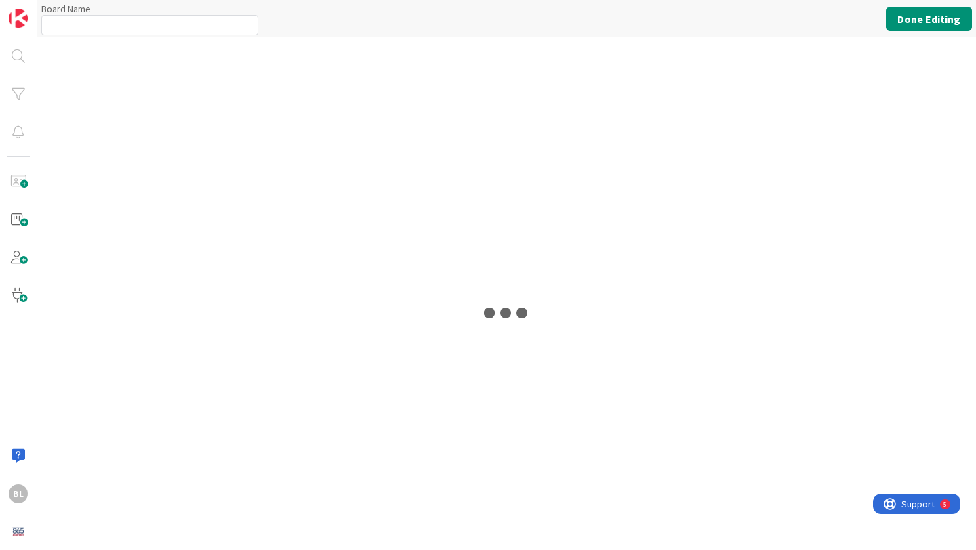
type input "Entrepreneurship and Skilled Services Interventions - [DATE]-[DATE]"
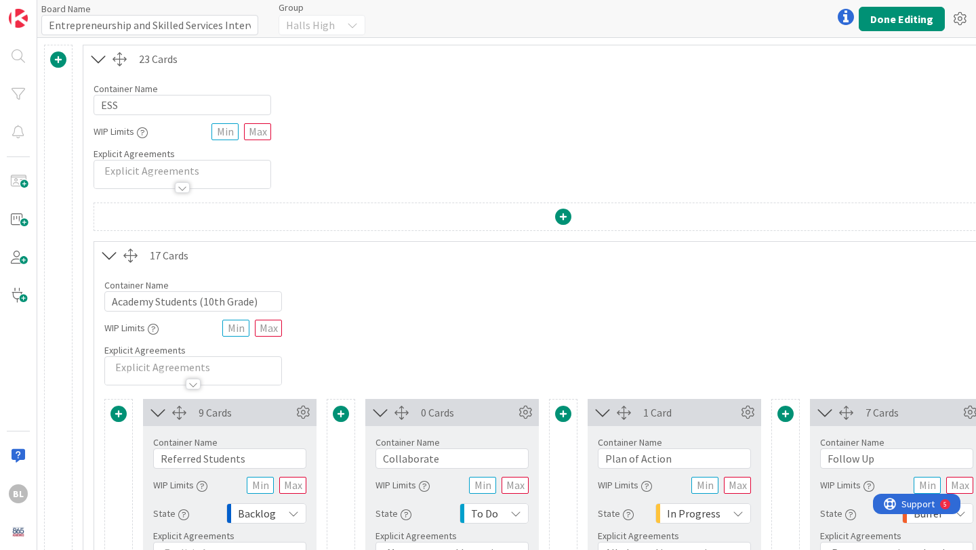
click at [98, 58] on icon at bounding box center [98, 59] width 22 height 18
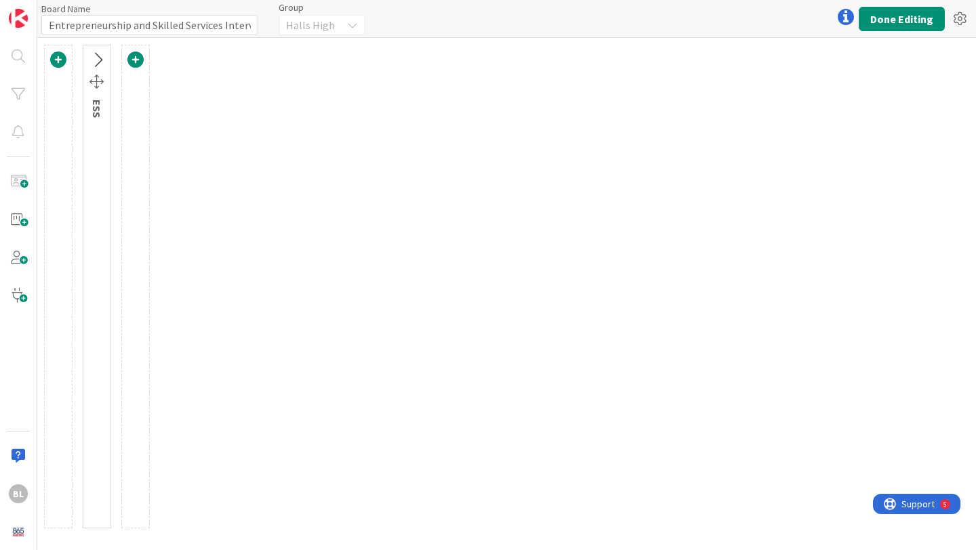
click at [98, 58] on icon at bounding box center [97, 61] width 22 height 18
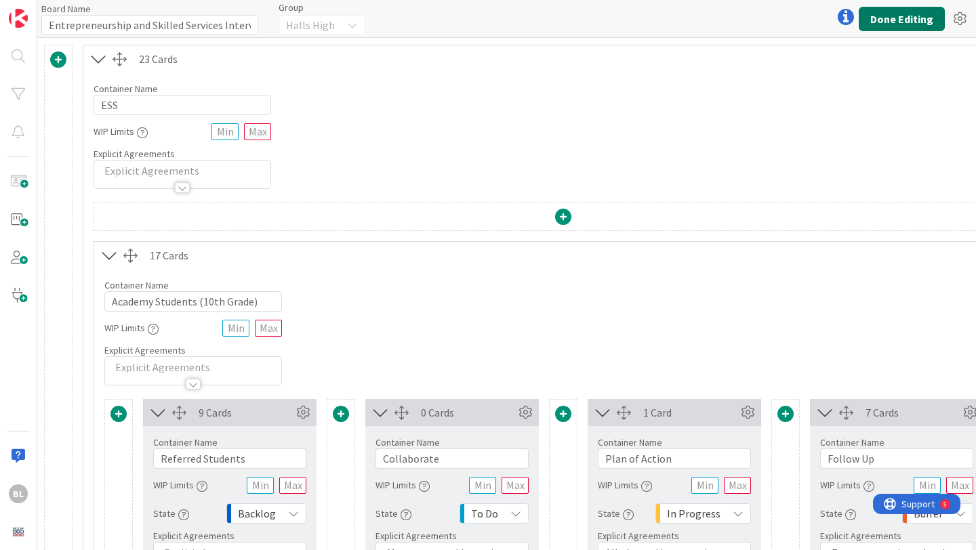
click at [906, 18] on button "Done Editing" at bounding box center [902, 19] width 86 height 24
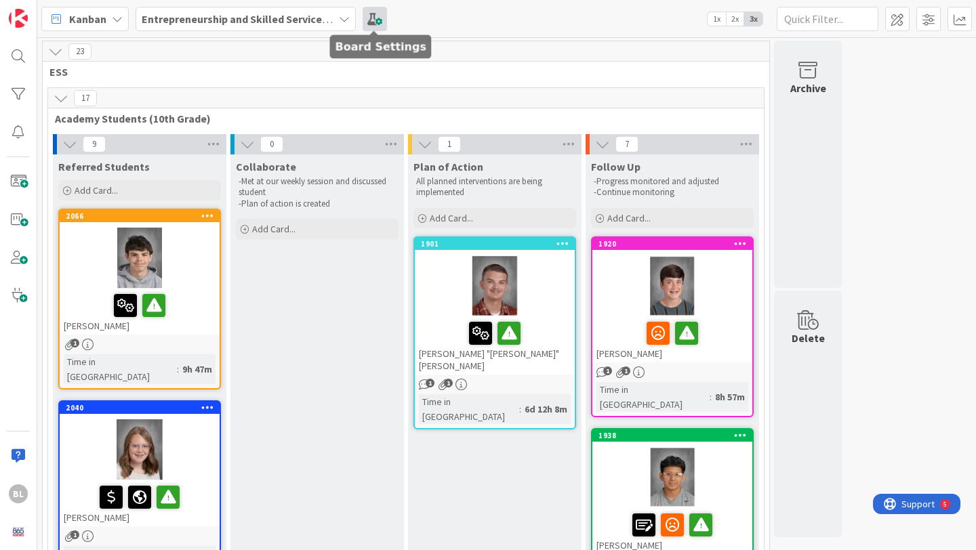
click at [374, 20] on span at bounding box center [375, 19] width 24 height 24
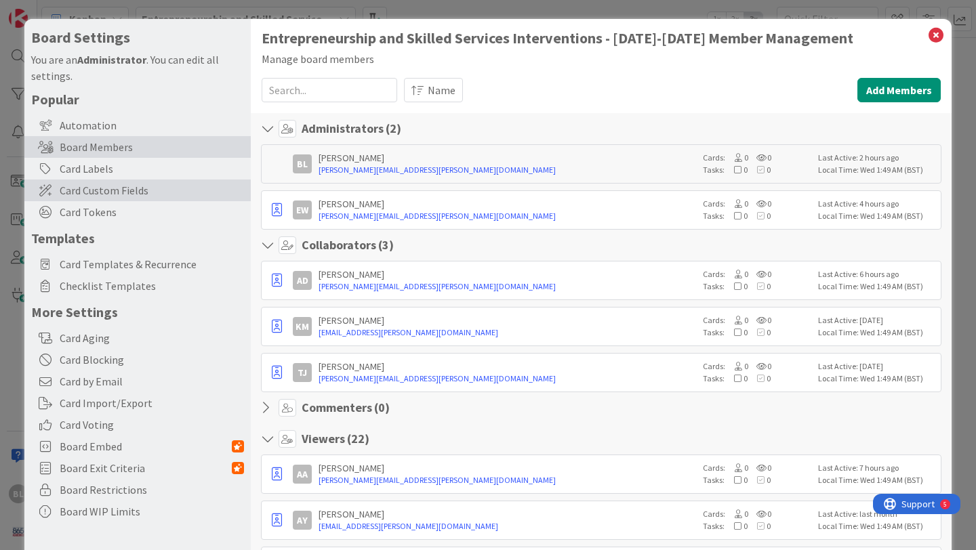
click at [126, 189] on span "Card Custom Fields" at bounding box center [152, 190] width 184 height 16
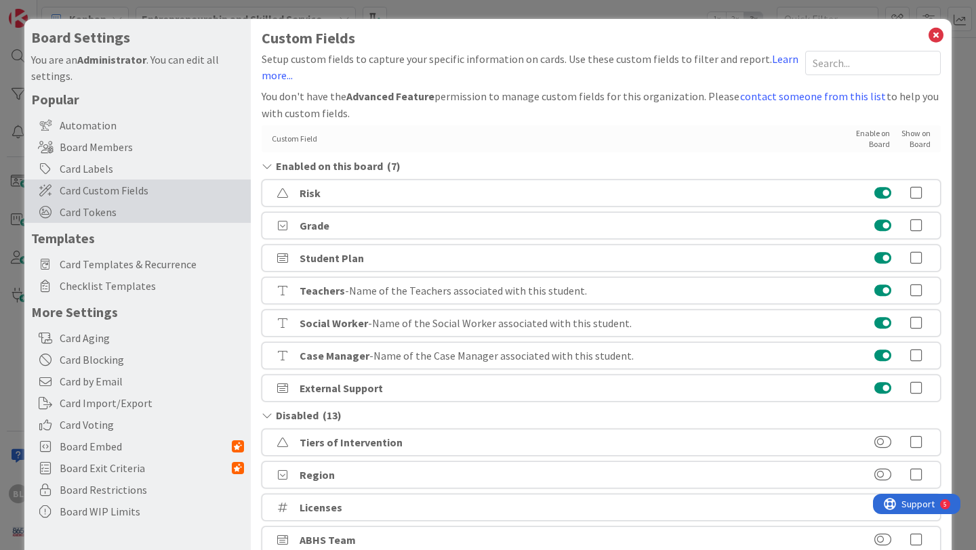
click at [99, 213] on span "Card Tokens" at bounding box center [152, 212] width 184 height 16
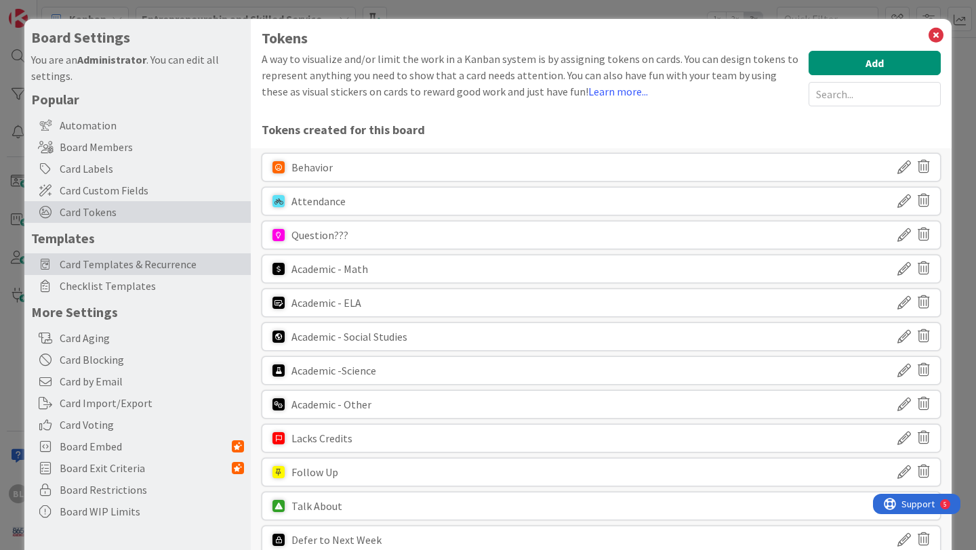
click at [102, 268] on span "Card Templates & Recurrence" at bounding box center [152, 264] width 184 height 16
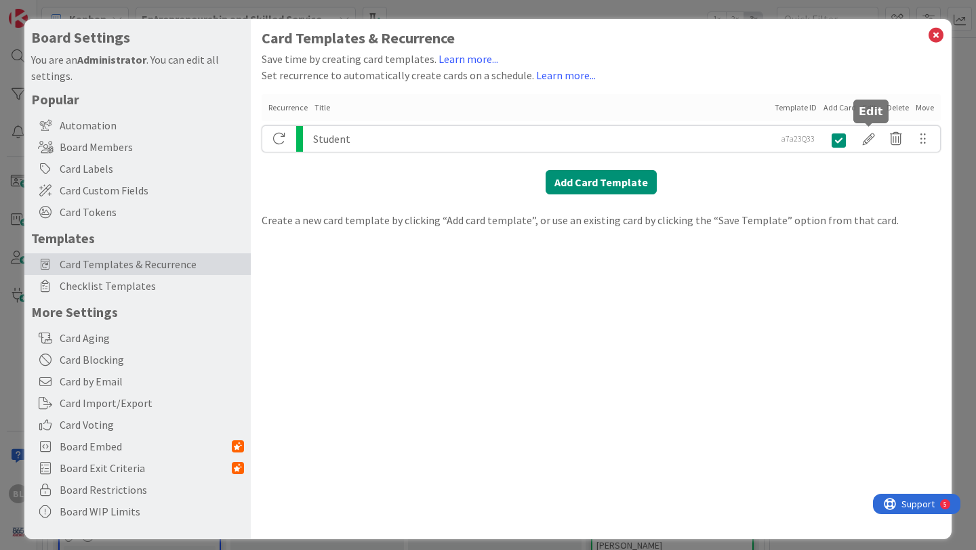
click at [870, 135] on div at bounding box center [869, 138] width 27 height 23
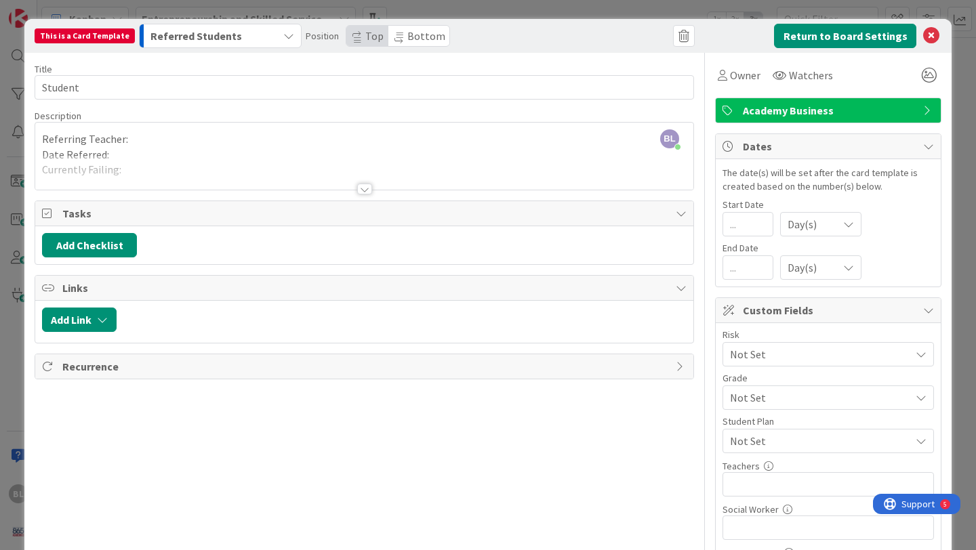
click at [366, 186] on div at bounding box center [364, 189] width 15 height 11
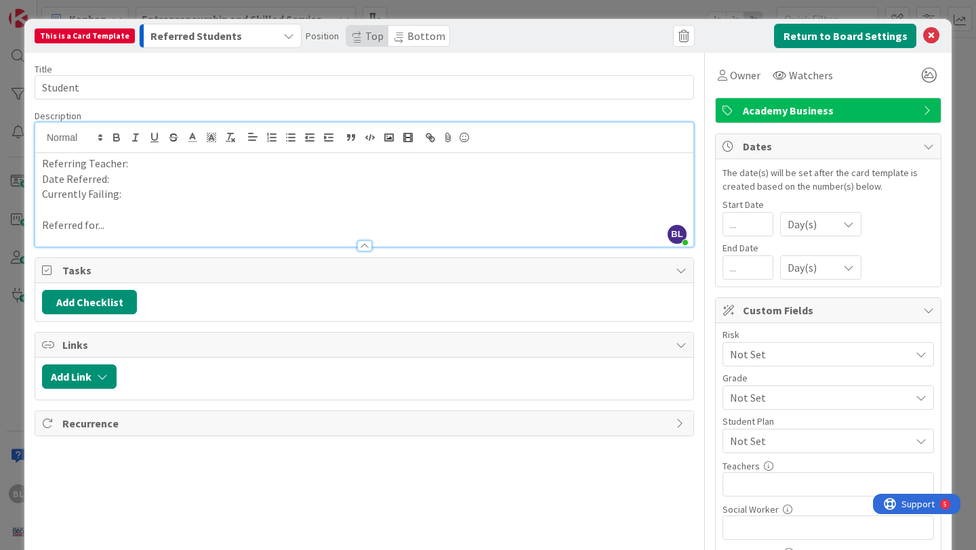
click at [115, 226] on p "Referred for..." at bounding box center [364, 226] width 645 height 16
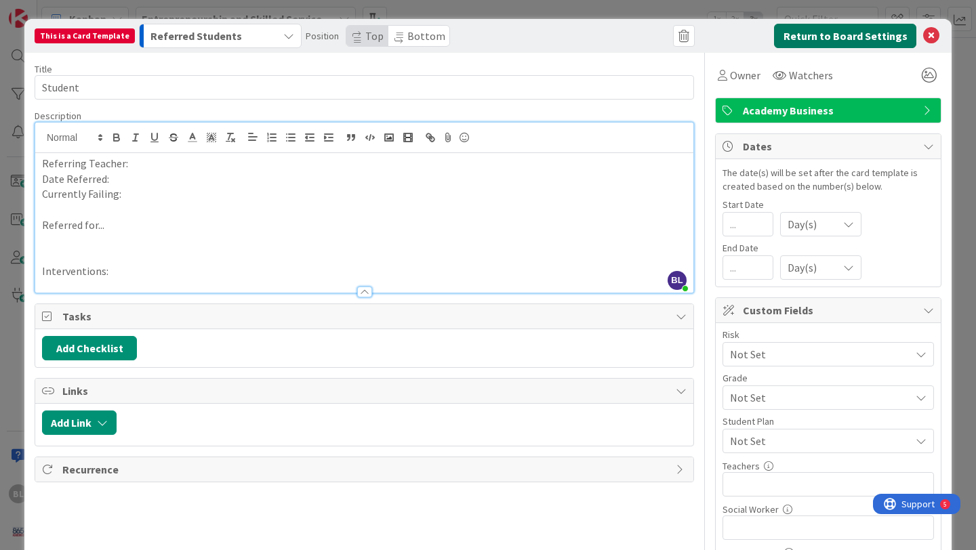
click at [850, 32] on button "Return to Board Settings" at bounding box center [845, 36] width 142 height 24
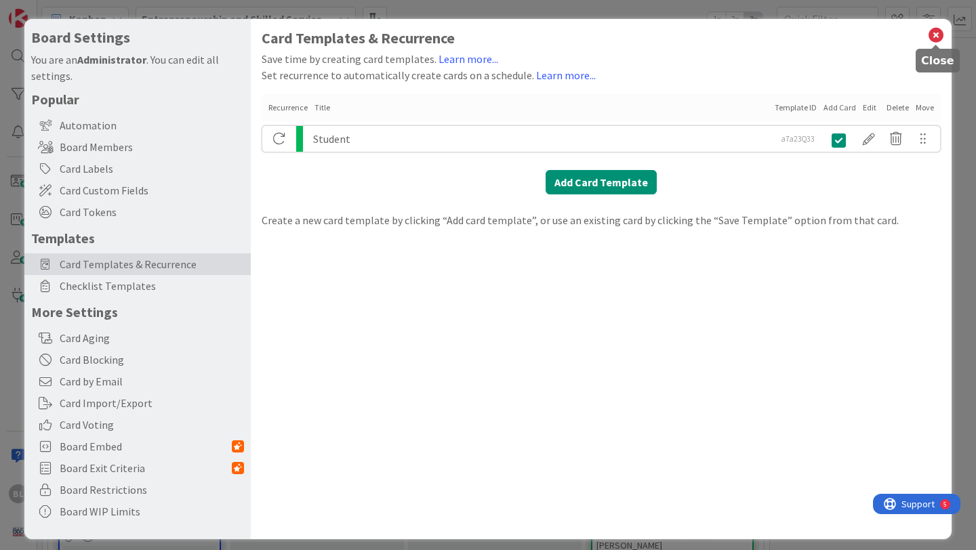
click at [939, 32] on icon at bounding box center [936, 35] width 18 height 19
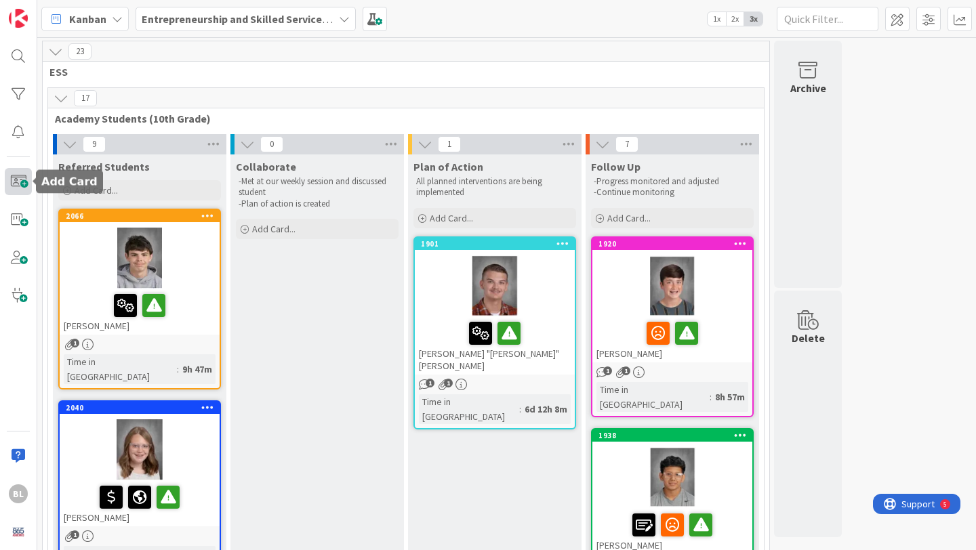
click at [20, 179] on span at bounding box center [18, 181] width 27 height 27
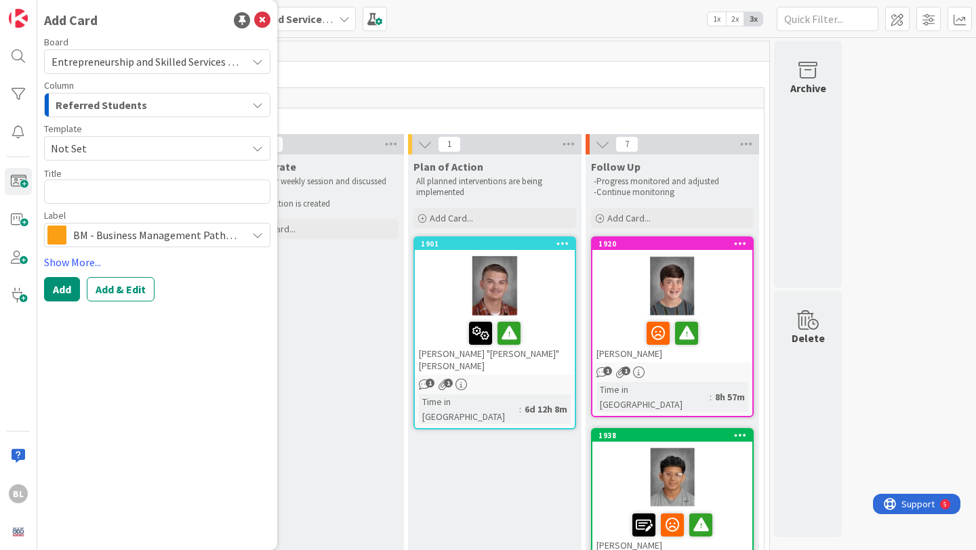
click at [107, 148] on span "Not Set" at bounding box center [144, 149] width 186 height 18
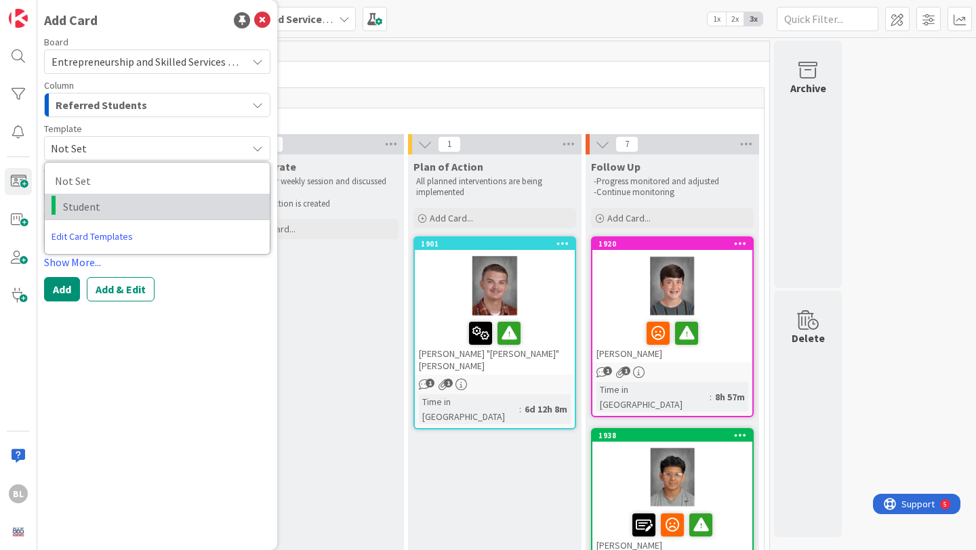
click at [81, 203] on span "Student" at bounding box center [161, 207] width 197 height 18
type textarea "x"
type textarea "Student"
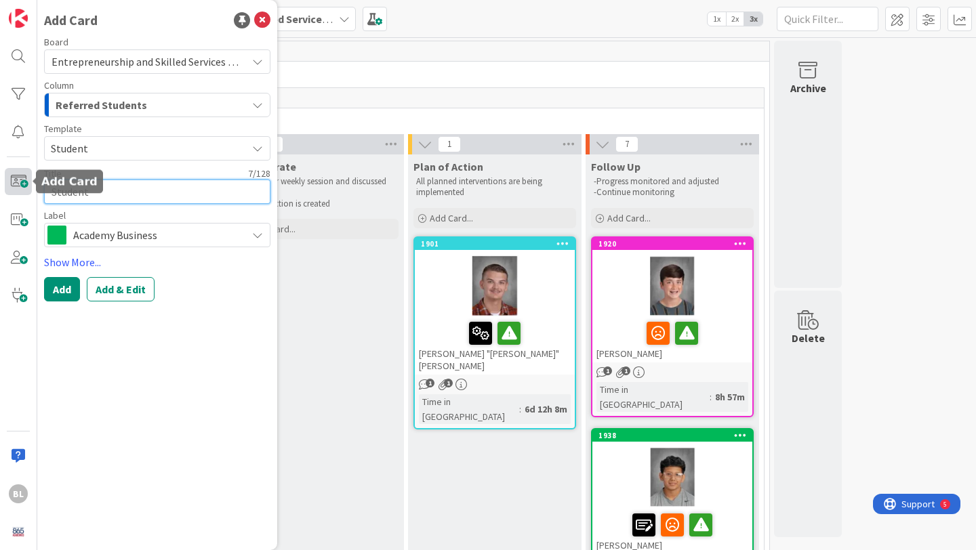
drag, startPoint x: 96, startPoint y: 190, endPoint x: 23, endPoint y: 190, distance: 72.5
click at [23, 190] on div "BL Add Card Board Entrepreneurship and Skilled Services Interventions - [DATE]-…" at bounding box center [18, 275] width 37 height 550
type textarea "x"
type textarea "N"
type textarea "x"
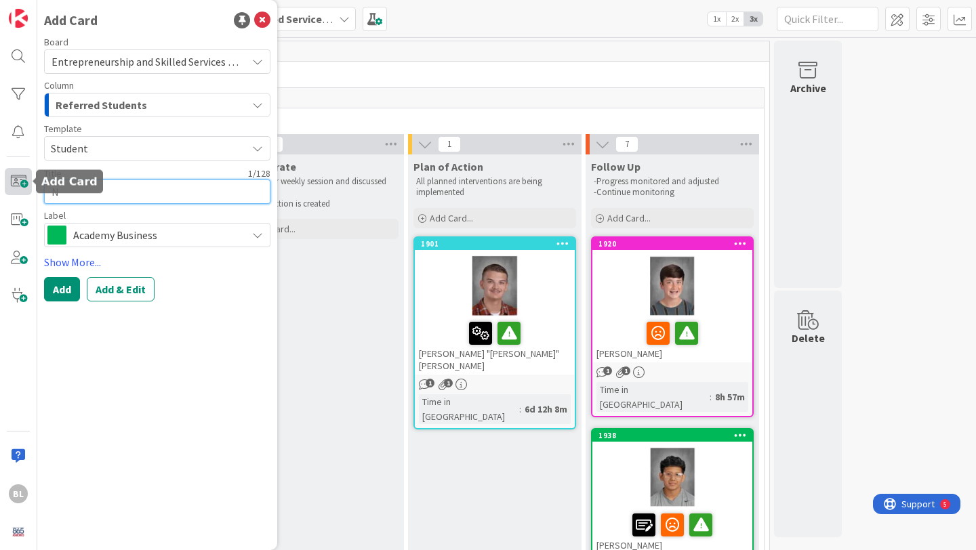
type textarea "Na"
type textarea "x"
type textarea "Nat"
type textarea "x"
type textarea "Nath"
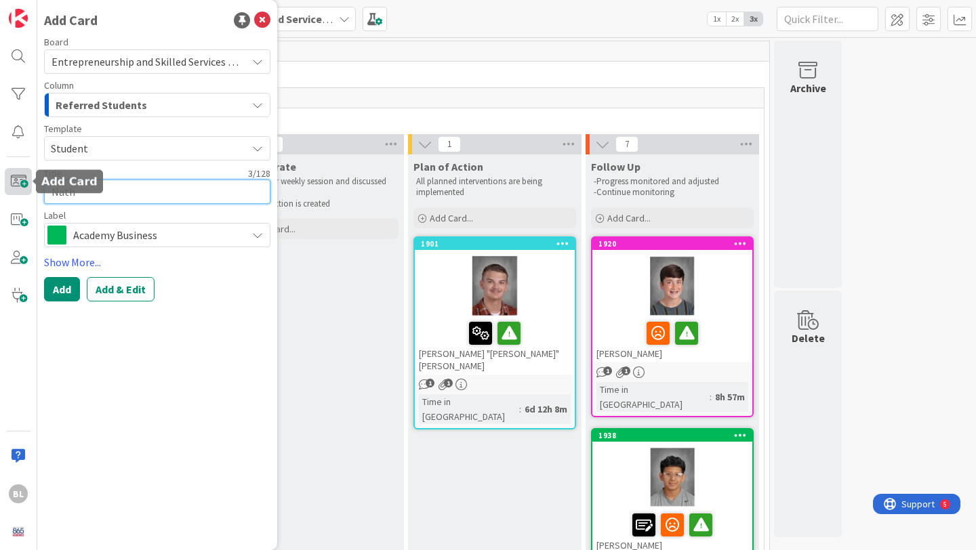
type textarea "x"
type textarea "Natha"
type textarea "x"
type textarea "[PERSON_NAME]"
type textarea "x"
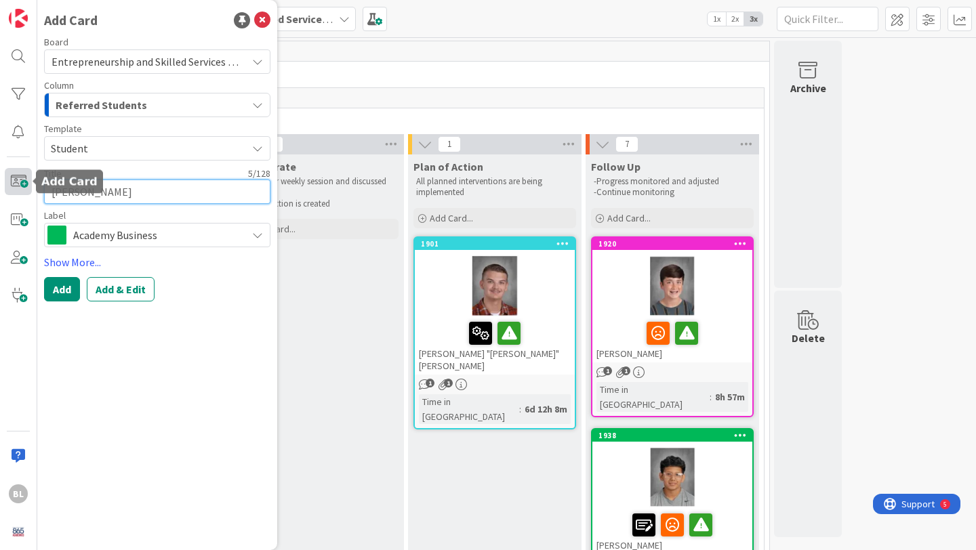
type textarea "[PERSON_NAME]"
type textarea "x"
type textarea "[PERSON_NAME]"
type textarea "x"
type textarea "[PERSON_NAME]"
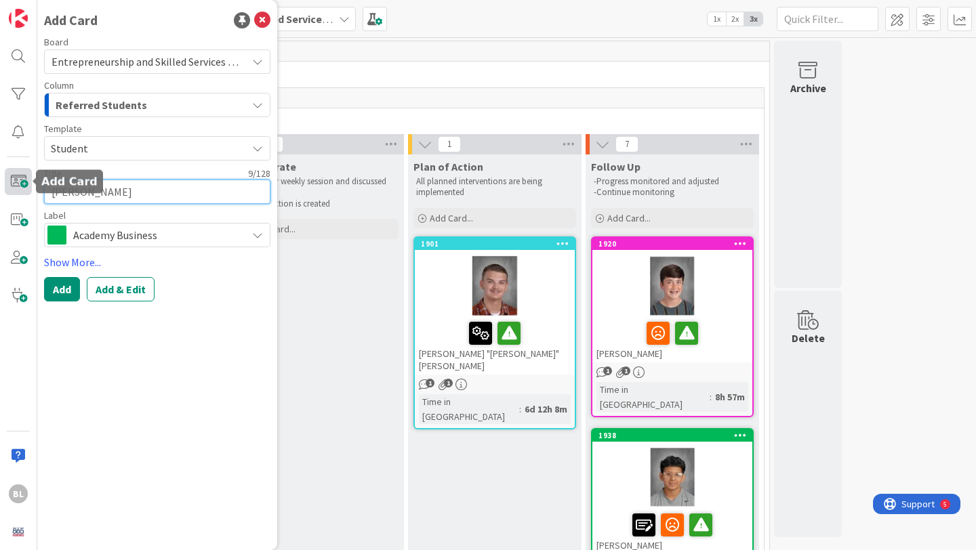
type textarea "x"
type textarea "[PERSON_NAME]"
type textarea "x"
type textarea "[PERSON_NAME]"
type textarea "x"
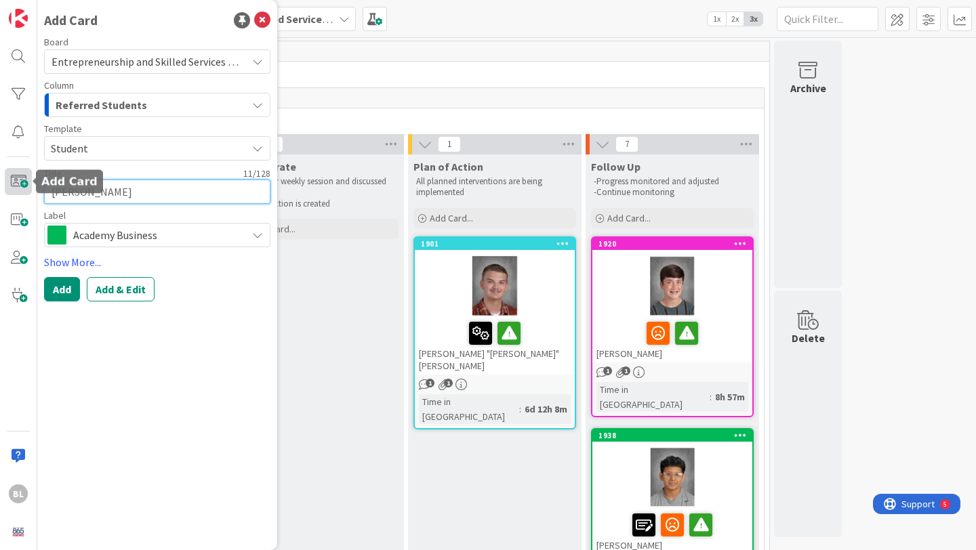
type textarea "[PERSON_NAME]"
type textarea "x"
type textarea "[PERSON_NAME]"
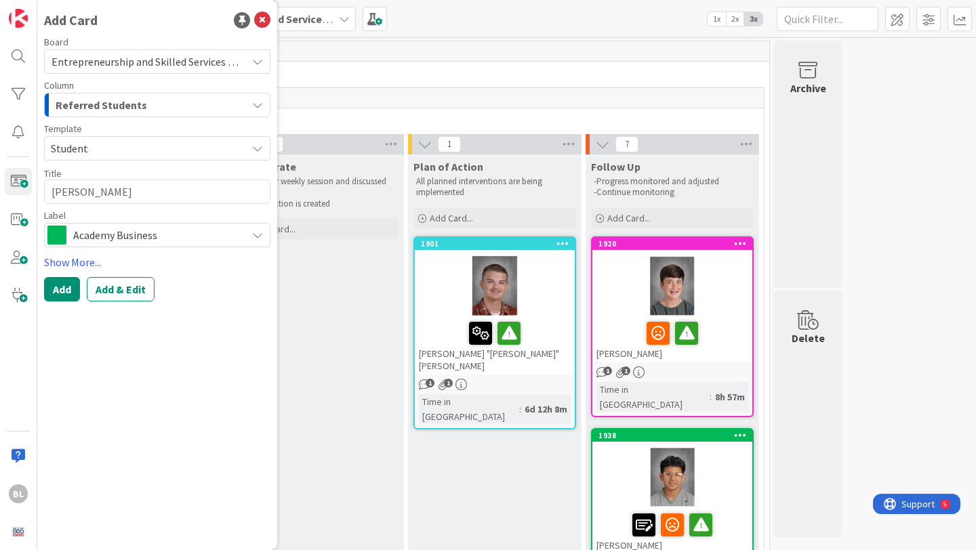
click at [155, 228] on span "Academy Business" at bounding box center [156, 235] width 167 height 19
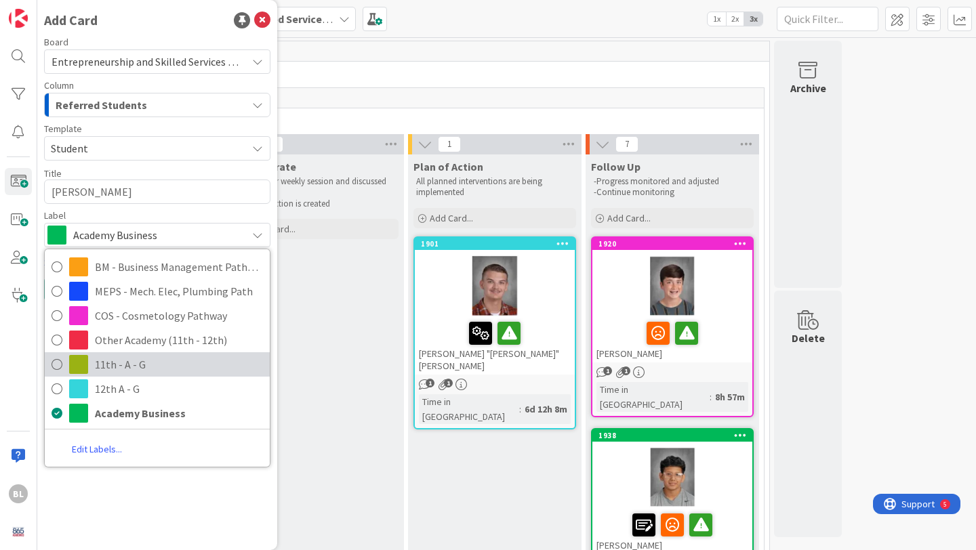
click at [95, 365] on span "11th - A - G" at bounding box center [179, 365] width 168 height 20
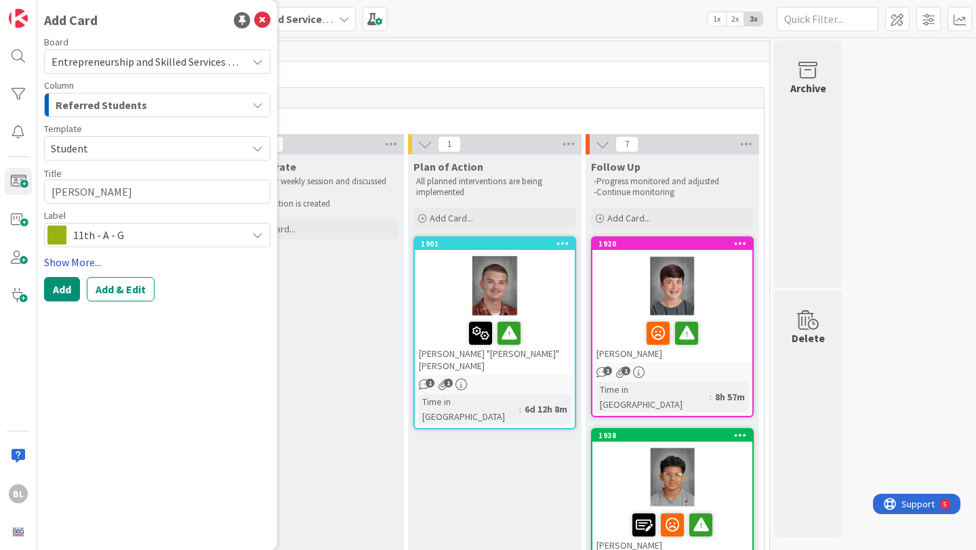
click at [82, 262] on link "Show More..." at bounding box center [157, 262] width 226 height 16
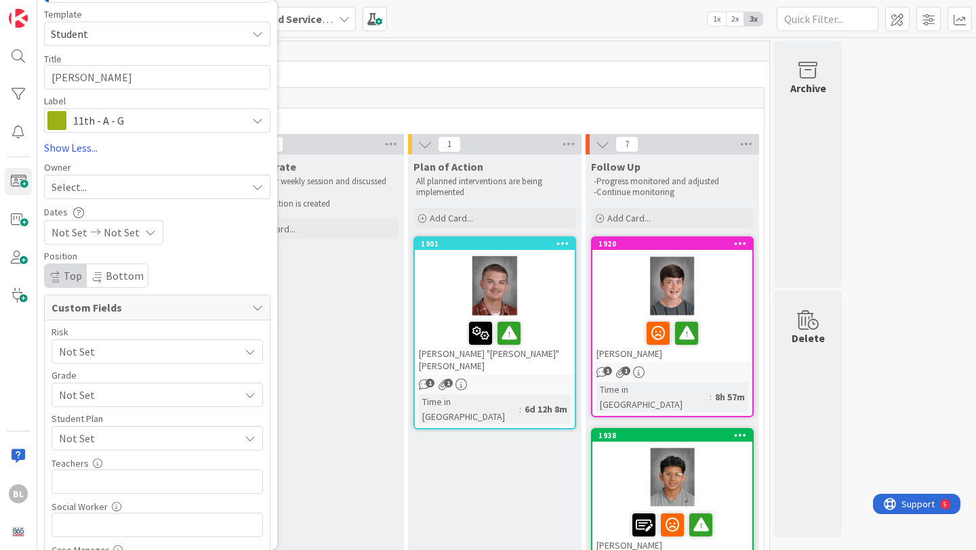
scroll to position [147, 0]
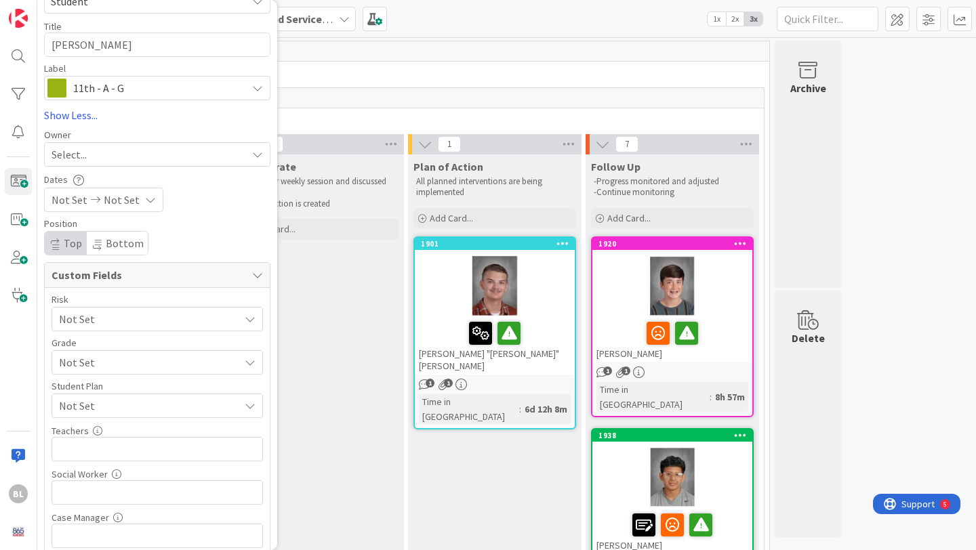
click at [119, 362] on span "Not Set" at bounding box center [146, 362] width 174 height 19
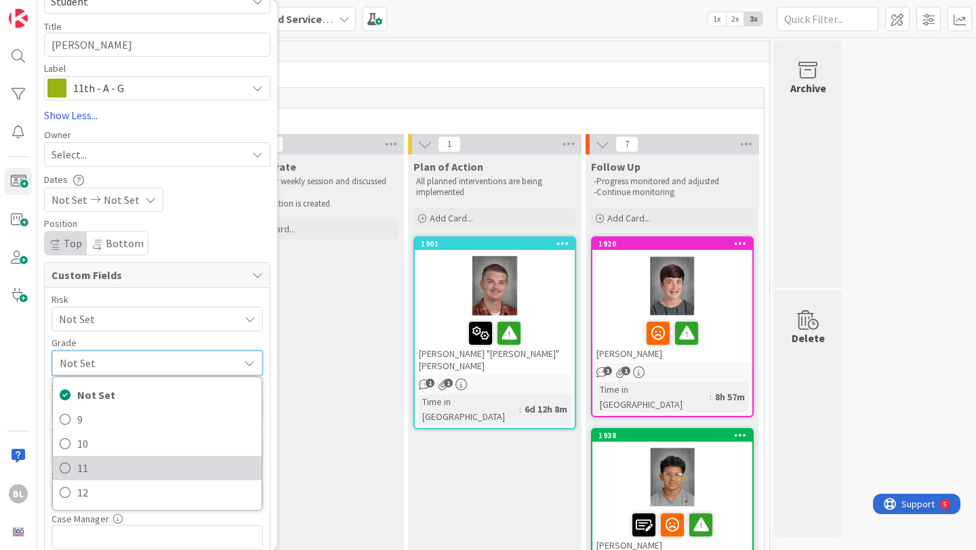
click at [80, 464] on span "11" at bounding box center [166, 468] width 178 height 20
type textarea "x"
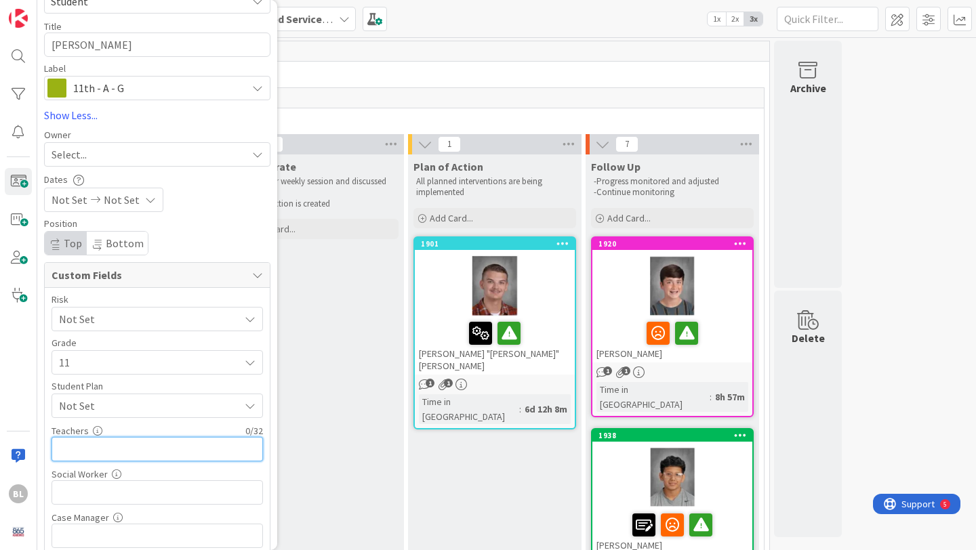
click at [80, 449] on input "text" at bounding box center [158, 449] width 212 height 24
type input "[PERSON_NAME]"
type textarea "x"
type input "[PERSON_NAME], [PERSON_NAME]"
type textarea "x"
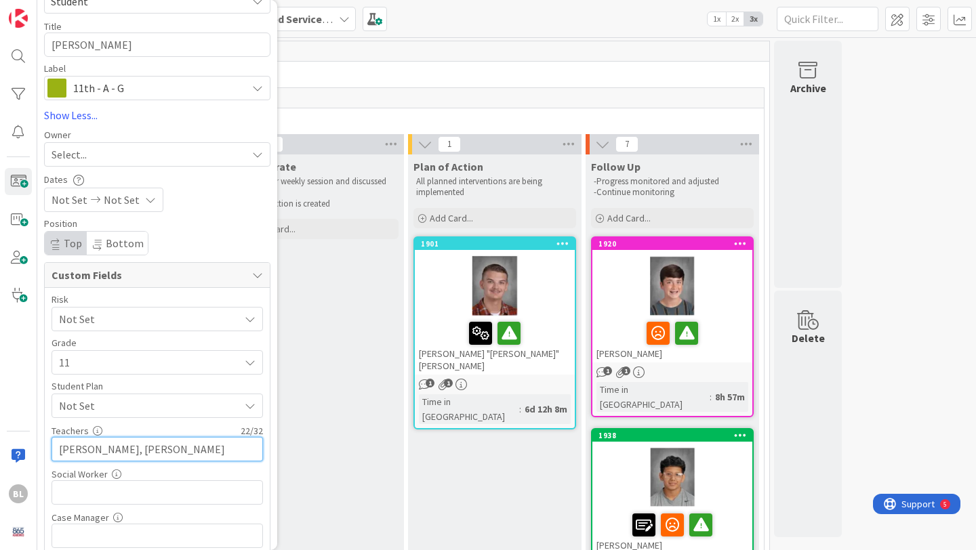
scroll to position [237, 0]
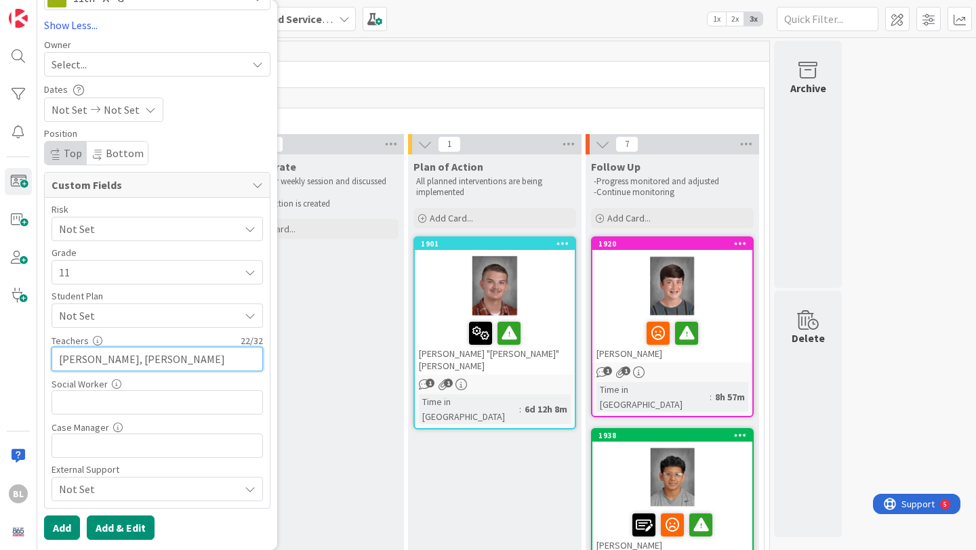
type input "[PERSON_NAME], [PERSON_NAME]"
click at [120, 531] on button "Add & Edit" at bounding box center [121, 528] width 68 height 24
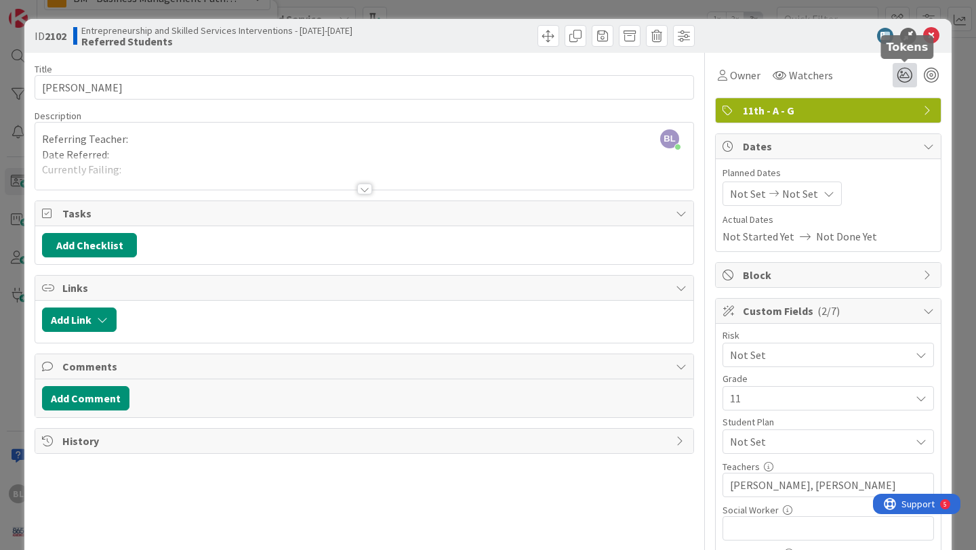
click at [908, 75] on icon at bounding box center [905, 75] width 24 height 24
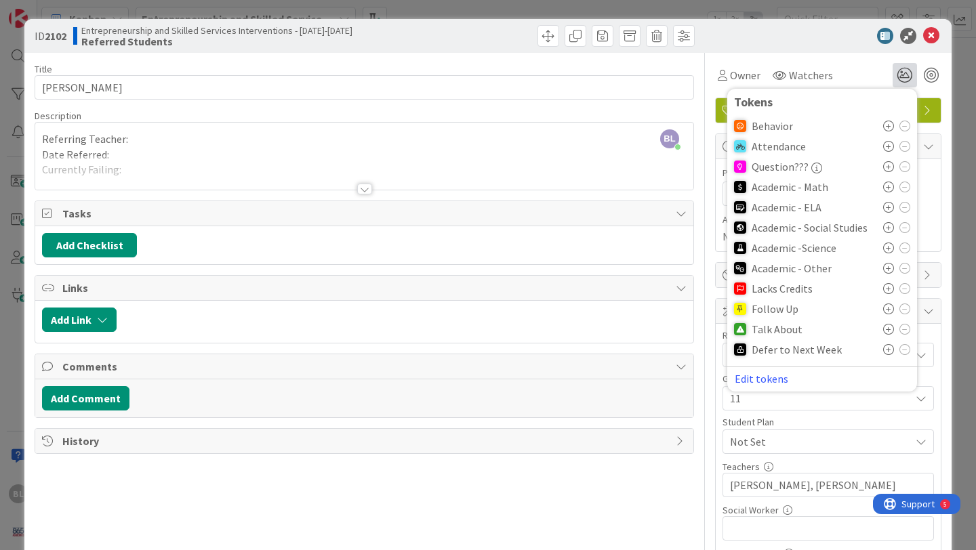
click at [891, 126] on icon at bounding box center [888, 126] width 11 height 11
click at [890, 331] on icon at bounding box center [888, 333] width 11 height 11
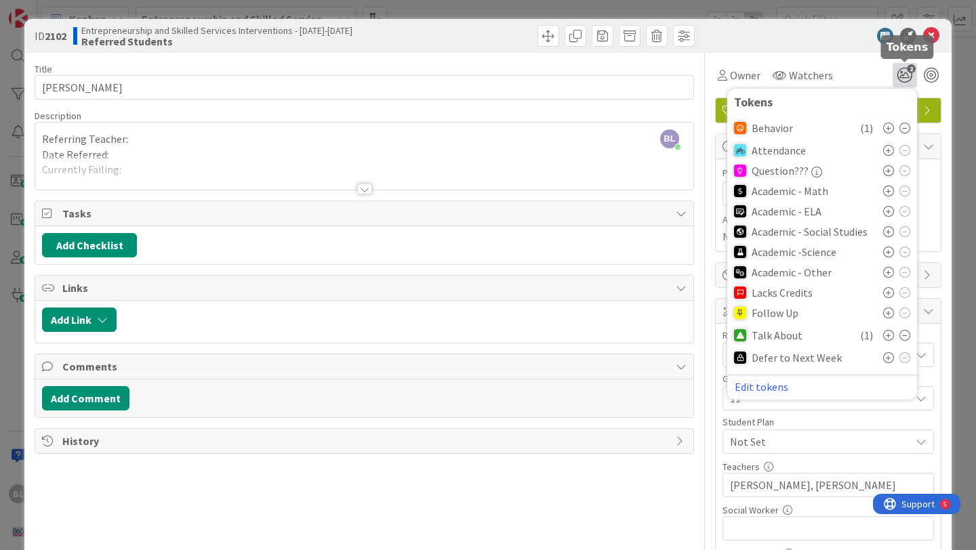
click at [906, 73] on icon "2" at bounding box center [905, 75] width 24 height 24
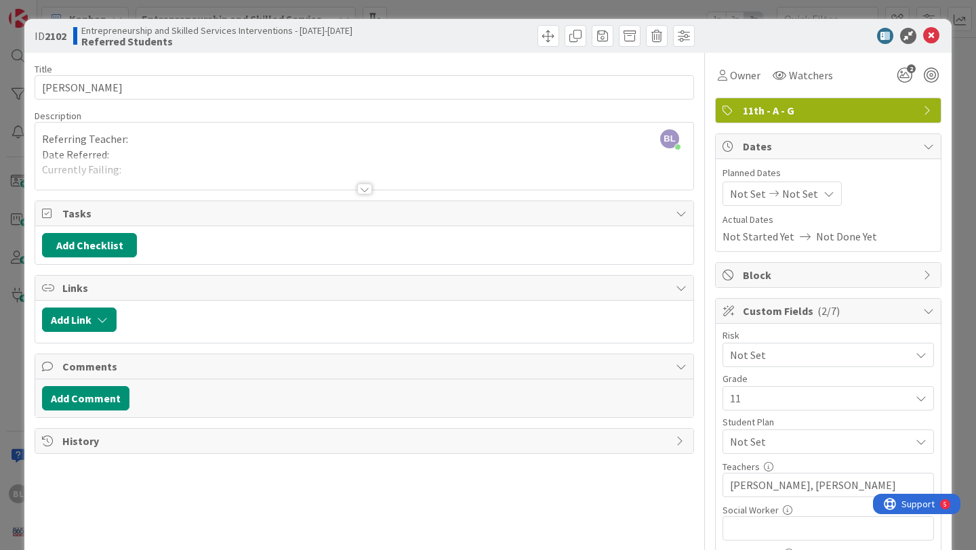
click at [363, 187] on div at bounding box center [364, 189] width 15 height 11
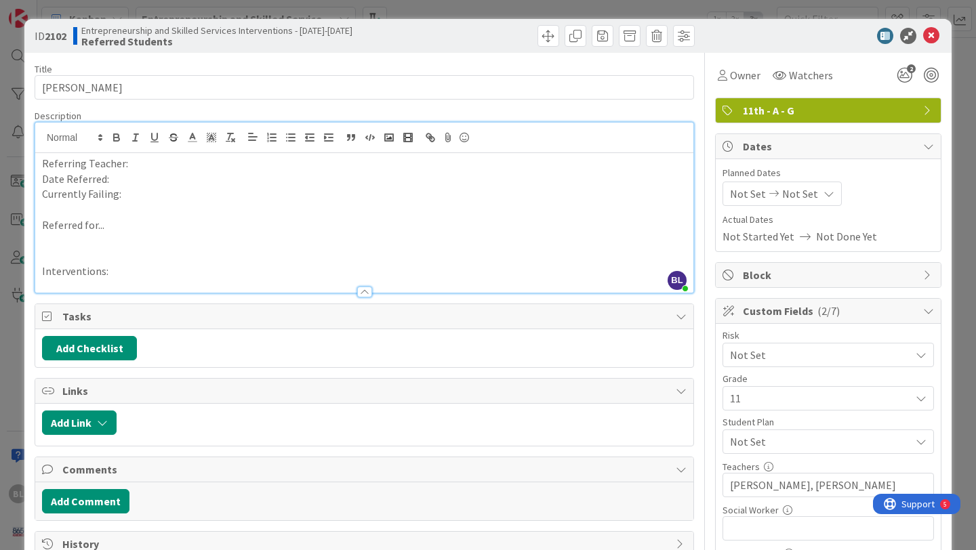
click at [127, 197] on p "Currently Failing:" at bounding box center [364, 194] width 645 height 16
click at [136, 161] on p "Referring Teacher:" at bounding box center [364, 164] width 645 height 16
click at [111, 181] on p "Date Referred:" at bounding box center [364, 180] width 645 height 16
click at [110, 226] on p "Referred for..." at bounding box center [364, 226] width 645 height 16
drag, startPoint x: 108, startPoint y: 226, endPoint x: 123, endPoint y: 163, distance: 64.9
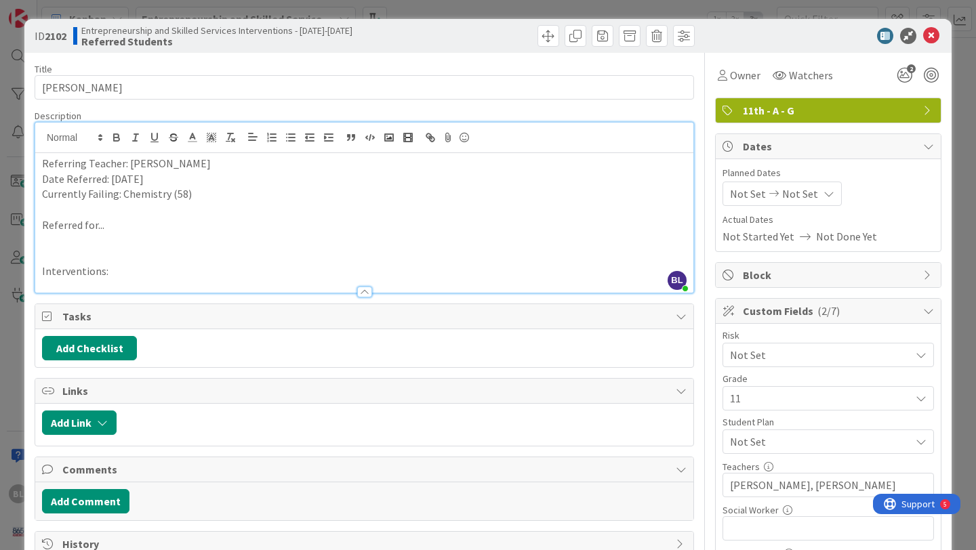
click at [108, 224] on p "Referred for..." at bounding box center [364, 226] width 645 height 16
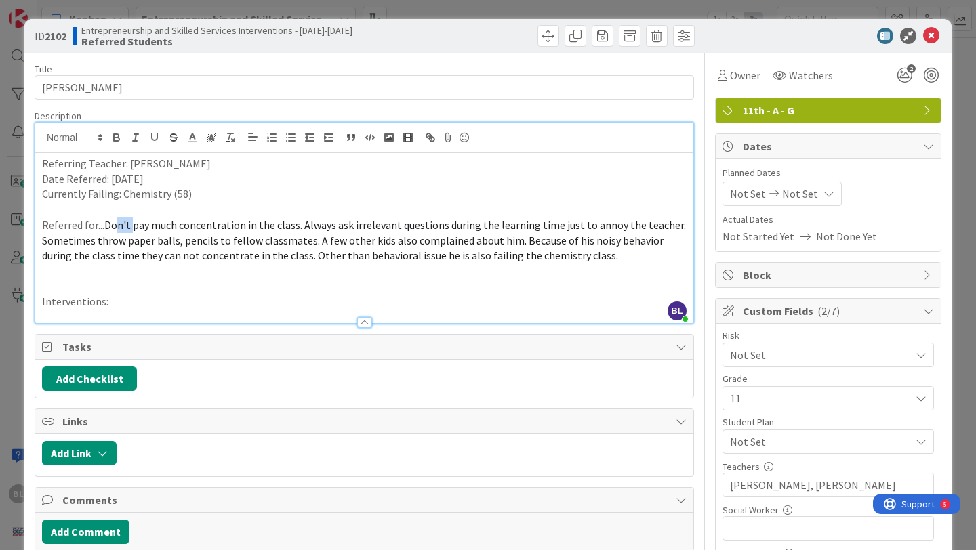
drag, startPoint x: 129, startPoint y: 224, endPoint x: 113, endPoint y: 227, distance: 15.8
click at [113, 227] on span "Don't pay much concentration in the class. Always ask irrelevant questions duri…" at bounding box center [365, 240] width 646 height 44
click at [116, 304] on p "Interventions:" at bounding box center [364, 302] width 645 height 16
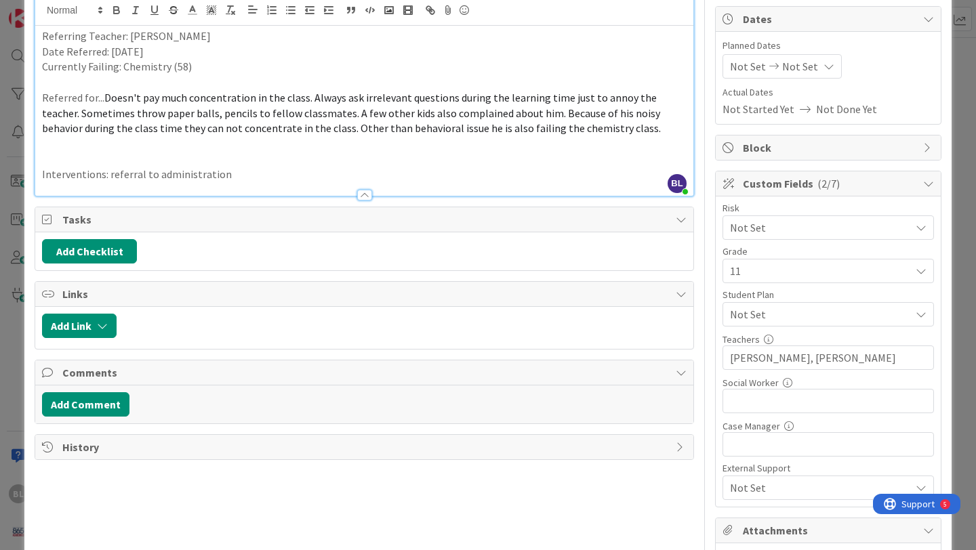
scroll to position [249, 0]
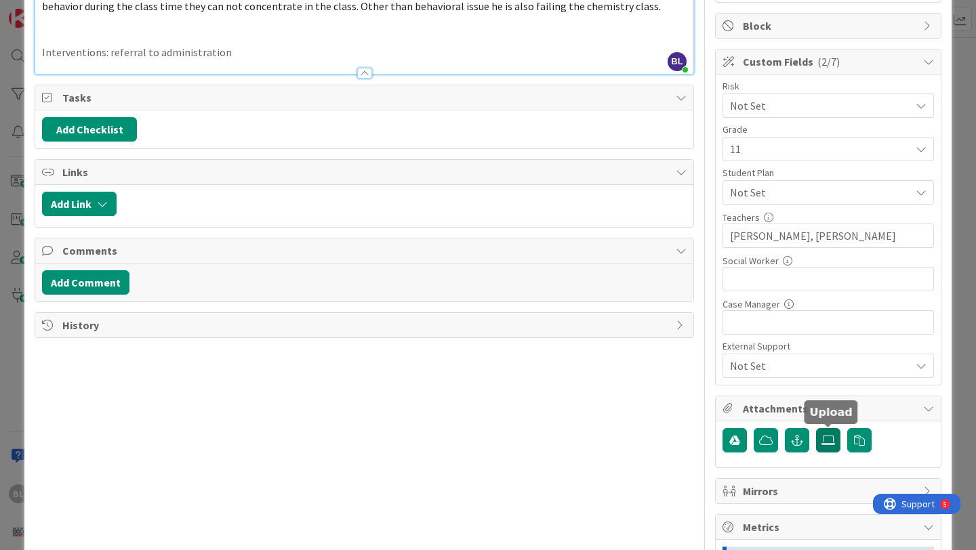
click at [832, 442] on icon at bounding box center [829, 440] width 14 height 11
click at [816, 428] on input "file" at bounding box center [816, 428] width 0 height 0
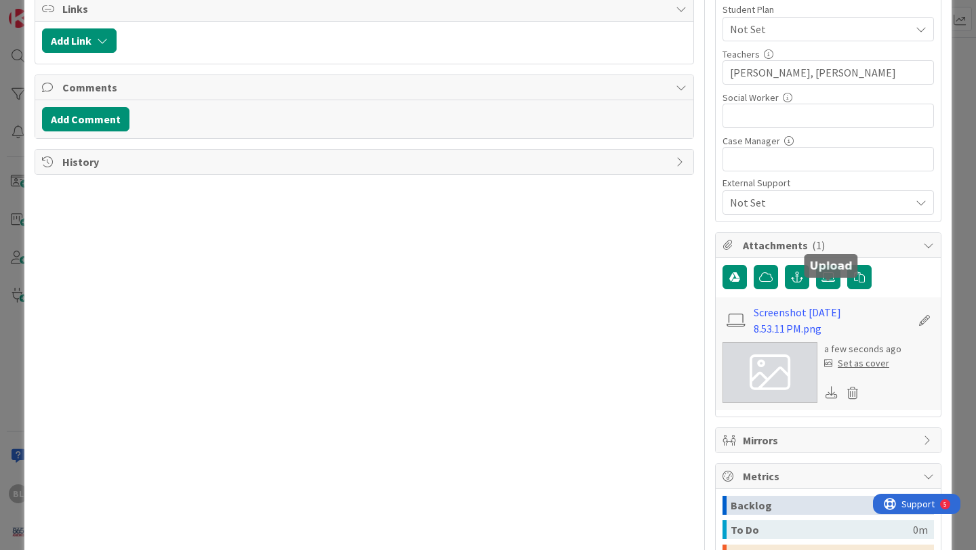
scroll to position [421, 0]
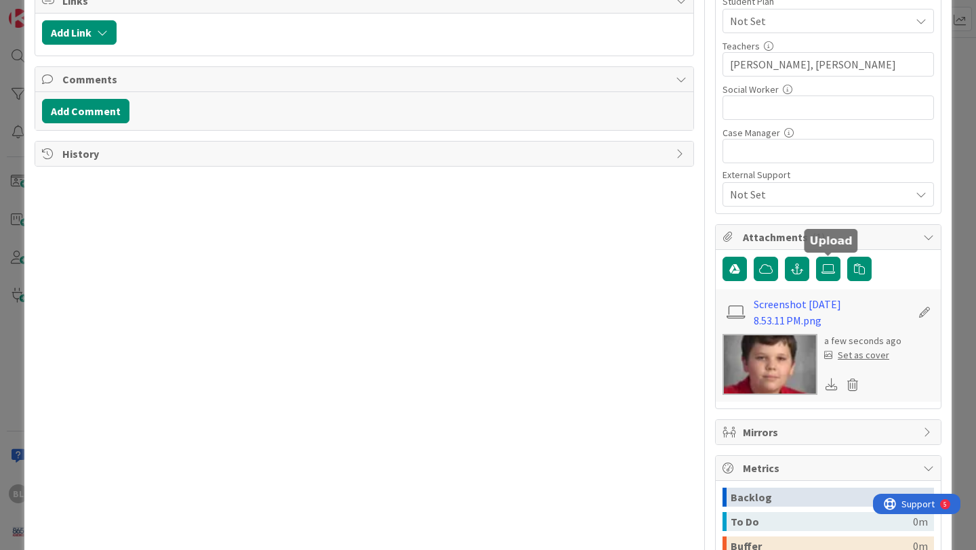
click at [858, 357] on div "Set as cover" at bounding box center [856, 355] width 65 height 14
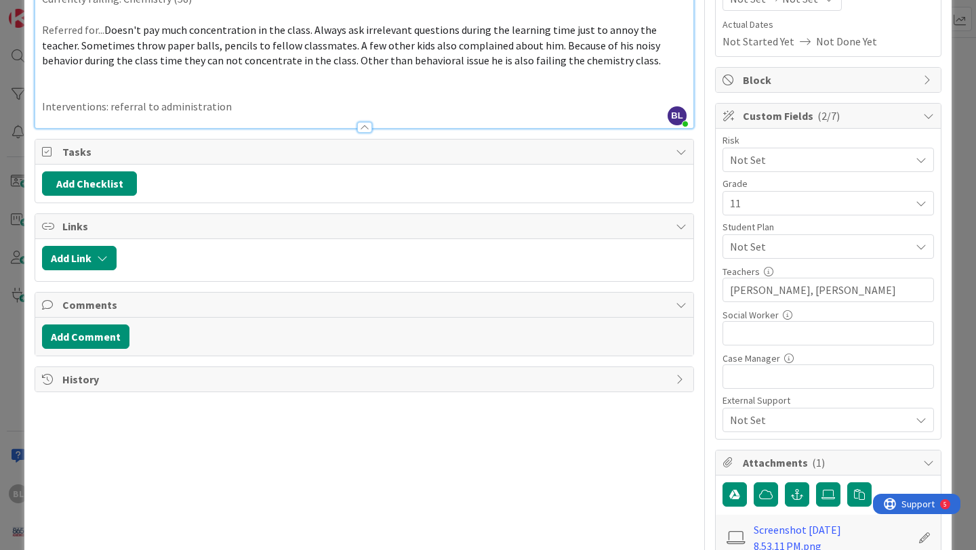
scroll to position [0, 0]
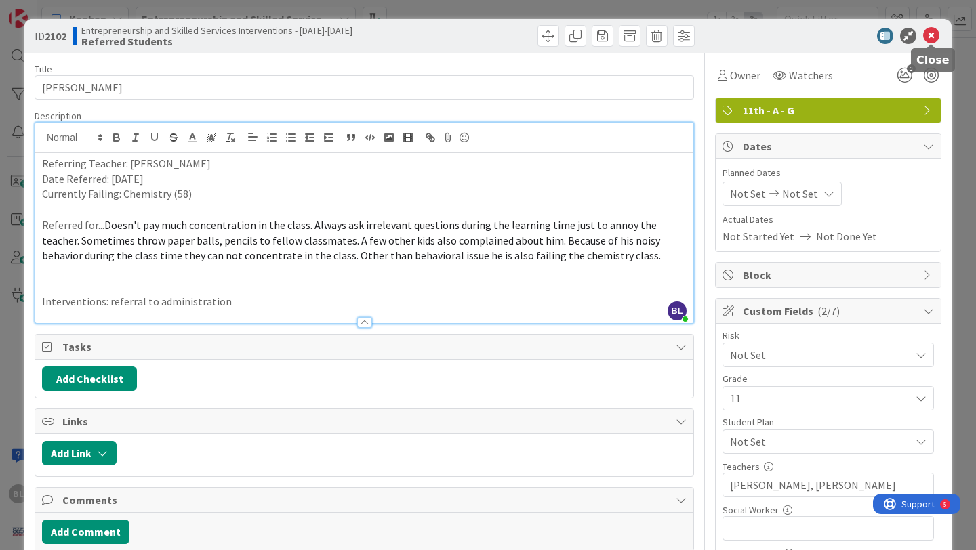
click at [931, 30] on icon at bounding box center [931, 36] width 16 height 16
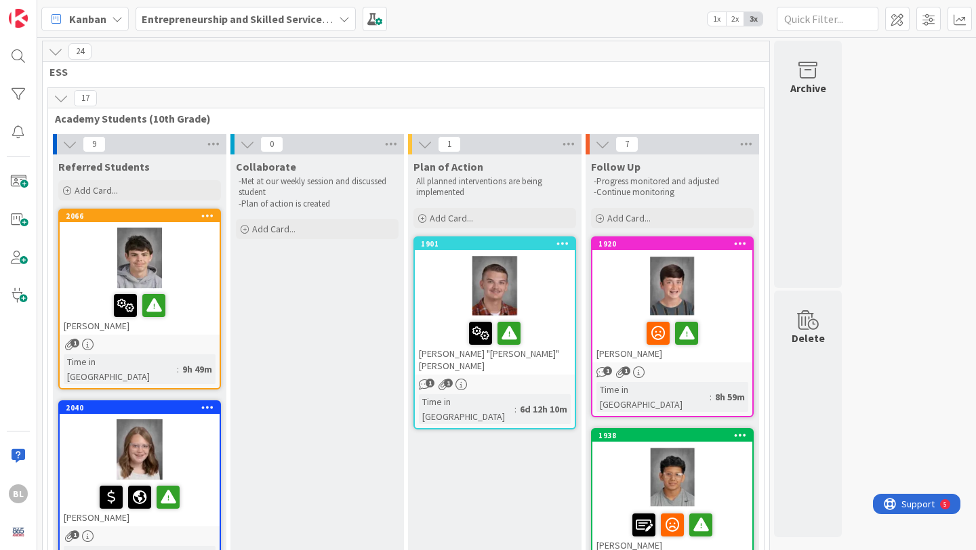
drag, startPoint x: 176, startPoint y: 218, endPoint x: 479, endPoint y: 1, distance: 373.1
